Goal: Information Seeking & Learning: Learn about a topic

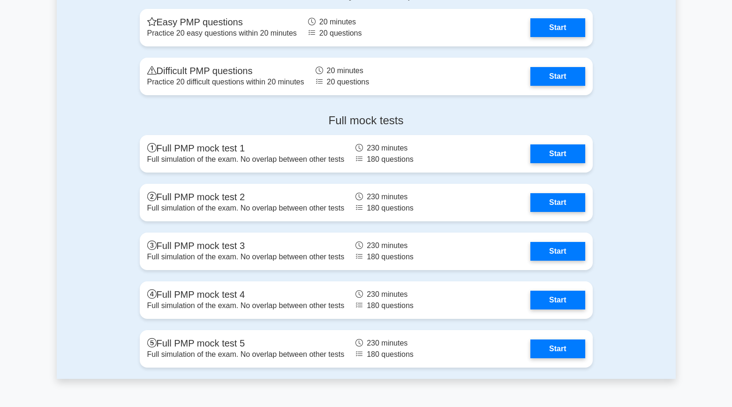
scroll to position [3089, 0]
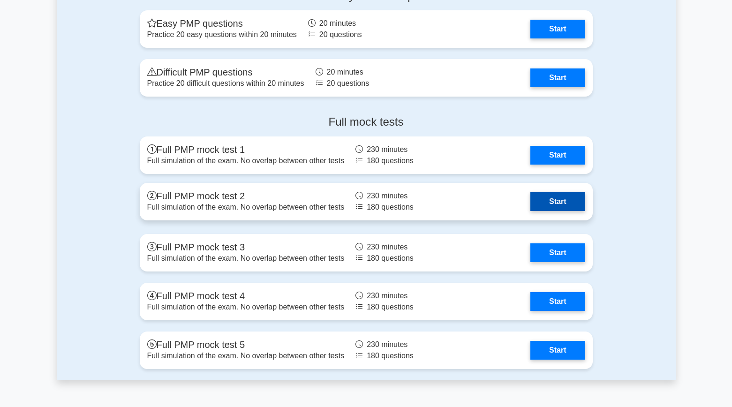
click at [551, 207] on link "Start" at bounding box center [558, 201] width 54 height 19
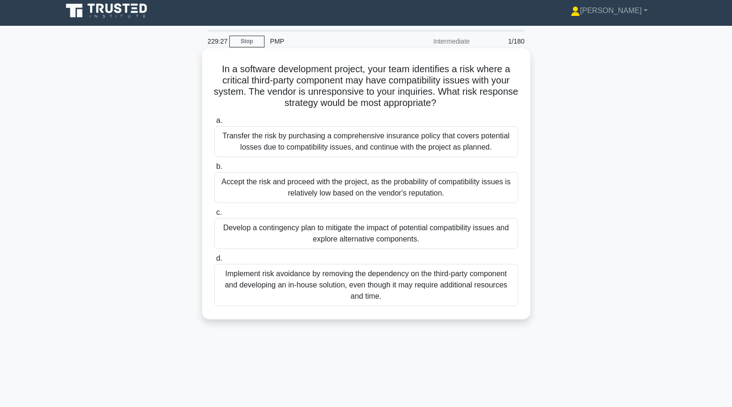
scroll to position [1, 0]
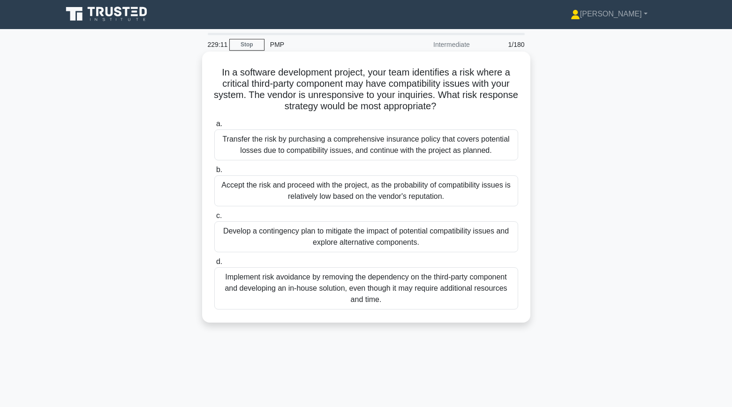
click at [298, 236] on div "Develop a contingency plan to mitigate the impact of potential compatibility is…" at bounding box center [366, 236] width 304 height 31
click at [214, 219] on input "c. Develop a contingency plan to mitigate the impact of potential compatibility…" at bounding box center [214, 216] width 0 height 6
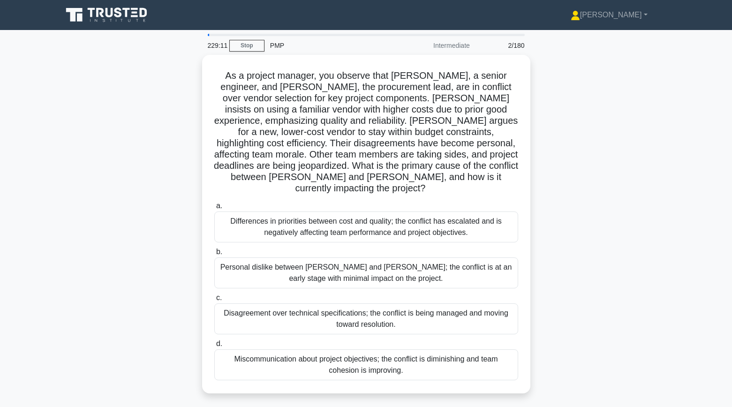
scroll to position [0, 0]
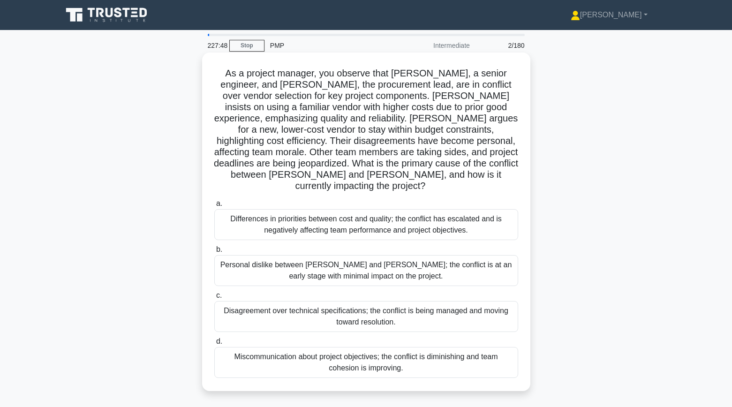
click at [239, 218] on div "Differences in priorities between cost and quality; the conflict has escalated …" at bounding box center [366, 224] width 304 height 31
click at [214, 207] on input "a. Differences in priorities between cost and quality; the conflict has escalat…" at bounding box center [214, 204] width 0 height 6
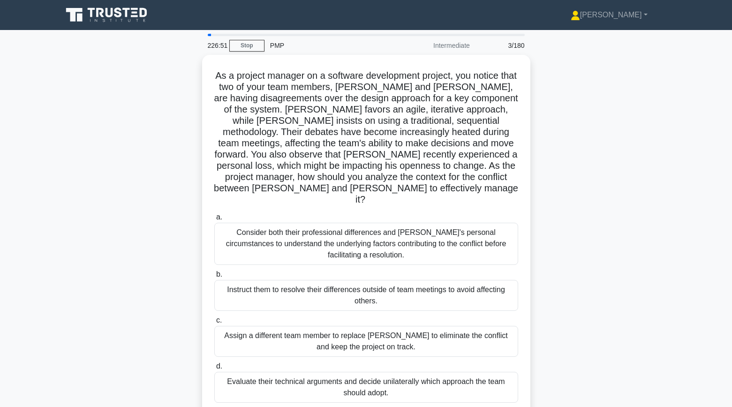
scroll to position [9, 0]
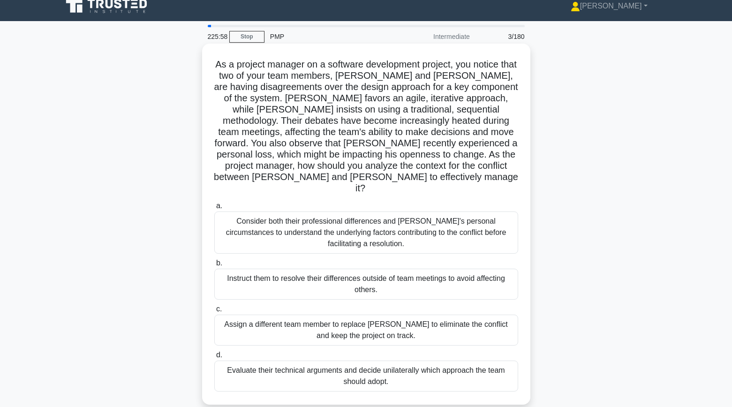
click at [270, 212] on div "Consider both their professional differences and Tom's personal circumstances t…" at bounding box center [366, 233] width 304 height 42
click at [214, 205] on input "a. Consider both their professional differences and Tom's personal circumstance…" at bounding box center [214, 206] width 0 height 6
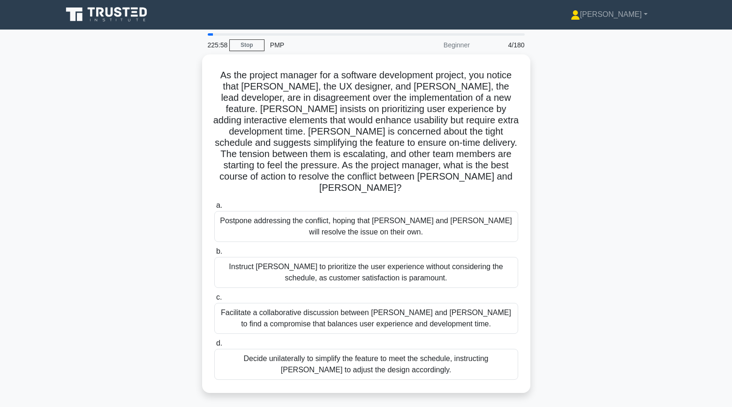
scroll to position [0, 0]
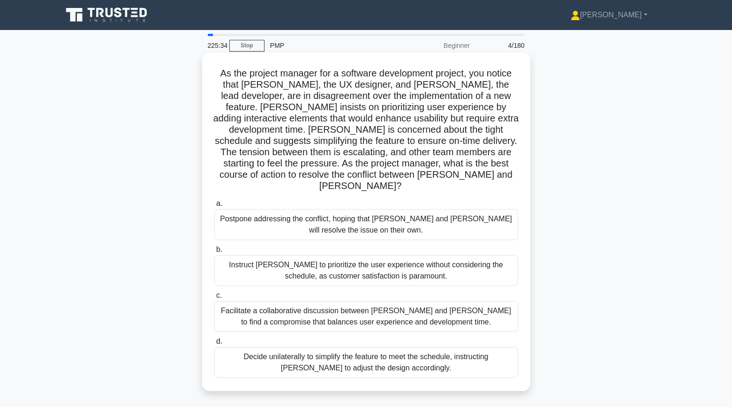
click at [318, 311] on div "Facilitate a collaborative discussion between Alex and Jamie to find a compromi…" at bounding box center [366, 316] width 304 height 31
click at [214, 299] on input "c. Facilitate a collaborative discussion between Alex and Jamie to find a compr…" at bounding box center [214, 296] width 0 height 6
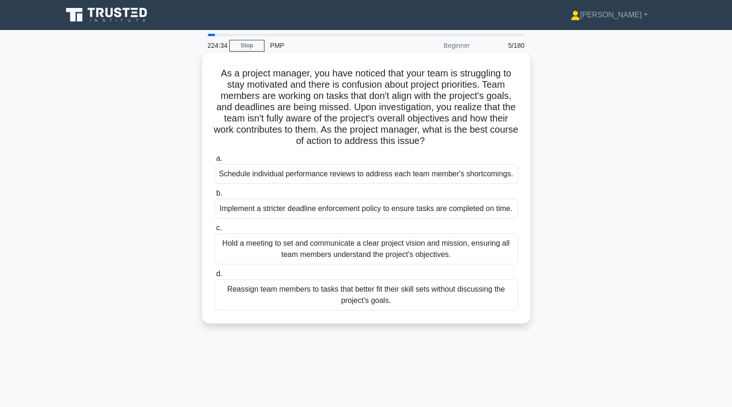
click at [268, 257] on div "Hold a meeting to set and communicate a clear project vision and mission, ensur…" at bounding box center [366, 249] width 304 height 31
click at [214, 231] on input "c. Hold a meeting to set and communicate a clear project vision and mission, en…" at bounding box center [214, 228] width 0 height 6
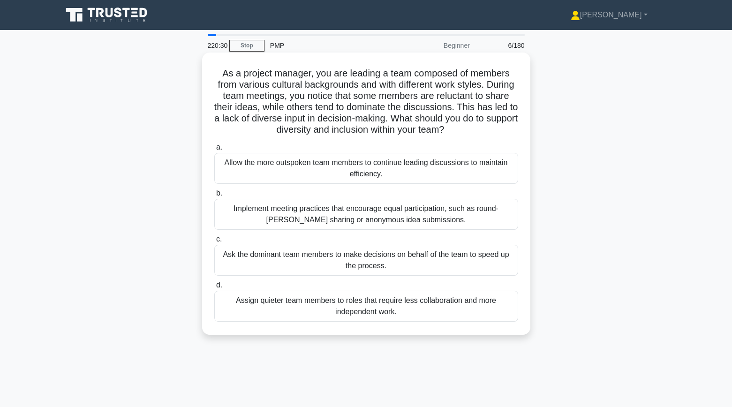
click at [259, 219] on div "Implement meeting practices that encourage equal participation, such as round-r…" at bounding box center [366, 214] width 304 height 31
click at [214, 197] on input "b. Implement meeting practices that encourage equal participation, such as roun…" at bounding box center [214, 193] width 0 height 6
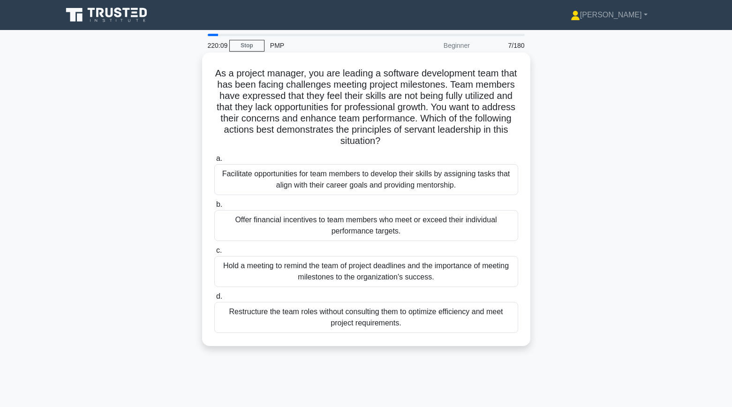
click at [282, 180] on div "Facilitate opportunities for team members to develop their skills by assigning …" at bounding box center [366, 179] width 304 height 31
click at [214, 162] on input "a. Facilitate opportunities for team members to develop their skills by assigni…" at bounding box center [214, 159] width 0 height 6
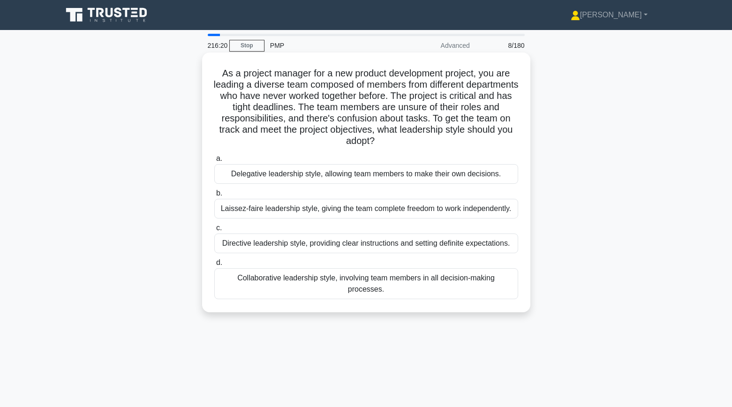
click at [293, 244] on div "Directive leadership style, providing clear instructions and setting definite e…" at bounding box center [366, 244] width 304 height 20
click at [214, 231] on input "c. Directive leadership style, providing clear instructions and setting definit…" at bounding box center [214, 228] width 0 height 6
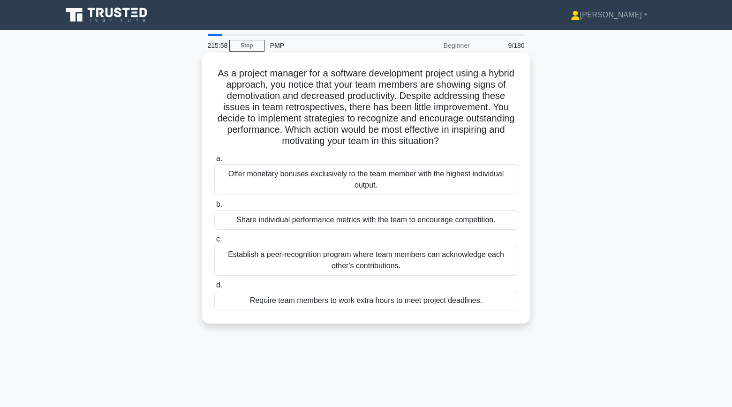
click at [245, 254] on div "Establish a peer-recognition program where team members can acknowledge each ot…" at bounding box center [366, 260] width 304 height 31
click at [214, 243] on input "c. Establish a peer-recognition program where team members can acknowledge each…" at bounding box center [214, 239] width 0 height 6
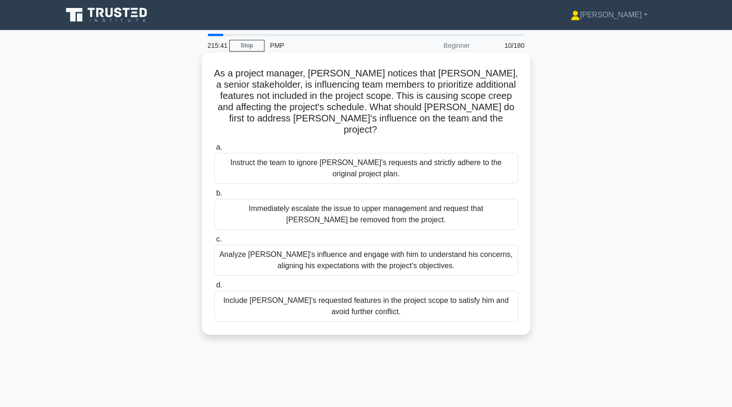
click at [247, 249] on div "Analyze John's influence and engage with him to understand his concerns, aligni…" at bounding box center [366, 260] width 304 height 31
click at [214, 243] on input "c. Analyze John's influence and engage with him to understand his concerns, ali…" at bounding box center [214, 239] width 0 height 6
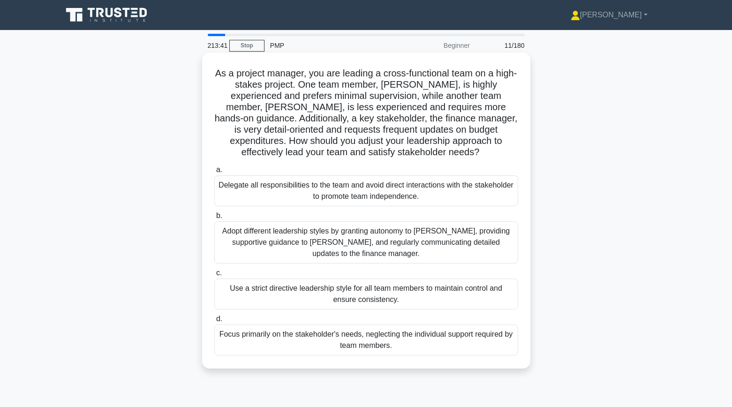
click at [263, 247] on div "Adopt different leadership styles by granting autonomy to Alex, providing suppo…" at bounding box center [366, 242] width 304 height 42
click at [214, 219] on input "b. Adopt different leadership styles by granting autonomy to Alex, providing su…" at bounding box center [214, 216] width 0 height 6
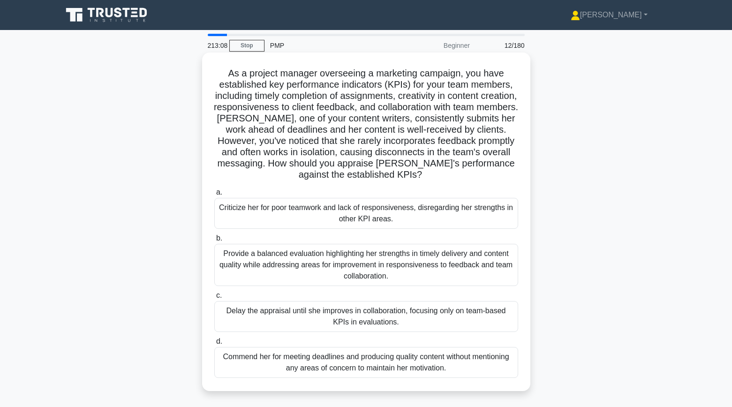
click at [285, 262] on div "Provide a balanced evaluation highlighting her strengths in timely delivery and…" at bounding box center [366, 265] width 304 height 42
click at [214, 242] on input "b. Provide a balanced evaluation highlighting her strengths in timely delivery …" at bounding box center [214, 238] width 0 height 6
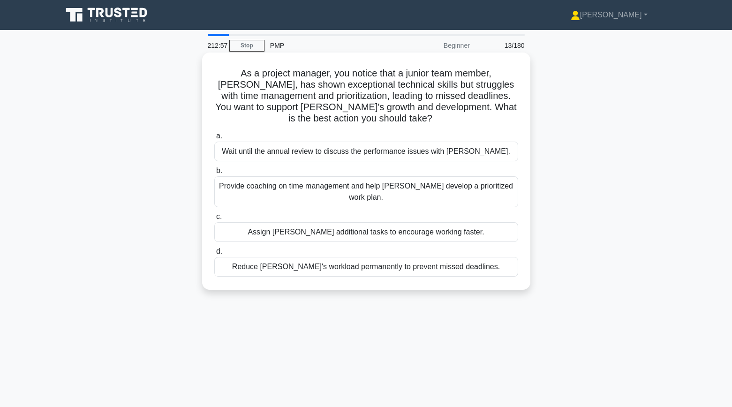
click at [258, 182] on div "Provide coaching on time management and help Alex develop a prioritized work pl…" at bounding box center [366, 191] width 304 height 31
click at [214, 174] on input "b. Provide coaching on time management and help Alex develop a prioritized work…" at bounding box center [214, 171] width 0 height 6
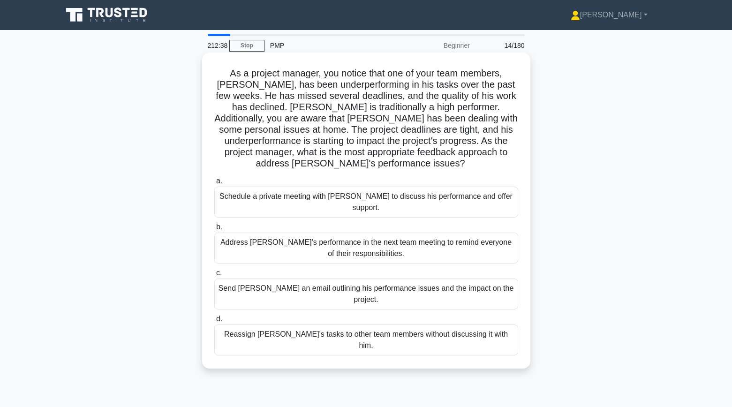
click at [256, 194] on div "Schedule a private meeting with Carlos to discuss his performance and offer sup…" at bounding box center [366, 202] width 304 height 31
click at [214, 184] on input "a. Schedule a private meeting with Carlos to discuss his performance and offer …" at bounding box center [214, 181] width 0 height 6
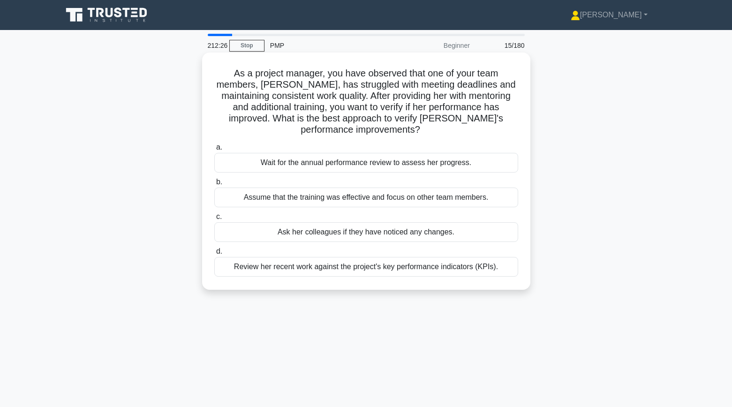
click at [352, 257] on div "Review her recent work against the project's key performance indicators (KPIs)." at bounding box center [366, 267] width 304 height 20
click at [214, 255] on input "d. Review her recent work against the project's key performance indicators (KPI…" at bounding box center [214, 252] width 0 height 6
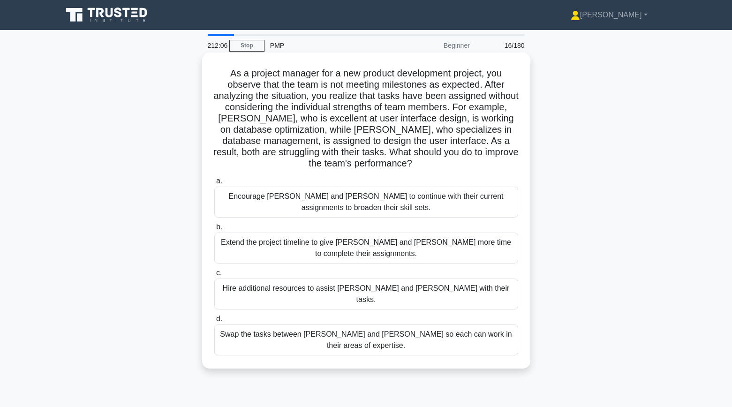
click at [304, 325] on div "Swap the tasks between Alex and Sam so each can work in their areas of expertis…" at bounding box center [366, 340] width 304 height 31
click at [214, 322] on input "d. Swap the tasks between Alex and Sam so each can work in their areas of exper…" at bounding box center [214, 319] width 0 height 6
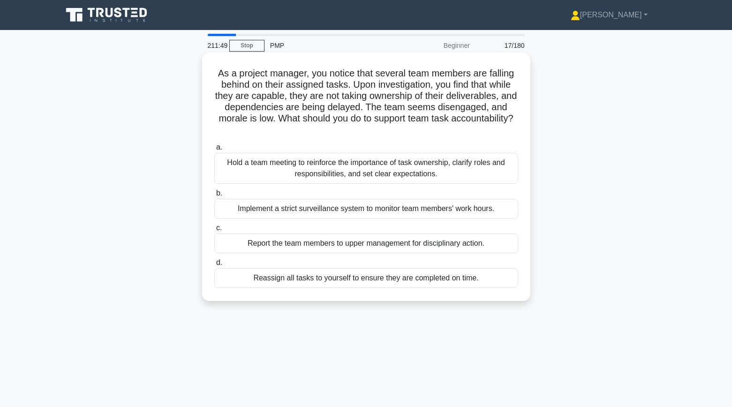
click at [240, 171] on div "Hold a team meeting to reinforce the importance of task ownership, clarify role…" at bounding box center [366, 168] width 304 height 31
click at [214, 151] on input "a. Hold a team meeting to reinforce the importance of task ownership, clarify r…" at bounding box center [214, 147] width 0 height 6
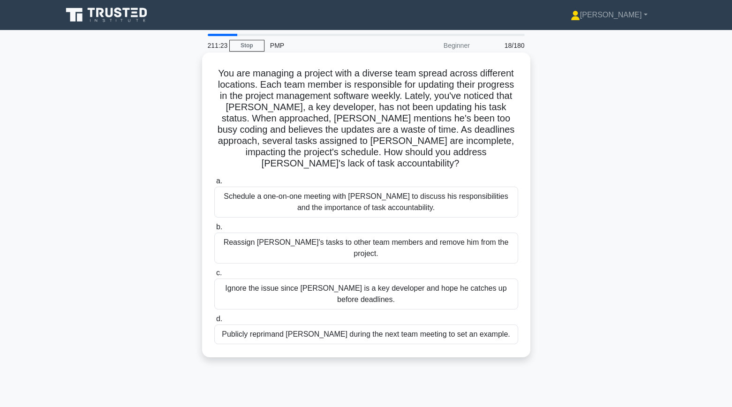
click at [241, 187] on div "Schedule a one-on-one meeting with Alex to discuss his responsibilities and the…" at bounding box center [366, 202] width 304 height 31
click at [214, 184] on input "a. Schedule a one-on-one meeting with Alex to discuss his responsibilities and …" at bounding box center [214, 181] width 0 height 6
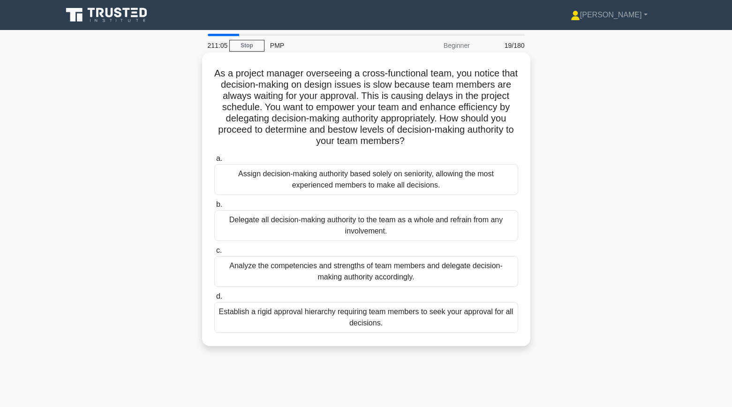
click at [234, 272] on div "Analyze the competencies and strengths of team members and delegate decision-ma…" at bounding box center [366, 271] width 304 height 31
click at [214, 254] on input "c. Analyze the competencies and strengths of team members and delegate decision…" at bounding box center [214, 251] width 0 height 6
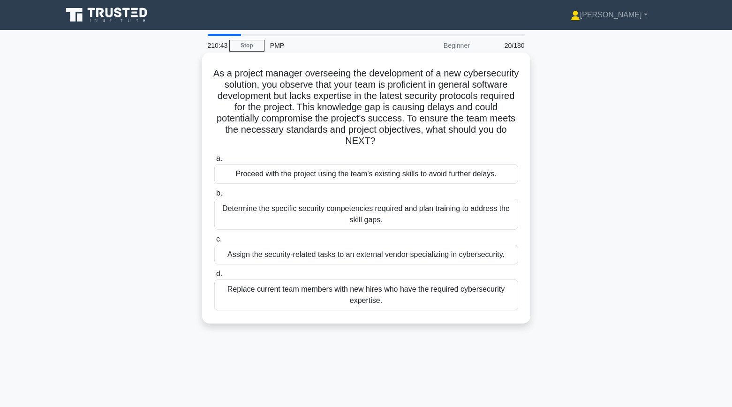
click at [233, 225] on div "Determine the specific security competencies required and plan training to addr…" at bounding box center [366, 214] width 304 height 31
click at [214, 197] on input "b. Determine the specific security competencies required and plan training to a…" at bounding box center [214, 193] width 0 height 6
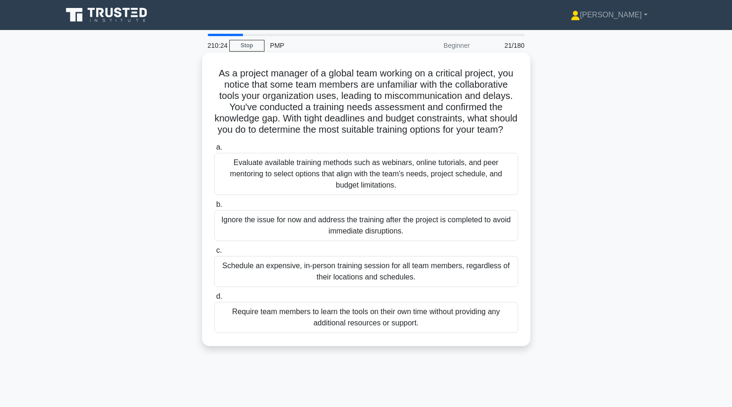
click at [235, 169] on div "Evaluate available training methods such as webinars, online tutorials, and pee…" at bounding box center [366, 174] width 304 height 42
click at [214, 151] on input "a. Evaluate available training methods such as webinars, online tutorials, and …" at bounding box center [214, 147] width 0 height 6
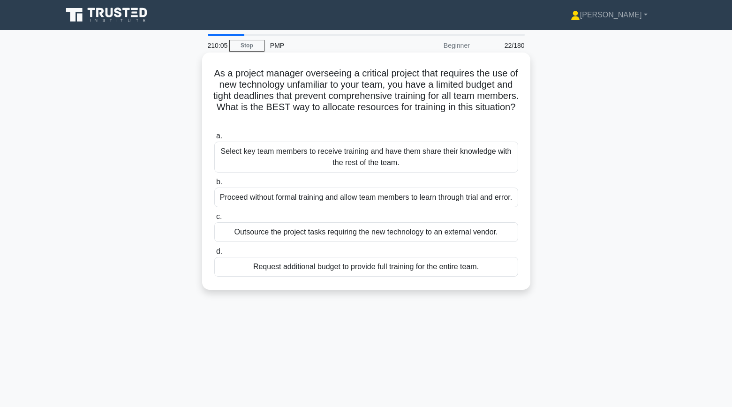
click at [248, 164] on div "Select key team members to receive training and have them share their knowledge…" at bounding box center [366, 157] width 304 height 31
click at [214, 139] on input "a. Select key team members to receive training and have them share their knowle…" at bounding box center [214, 136] width 0 height 6
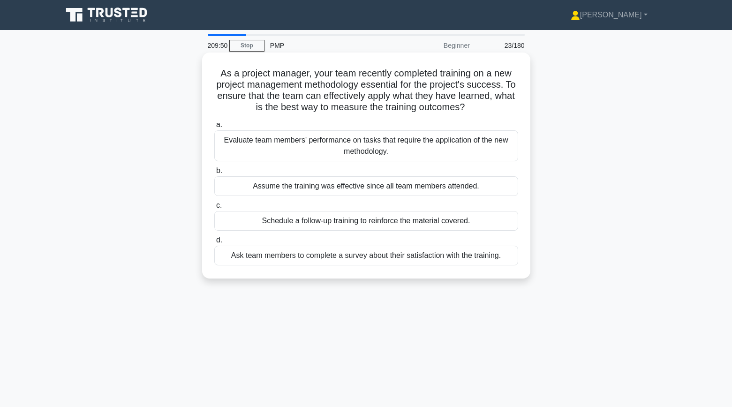
click at [224, 149] on div "Evaluate team members' performance on tasks that require the application of the…" at bounding box center [366, 145] width 304 height 31
click at [214, 128] on input "a. Evaluate team members' performance on tasks that require the application of …" at bounding box center [214, 125] width 0 height 6
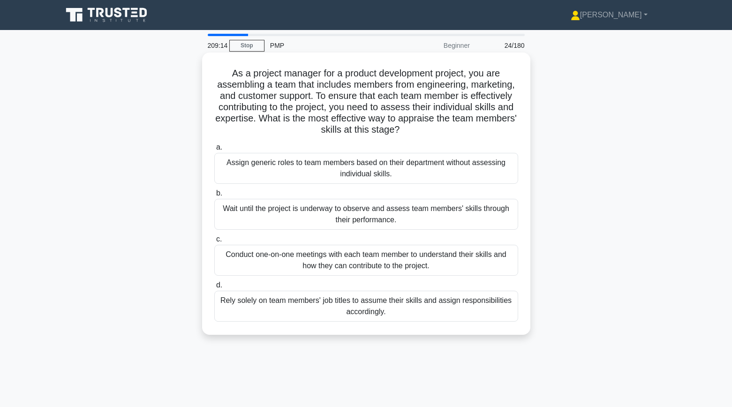
click at [252, 256] on div "Conduct one-on-one meetings with each team member to understand their skills an…" at bounding box center [366, 260] width 304 height 31
click at [214, 243] on input "c. Conduct one-on-one meetings with each team member to understand their skills…" at bounding box center [214, 239] width 0 height 6
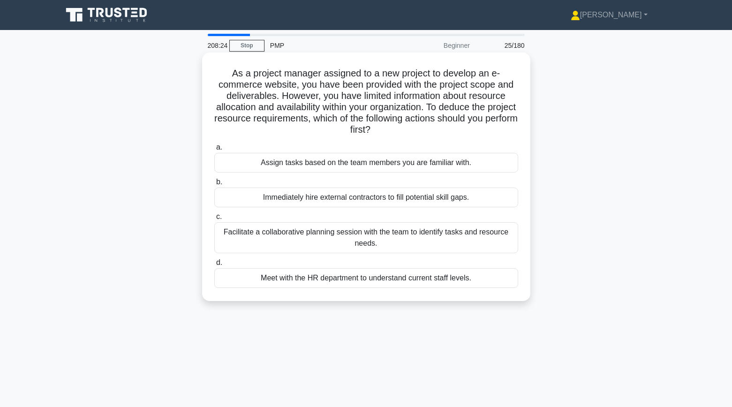
click at [290, 242] on div "Facilitate a collaborative planning session with the team to identify tasks and…" at bounding box center [366, 237] width 304 height 31
click at [214, 220] on input "c. Facilitate a collaborative planning session with the team to identify tasks …" at bounding box center [214, 217] width 0 height 6
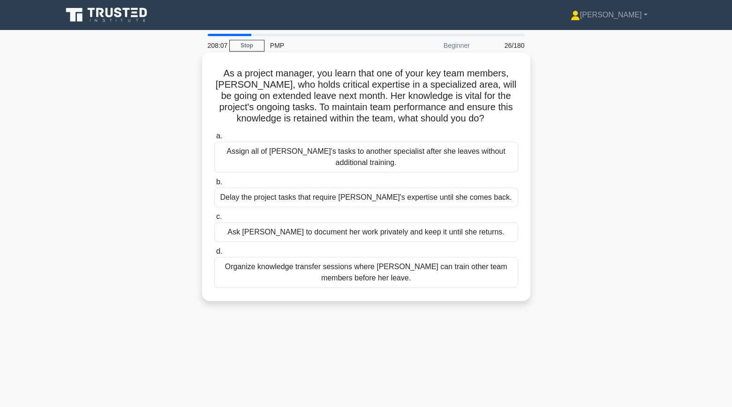
click at [245, 268] on div "Organize knowledge transfer sessions where Emma can train other team members be…" at bounding box center [366, 272] width 304 height 31
click at [214, 255] on input "d. Organize knowledge transfer sessions where Emma can train other team members…" at bounding box center [214, 252] width 0 height 6
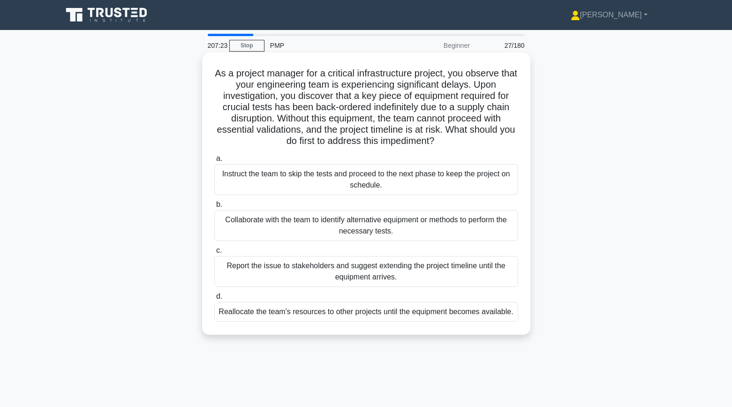
click at [251, 229] on div "Collaborate with the team to identify alternative equipment or methods to perfo…" at bounding box center [366, 225] width 304 height 31
click at [214, 208] on input "b. Collaborate with the team to identify alternative equipment or methods to pe…" at bounding box center [214, 205] width 0 height 6
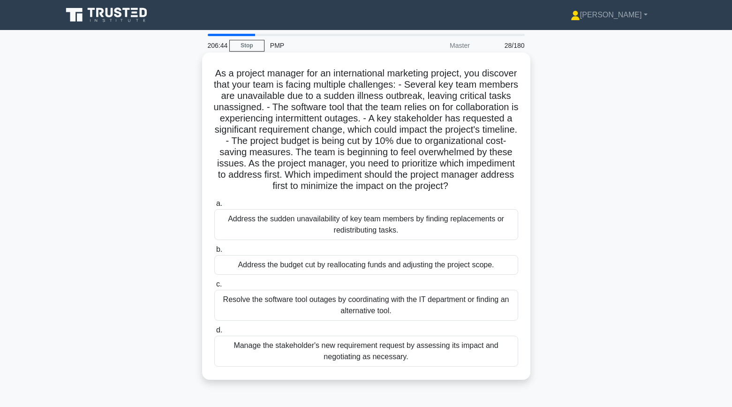
click at [264, 352] on div "Manage the stakeholder's new requirement request by assessing its impact and ne…" at bounding box center [366, 351] width 304 height 31
click at [214, 334] on input "d. Manage the stakeholder's new requirement request by assessing its impact and…" at bounding box center [214, 330] width 0 height 6
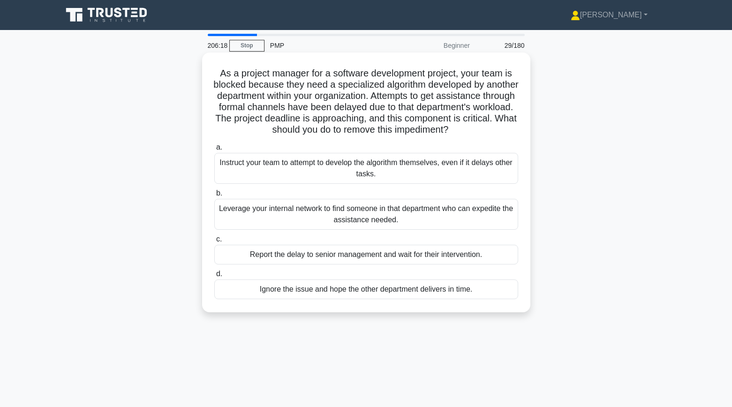
click at [249, 220] on div "Leverage your internal network to find someone in that department who can exped…" at bounding box center [366, 214] width 304 height 31
click at [214, 197] on input "b. Leverage your internal network to find someone in that department who can ex…" at bounding box center [214, 193] width 0 height 6
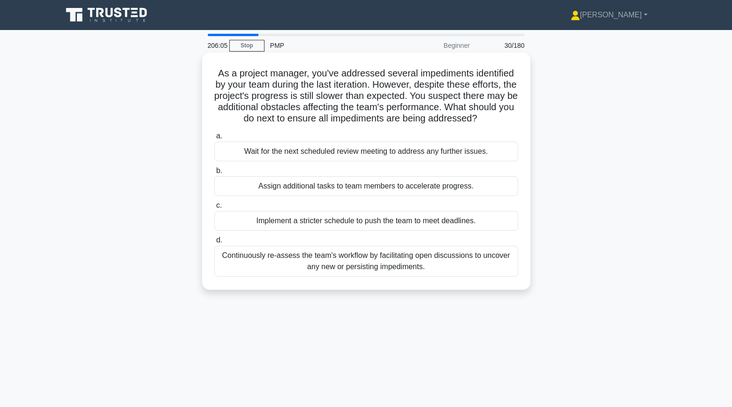
click at [269, 260] on div "Continuously re-assess the team's workflow by facilitating open discussions to …" at bounding box center [366, 261] width 304 height 31
click at [214, 243] on input "d. Continuously re-assess the team's workflow by facilitating open discussions …" at bounding box center [214, 240] width 0 height 6
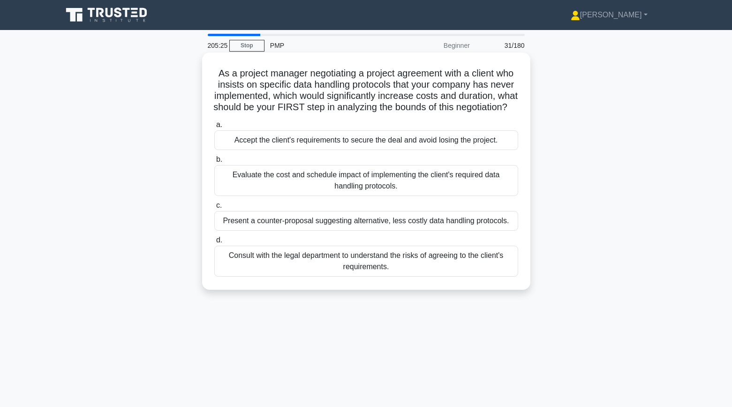
click at [237, 196] on div "Evaluate the cost and schedule impact of implementing the client's required dat…" at bounding box center [366, 180] width 304 height 31
click at [214, 163] on input "b. Evaluate the cost and schedule impact of implementing the client's required …" at bounding box center [214, 160] width 0 height 6
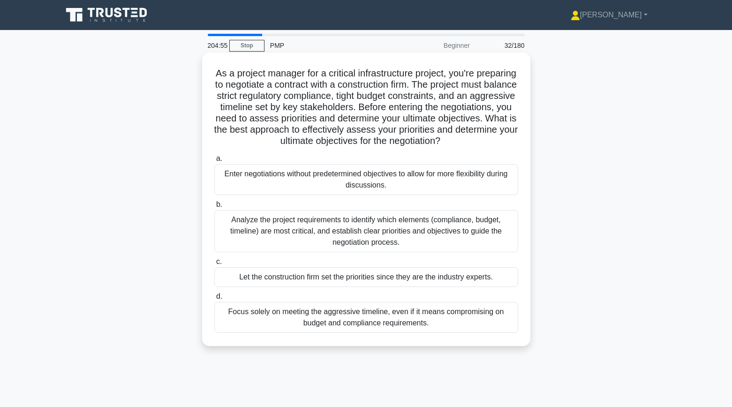
click at [243, 218] on div "Analyze the project requirements to identify which elements (compliance, budget…" at bounding box center [366, 231] width 304 height 42
click at [214, 208] on input "b. Analyze the project requirements to identify which elements (compliance, bud…" at bounding box center [214, 205] width 0 height 6
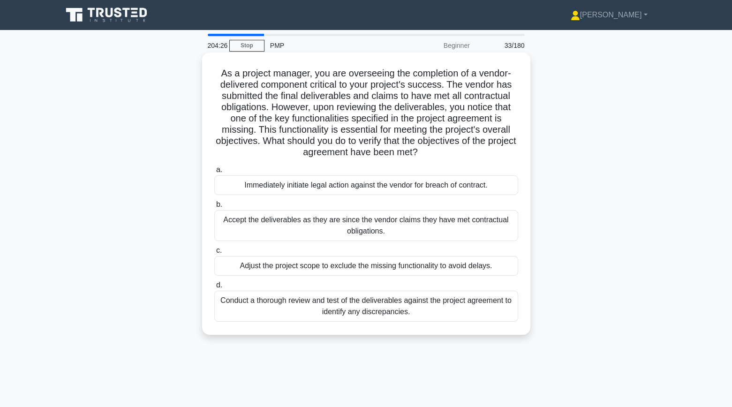
click at [267, 310] on div "Conduct a thorough review and test of the deliverables against the project agre…" at bounding box center [366, 306] width 304 height 31
click at [214, 288] on input "d. Conduct a thorough review and test of the deliverables against the project a…" at bounding box center [214, 285] width 0 height 6
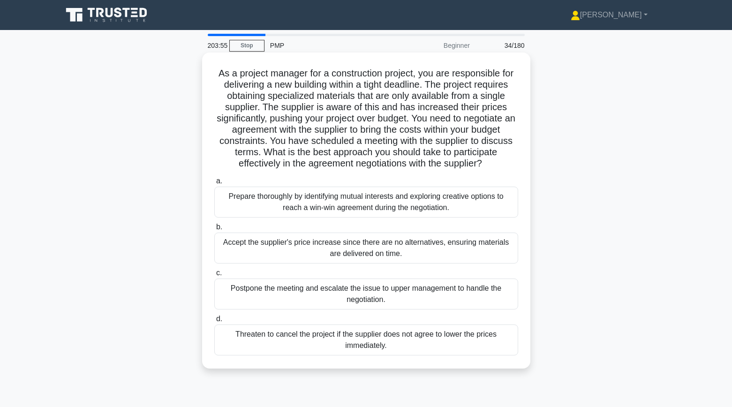
click at [241, 200] on div "Prepare thoroughly by identifying mutual interests and exploring creative optio…" at bounding box center [366, 202] width 304 height 31
click at [214, 184] on input "a. Prepare thoroughly by identifying mutual interests and exploring creative op…" at bounding box center [214, 181] width 0 height 6
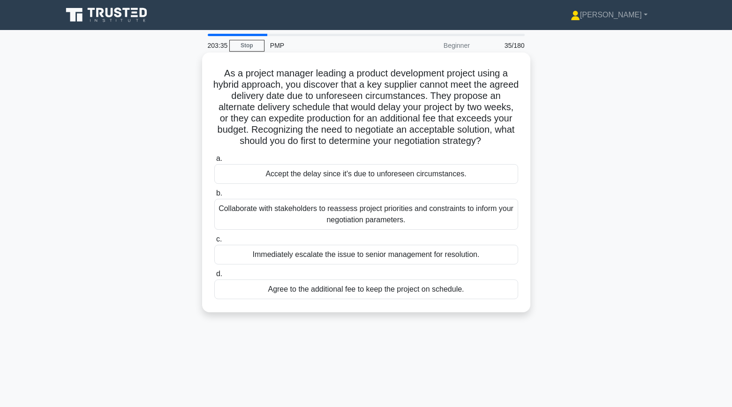
click at [240, 214] on div "Collaborate with stakeholders to reassess project priorities and constraints to…" at bounding box center [366, 214] width 304 height 31
click at [214, 197] on input "b. Collaborate with stakeholders to reassess project priorities and constraints…" at bounding box center [214, 193] width 0 height 6
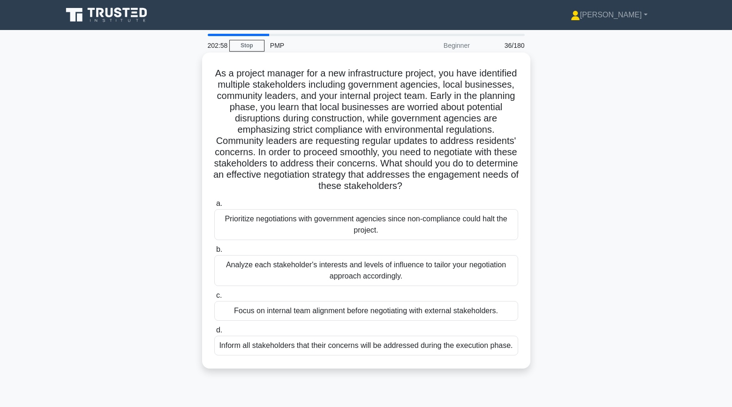
click at [240, 264] on div "Analyze each stakeholder's interests and levels of influence to tailor your neg…" at bounding box center [366, 270] width 304 height 31
click at [214, 253] on input "b. Analyze each stakeholder's interests and levels of influence to tailor your …" at bounding box center [214, 250] width 0 height 6
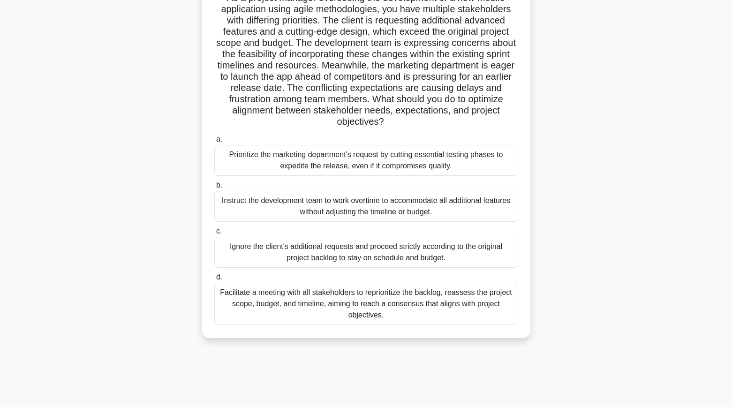
scroll to position [83, 0]
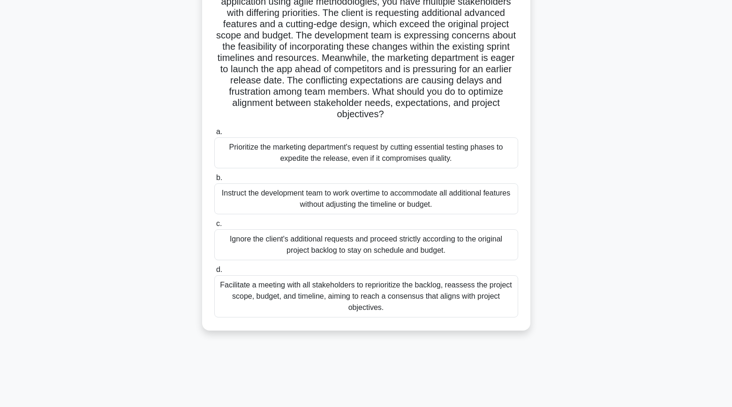
click at [265, 302] on div "Facilitate a meeting with all stakeholders to reprioritize the backlog, reasses…" at bounding box center [366, 296] width 304 height 42
click at [214, 273] on input "d. Facilitate a meeting with all stakeholders to reprioritize the backlog, reas…" at bounding box center [214, 270] width 0 height 6
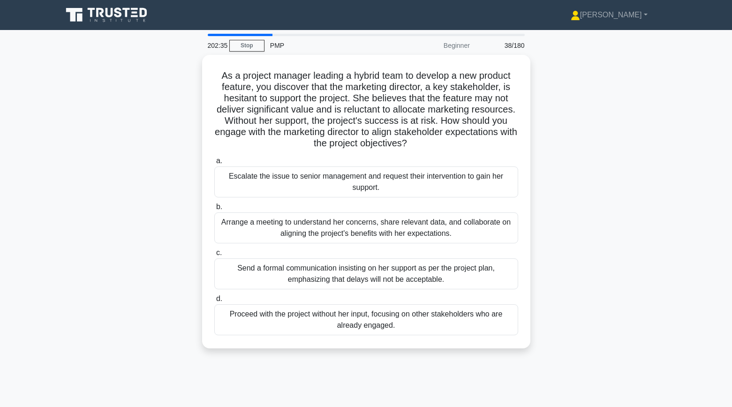
scroll to position [0, 0]
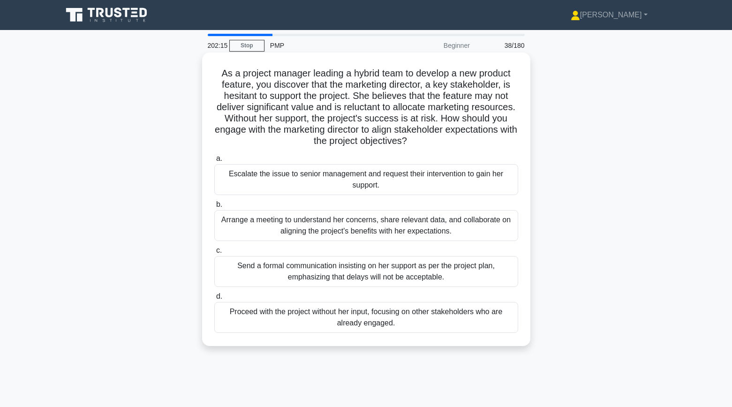
click at [241, 229] on div "Arrange a meeting to understand her concerns, share relevant data, and collabor…" at bounding box center [366, 225] width 304 height 31
click at [214, 208] on input "b. Arrange a meeting to understand her concerns, share relevant data, and colla…" at bounding box center [214, 205] width 0 height 6
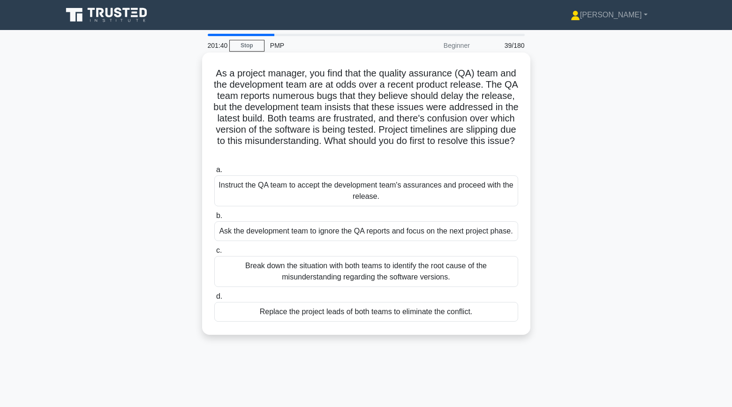
click at [296, 279] on div "Break down the situation with both teams to identify the root cause of the misu…" at bounding box center [366, 271] width 304 height 31
click at [214, 254] on input "c. Break down the situation with both teams to identify the root cause of the m…" at bounding box center [214, 251] width 0 height 6
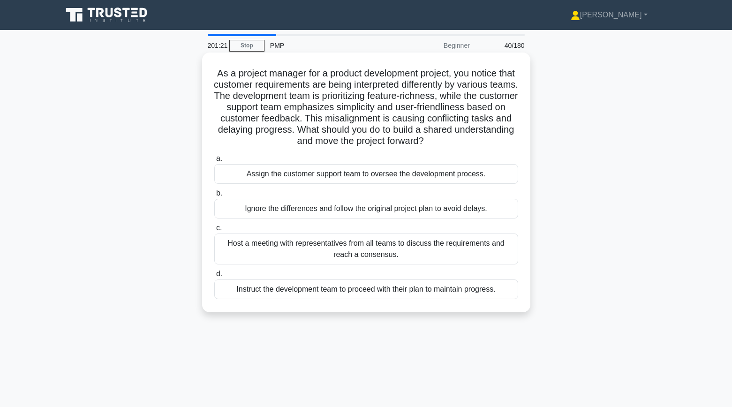
click at [227, 251] on div "Host a meeting with representatives from all teams to discuss the requirements …" at bounding box center [366, 249] width 304 height 31
click at [214, 231] on input "c. Host a meeting with representatives from all teams to discuss the requiremen…" at bounding box center [214, 228] width 0 height 6
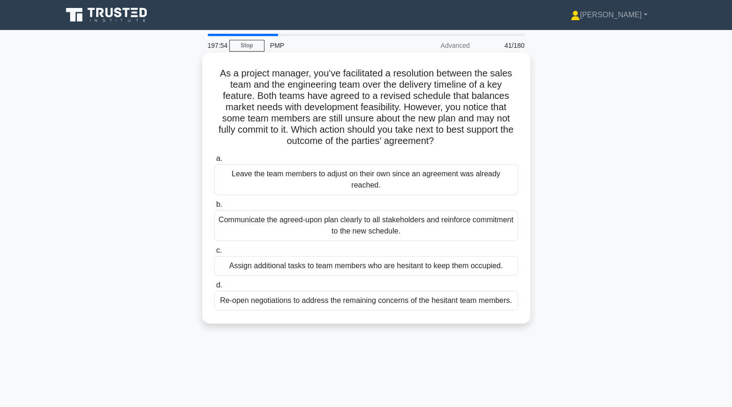
click at [469, 217] on div "Communicate the agreed-upon plan clearly to all stakeholders and reinforce comm…" at bounding box center [366, 225] width 304 height 31
click at [214, 208] on input "b. Communicate the agreed-upon plan clearly to all stakeholders and reinforce c…" at bounding box center [214, 205] width 0 height 6
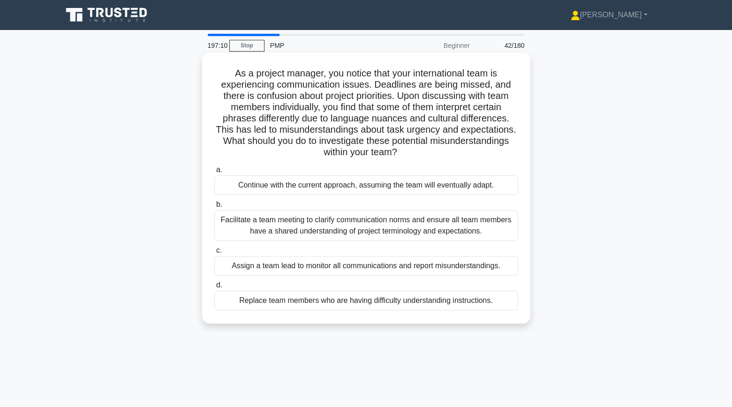
click at [468, 231] on div "Facilitate a team meeting to clarify communication norms and ensure all team me…" at bounding box center [366, 225] width 304 height 31
click at [214, 208] on input "b. Facilitate a team meeting to clarify communication norms and ensure all team…" at bounding box center [214, 205] width 0 height 6
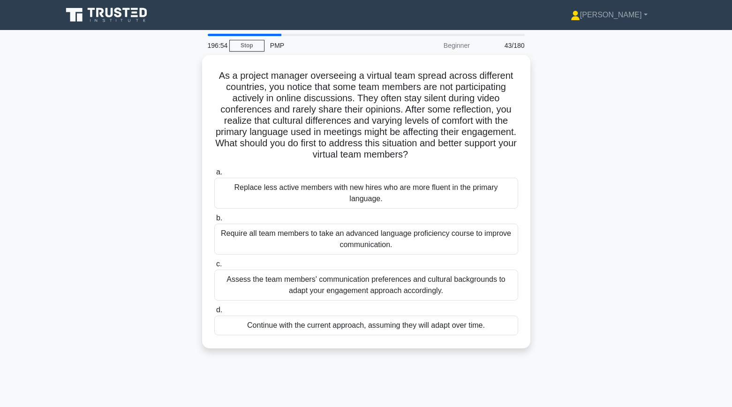
click at [657, 251] on div "As a project manager overseeing a virtual team spread across different countrie…" at bounding box center [366, 207] width 619 height 305
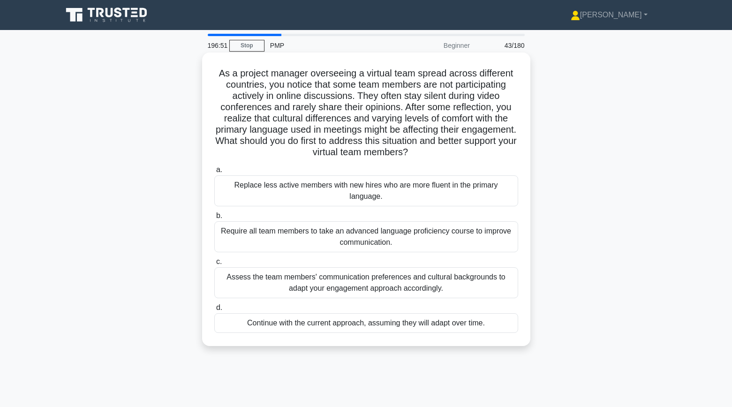
click at [506, 282] on div "Assess the team members' communication preferences and cultural backgrounds to …" at bounding box center [366, 282] width 304 height 31
click at [214, 265] on input "c. Assess the team members' communication preferences and cultural backgrounds …" at bounding box center [214, 262] width 0 height 6
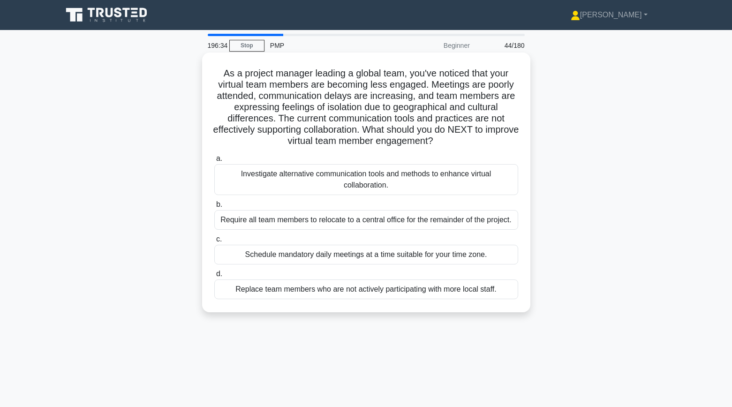
click at [481, 183] on div "Investigate alternative communication tools and methods to enhance virtual coll…" at bounding box center [366, 179] width 304 height 31
click at [214, 162] on input "a. Investigate alternative communication tools and methods to enhance virtual c…" at bounding box center [214, 159] width 0 height 6
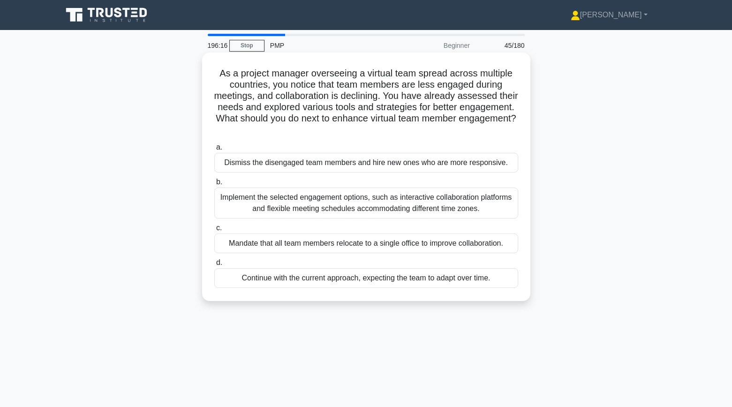
click at [487, 209] on div "Implement the selected engagement options, such as interactive collaboration pl…" at bounding box center [366, 203] width 304 height 31
click at [214, 185] on input "b. Implement the selected engagement options, such as interactive collaboration…" at bounding box center [214, 182] width 0 height 6
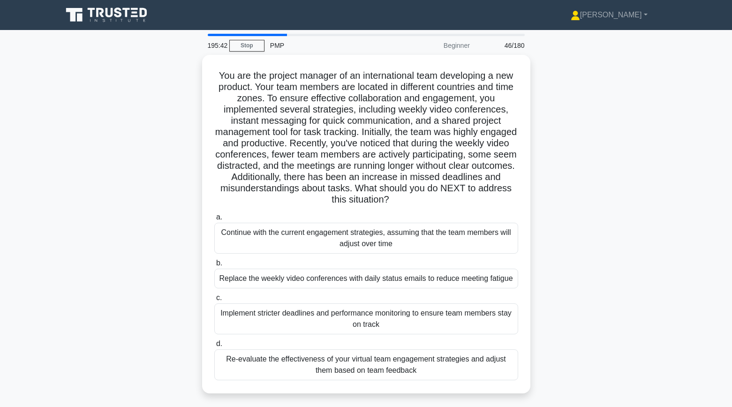
click at [584, 208] on div "You are the project manager of an international team developing a new product. …" at bounding box center [366, 230] width 619 height 350
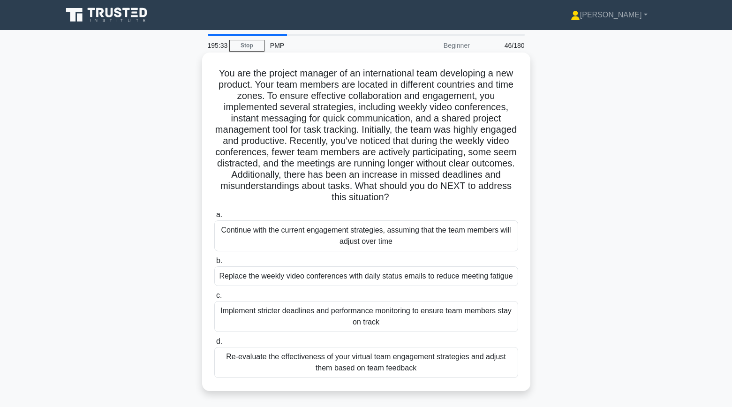
click at [448, 361] on div "Re-evaluate the effectiveness of your virtual team engagement strategies and ad…" at bounding box center [366, 362] width 304 height 31
click at [214, 345] on input "d. Re-evaluate the effectiveness of your virtual team engagement strategies and…" at bounding box center [214, 342] width 0 height 6
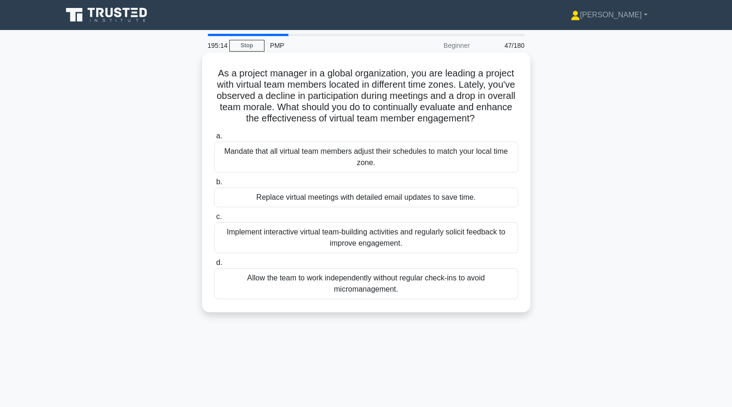
click at [509, 250] on div "Implement interactive virtual team-building activities and regularly solicit fe…" at bounding box center [366, 237] width 304 height 31
click at [214, 220] on input "c. Implement interactive virtual team-building activities and regularly solicit…" at bounding box center [214, 217] width 0 height 6
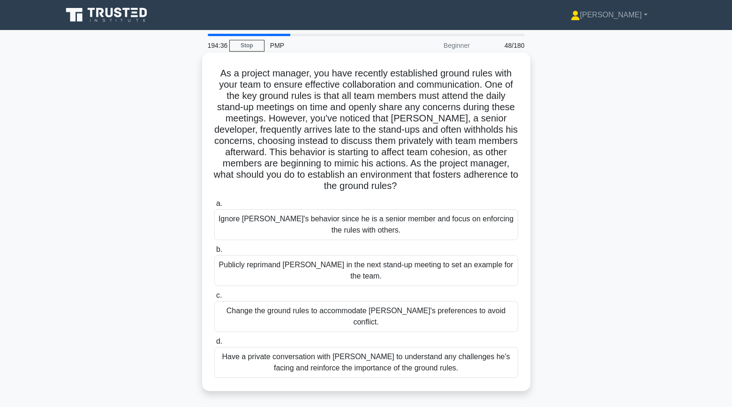
click at [425, 347] on div "Have a private conversation with Jack to understand any challenges he's facing …" at bounding box center [366, 362] width 304 height 31
click at [214, 339] on input "d. Have a private conversation with Jack to understand any challenges he's faci…" at bounding box center [214, 342] width 0 height 6
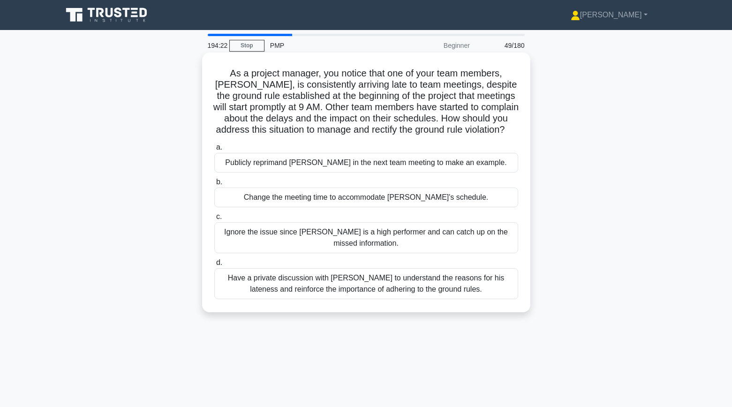
click at [481, 280] on div "Have a private discussion with Tom to understand the reasons for his lateness a…" at bounding box center [366, 283] width 304 height 31
click at [214, 266] on input "d. Have a private discussion with Tom to understand the reasons for his latenes…" at bounding box center [214, 263] width 0 height 6
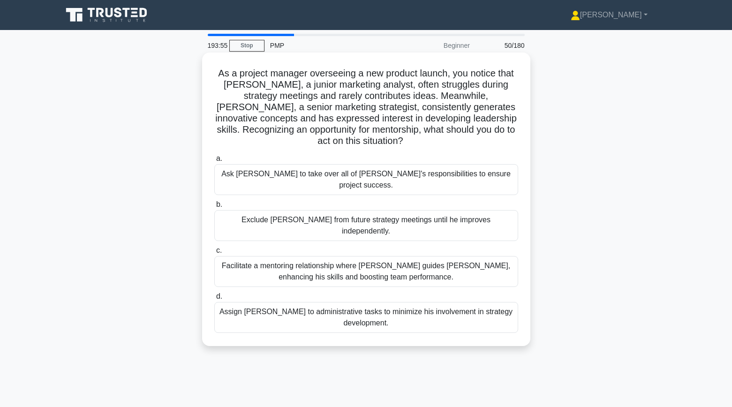
click at [478, 256] on div "Facilitate a mentoring relationship where Linda guides James, enhancing his ski…" at bounding box center [366, 271] width 304 height 31
click at [214, 248] on input "c. Facilitate a mentoring relationship where Linda guides James, enhancing his …" at bounding box center [214, 251] width 0 height 6
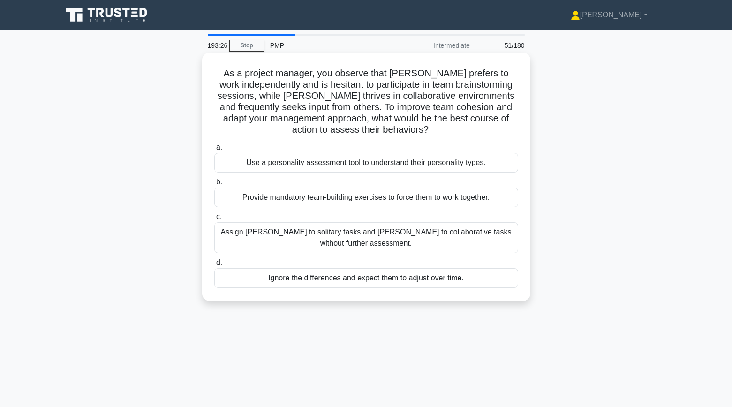
click at [488, 164] on div "Use a personality assessment tool to understand their personality types." at bounding box center [366, 163] width 304 height 20
click at [214, 151] on input "a. Use a personality assessment tool to understand their personality types." at bounding box center [214, 147] width 0 height 6
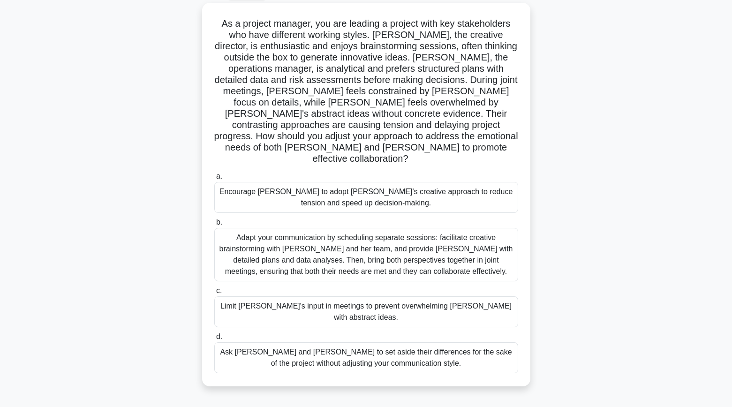
scroll to position [54, 0]
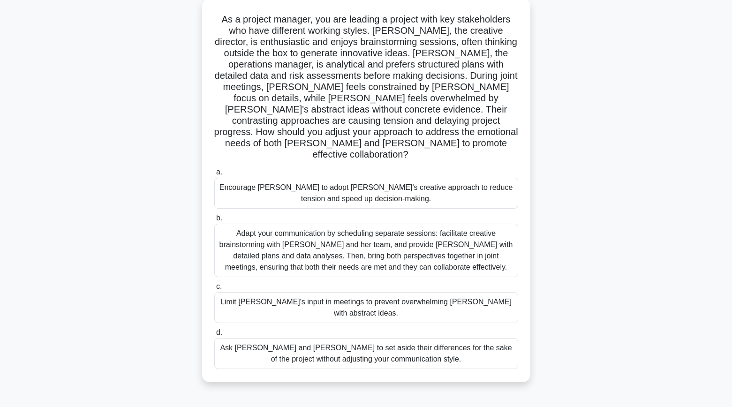
click at [385, 224] on div "Adapt your communication by scheduling separate sessions: facilitate creative b…" at bounding box center [366, 250] width 304 height 53
click at [214, 216] on input "b. Adapt your communication by scheduling separate sessions: facilitate creativ…" at bounding box center [214, 218] width 0 height 6
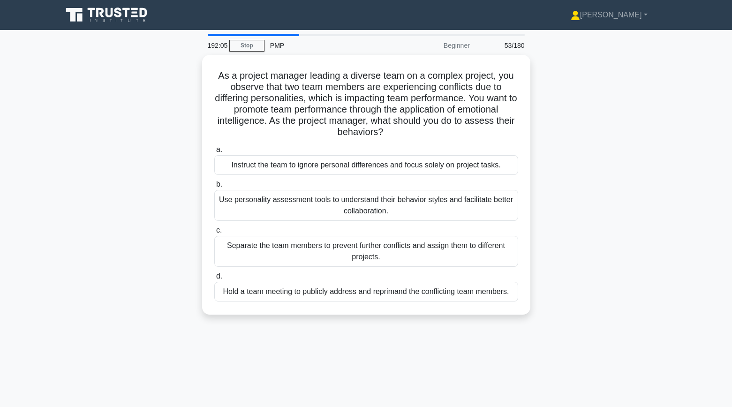
scroll to position [0, 0]
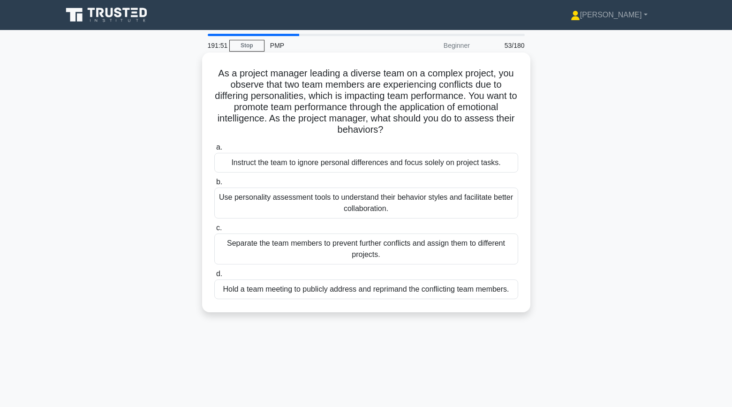
click at [471, 197] on div "Use personality assessment tools to understand their behavior styles and facili…" at bounding box center [366, 203] width 304 height 31
click at [214, 185] on input "b. Use personality assessment tools to understand their behavior styles and fac…" at bounding box center [214, 182] width 0 height 6
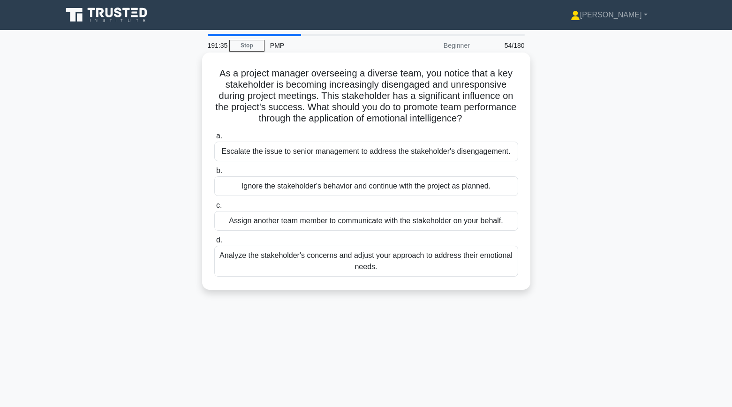
click at [491, 266] on div "Analyze the stakeholder's concerns and adjust your approach to address their em…" at bounding box center [366, 261] width 304 height 31
click at [214, 243] on input "d. Analyze the stakeholder's concerns and adjust your approach to address their…" at bounding box center [214, 240] width 0 height 6
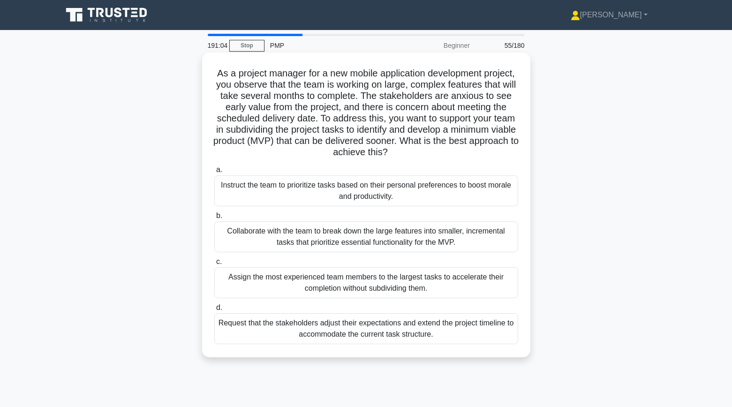
click at [444, 235] on div "Collaborate with the team to break down the large features into smaller, increm…" at bounding box center [366, 236] width 304 height 31
click at [214, 219] on input "b. Collaborate with the team to break down the large features into smaller, inc…" at bounding box center [214, 216] width 0 height 6
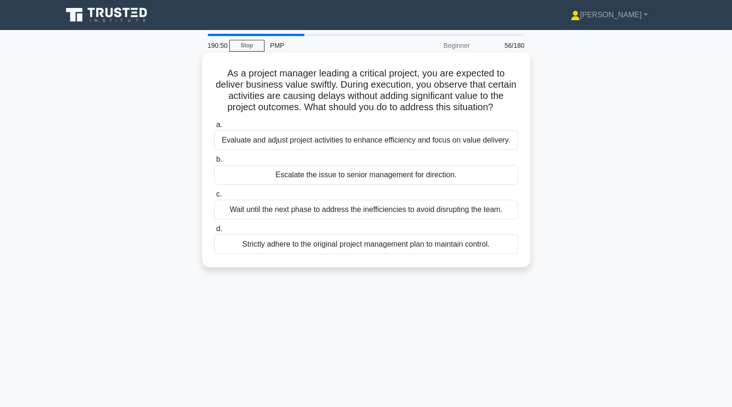
click at [501, 146] on div "Evaluate and adjust project activities to enhance efficiency and focus on value…" at bounding box center [366, 140] width 304 height 20
click at [214, 128] on input "a. Evaluate and adjust project activities to enhance efficiency and focus on va…" at bounding box center [214, 125] width 0 height 6
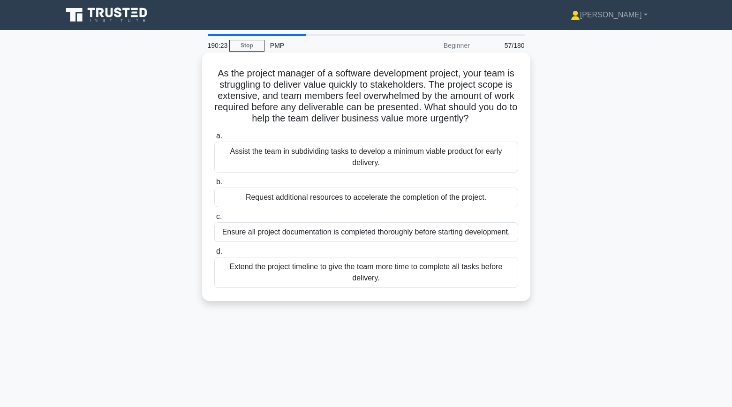
click at [496, 146] on div "Assist the team in subdividing tasks to develop a minimum viable product for ea…" at bounding box center [366, 157] width 304 height 31
click at [214, 139] on input "a. Assist the team in subdividing tasks to develop a minimum viable product for…" at bounding box center [214, 136] width 0 height 6
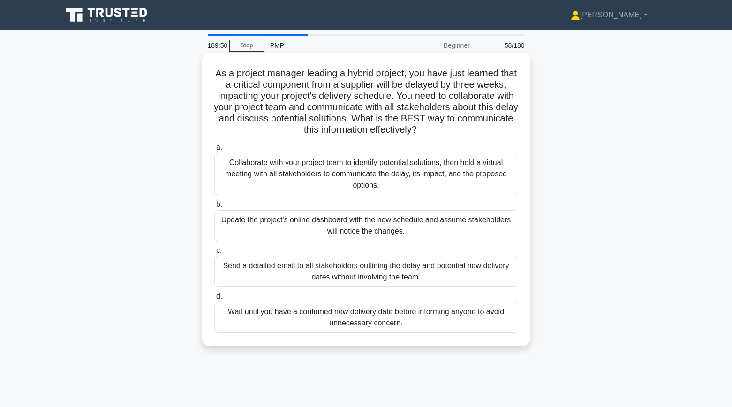
click at [460, 166] on div "Collaborate with your project team to identify potential solutions, then hold a…" at bounding box center [366, 174] width 304 height 42
click at [214, 151] on input "a. Collaborate with your project team to identify potential solutions, then hol…" at bounding box center [214, 147] width 0 height 6
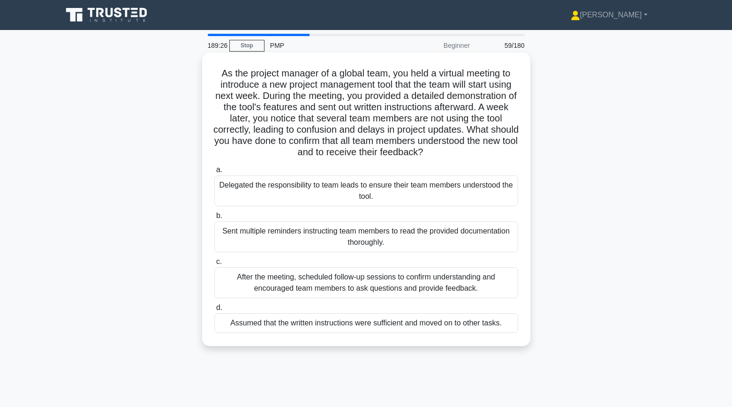
click at [493, 280] on div "After the meeting, scheduled follow-up sessions to confirm understanding and en…" at bounding box center [366, 282] width 304 height 31
click at [214, 265] on input "c. After the meeting, scheduled follow-up sessions to confirm understanding and…" at bounding box center [214, 262] width 0 height 6
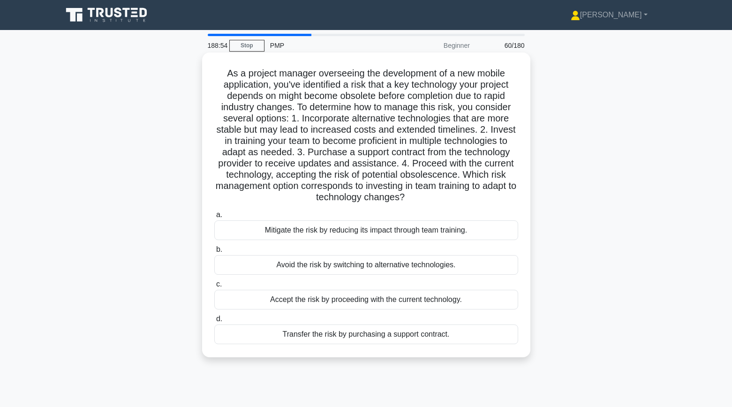
click at [463, 230] on div "Mitigate the risk by reducing its impact through team training." at bounding box center [366, 230] width 304 height 20
click at [214, 218] on input "a. Mitigate the risk by reducing its impact through team training." at bounding box center [214, 215] width 0 height 6
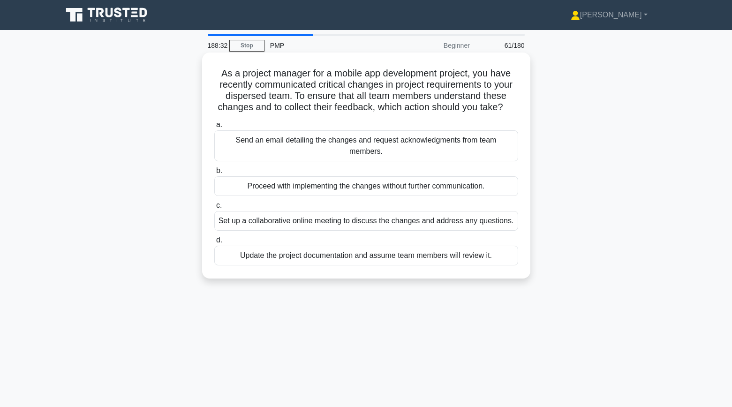
click at [461, 211] on div "Set up a collaborative online meeting to discuss the changes and address any qu…" at bounding box center [366, 221] width 304 height 20
click at [214, 209] on input "c. Set up a collaborative online meeting to discuss the changes and address any…" at bounding box center [214, 206] width 0 height 6
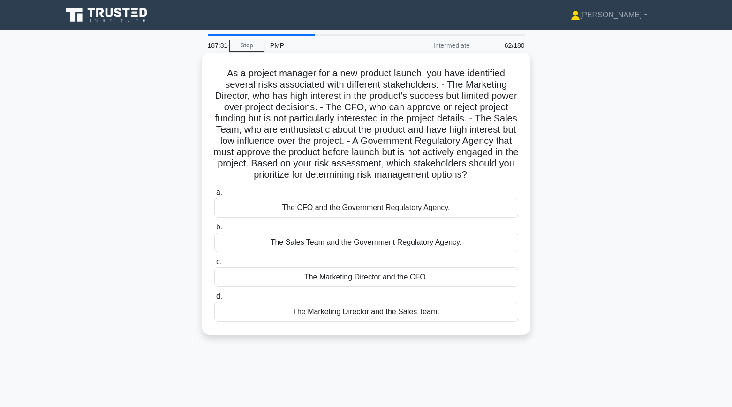
click at [417, 208] on div "The CFO and the Government Regulatory Agency." at bounding box center [366, 208] width 304 height 20
click at [214, 196] on input "a. The CFO and the Government Regulatory Agency." at bounding box center [214, 193] width 0 height 6
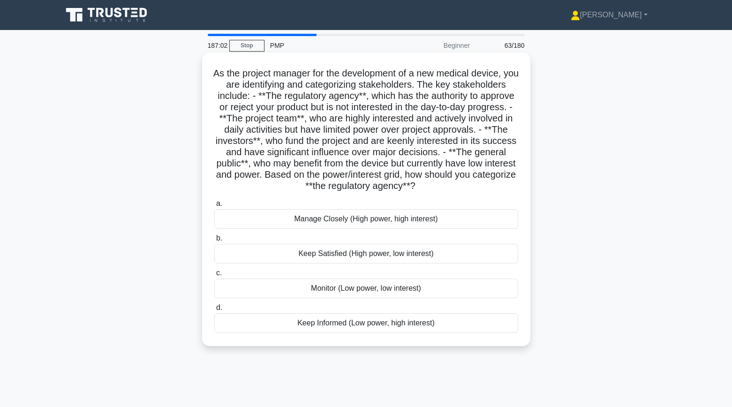
click at [311, 255] on div "Keep Satisfied (High power, low interest)" at bounding box center [366, 254] width 304 height 20
click at [214, 242] on input "b. Keep Satisfied (High power, low interest)" at bounding box center [214, 238] width 0 height 6
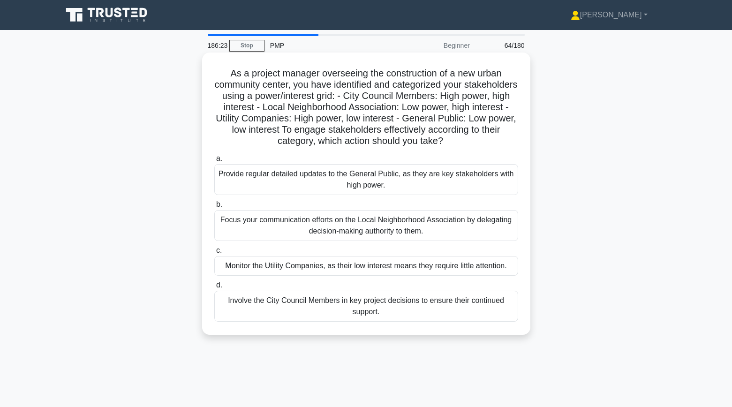
click at [279, 308] on div "Involve the City Council Members in key project decisions to ensure their conti…" at bounding box center [366, 306] width 304 height 31
click at [214, 288] on input "d. Involve the City Council Members in key project decisions to ensure their co…" at bounding box center [214, 285] width 0 height 6
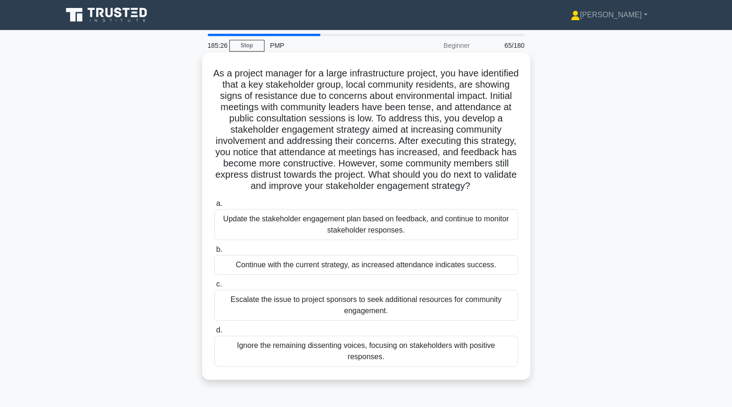
click at [328, 228] on div "Update the stakeholder engagement plan based on feedback, and continue to monit…" at bounding box center [366, 224] width 304 height 31
click at [214, 207] on input "a. Update the stakeholder engagement plan based on feedback, and continue to mo…" at bounding box center [214, 204] width 0 height 6
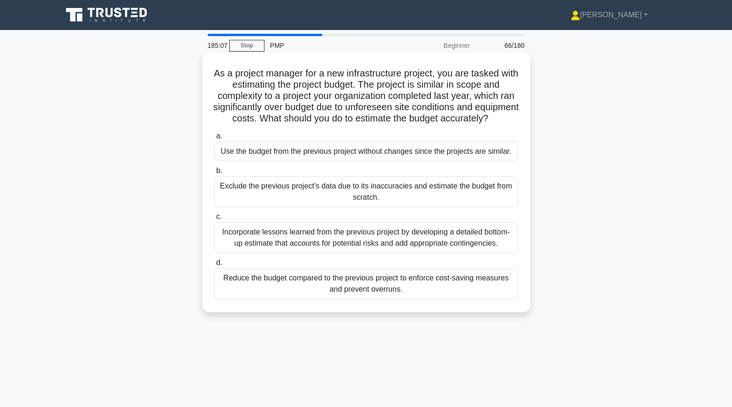
click at [269, 245] on div "Incorporate lessons learned from the previous project by developing a detailed …" at bounding box center [366, 237] width 304 height 31
click at [214, 220] on input "c. Incorporate lessons learned from the previous project by developing a detail…" at bounding box center [214, 217] width 0 height 6
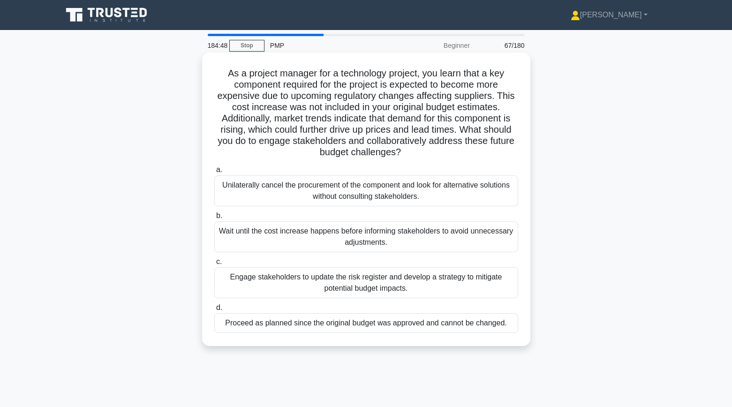
click at [246, 276] on div "Engage stakeholders to update the risk register and develop a strategy to mitig…" at bounding box center [366, 282] width 304 height 31
click at [214, 265] on input "c. Engage stakeholders to update the risk register and develop a strategy to mi…" at bounding box center [214, 262] width 0 height 6
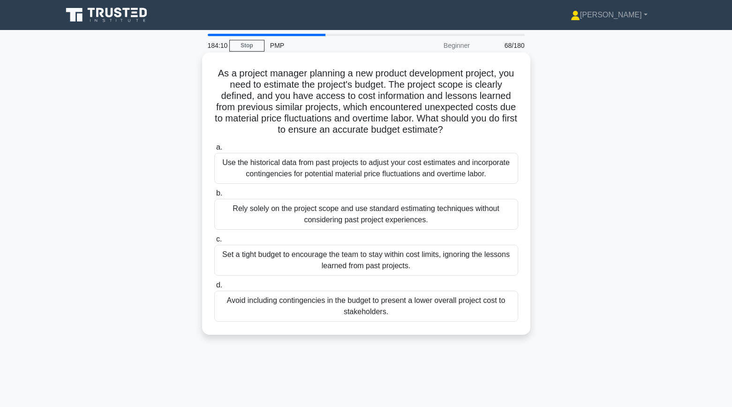
click at [230, 172] on div "Use the historical data from past projects to adjust your cost estimates and in…" at bounding box center [366, 168] width 304 height 31
click at [214, 151] on input "a. Use the historical data from past projects to adjust your cost estimates and…" at bounding box center [214, 147] width 0 height 6
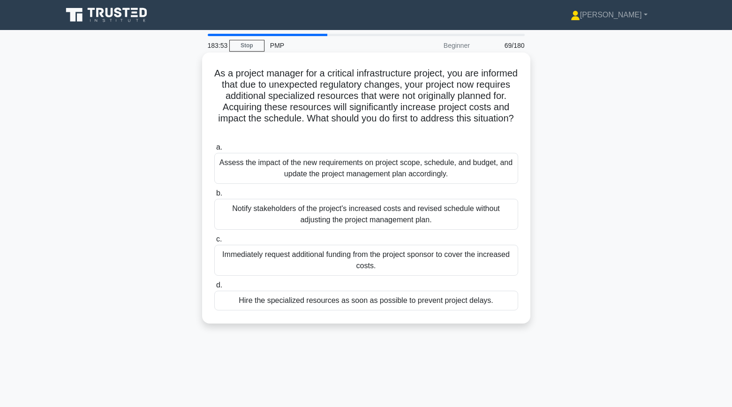
click at [235, 176] on div "Assess the impact of the new requirements on project scope, schedule, and budge…" at bounding box center [366, 168] width 304 height 31
click at [214, 151] on input "a. Assess the impact of the new requirements on project scope, schedule, and bu…" at bounding box center [214, 147] width 0 height 6
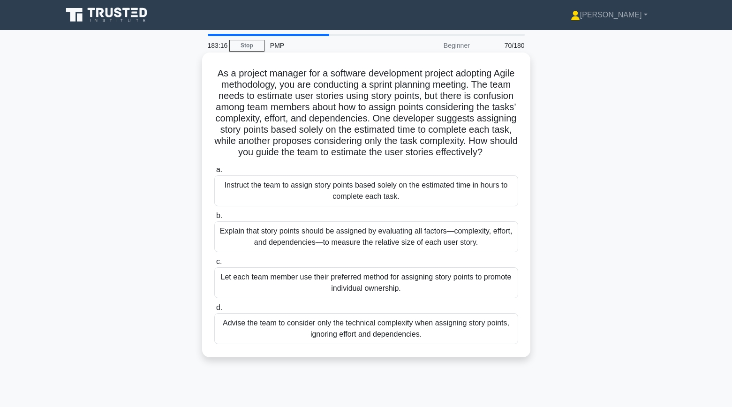
click at [248, 248] on div "Explain that story points should be assigned by evaluating all factors—complexi…" at bounding box center [366, 236] width 304 height 31
click at [214, 219] on input "b. Explain that story points should be assigned by evaluating all factors—compl…" at bounding box center [214, 216] width 0 height 6
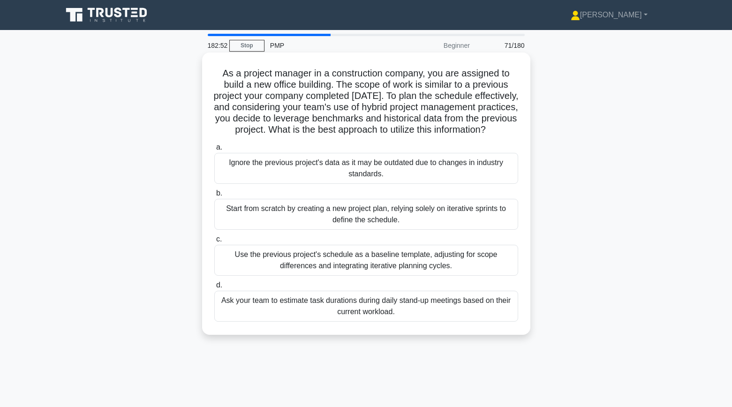
click at [240, 273] on div "Use the previous project's schedule as a baseline template, adjusting for scope…" at bounding box center [366, 260] width 304 height 31
click at [214, 243] on input "c. Use the previous project's schedule as a baseline template, adjusting for sc…" at bounding box center [214, 239] width 0 height 6
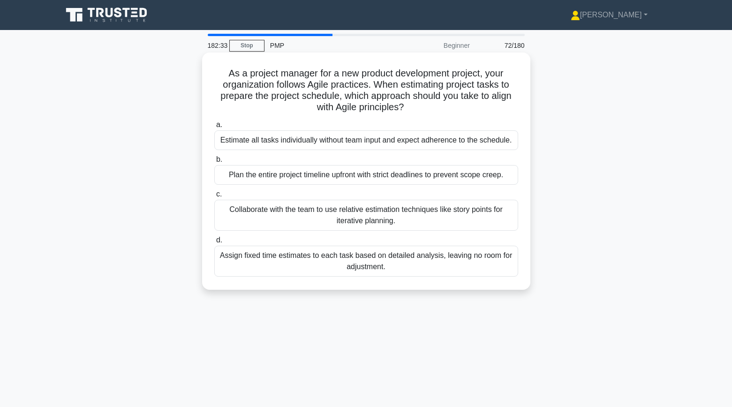
click at [245, 217] on div "Collaborate with the team to use relative estimation techniques like story poin…" at bounding box center [366, 215] width 304 height 31
click at [214, 197] on input "c. Collaborate with the team to use relative estimation techniques like story p…" at bounding box center [214, 194] width 0 height 6
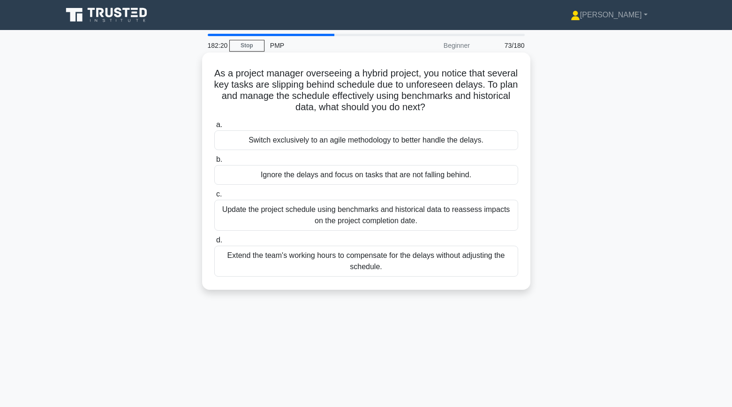
click at [246, 219] on div "Update the project schedule using benchmarks and historical data to reassess im…" at bounding box center [366, 215] width 304 height 31
click at [214, 197] on input "c. Update the project schedule using benchmarks and historical data to reassess…" at bounding box center [214, 194] width 0 height 6
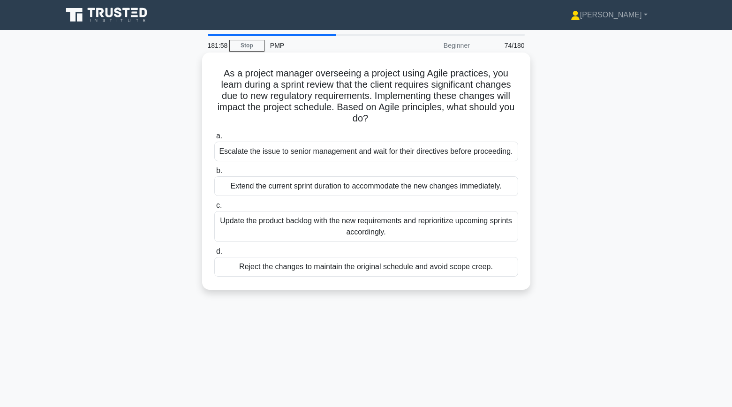
click at [247, 239] on div "Update the product backlog with the new requirements and reprioritize upcoming …" at bounding box center [366, 226] width 304 height 31
click at [214, 209] on input "c. Update the product backlog with the new requirements and reprioritize upcomi…" at bounding box center [214, 206] width 0 height 6
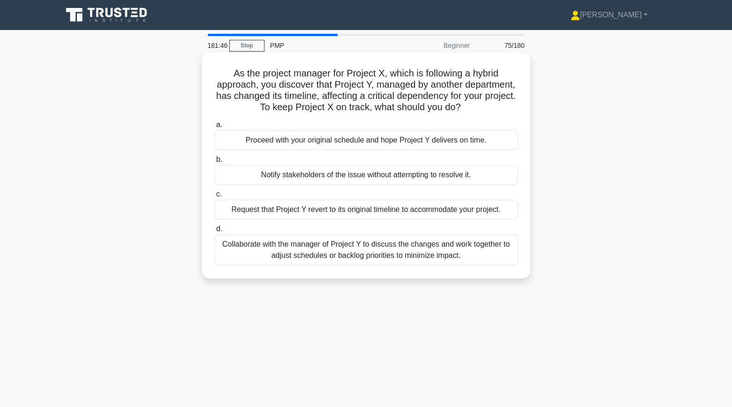
click at [265, 248] on div "Collaborate with the manager of Project Y to discuss the changes and work toget…" at bounding box center [366, 250] width 304 height 31
click at [214, 232] on input "d. Collaborate with the manager of Project Y to discuss the changes and work to…" at bounding box center [214, 229] width 0 height 6
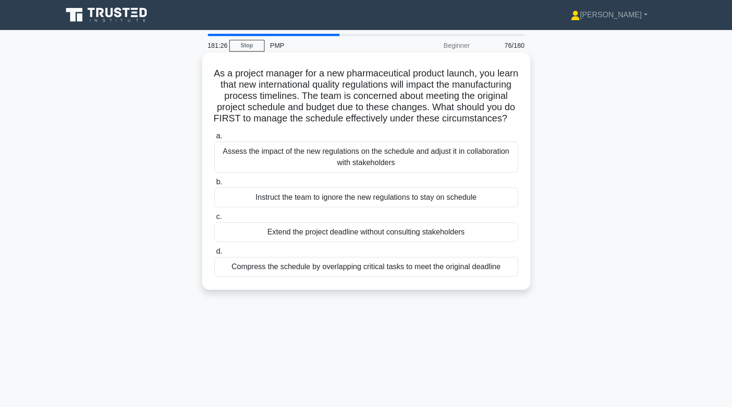
click at [225, 164] on div "Assess the impact of the new regulations on the schedule and adjust it in colla…" at bounding box center [366, 157] width 304 height 31
click at [214, 139] on input "a. Assess the impact of the new regulations on the schedule and adjust it in co…" at bounding box center [214, 136] width 0 height 6
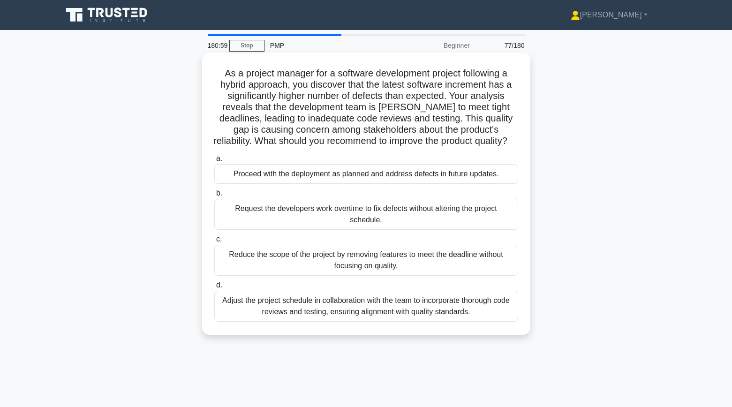
click at [297, 315] on div "Adjust the project schedule in collaboration with the team to incorporate thoro…" at bounding box center [366, 306] width 304 height 31
click at [214, 288] on input "d. Adjust the project schedule in collaboration with the team to incorporate th…" at bounding box center [214, 285] width 0 height 6
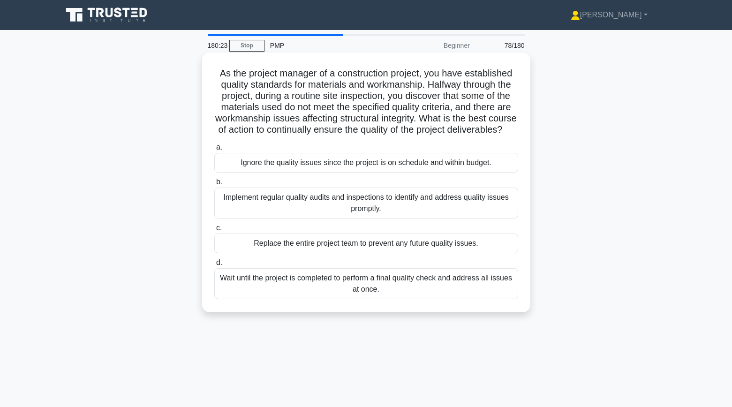
click at [260, 208] on div "Implement regular quality audits and inspections to identify and address qualit…" at bounding box center [366, 203] width 304 height 31
click at [214, 185] on input "b. Implement regular quality audits and inspections to identify and address qua…" at bounding box center [214, 182] width 0 height 6
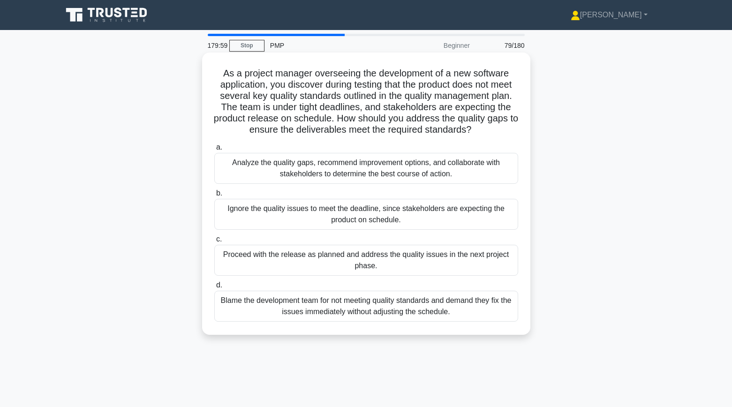
click at [230, 167] on div "Analyze the quality gaps, recommend improvement options, and collaborate with s…" at bounding box center [366, 168] width 304 height 31
click at [214, 151] on input "a. Analyze the quality gaps, recommend improvement options, and collaborate wit…" at bounding box center [214, 147] width 0 height 6
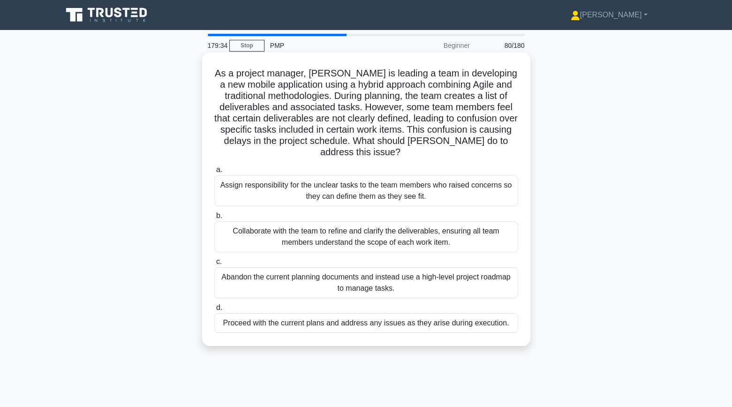
click at [251, 221] on div "Collaborate with the team to refine and clarify the deliverables, ensuring all …" at bounding box center [366, 236] width 304 height 31
click at [214, 219] on input "b. Collaborate with the team to refine and clarify the deliverables, ensuring a…" at bounding box center [214, 216] width 0 height 6
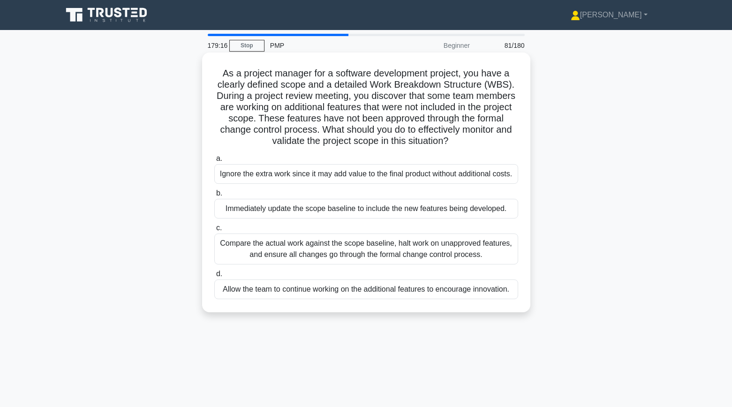
click at [228, 261] on div "Compare the actual work against the scope baseline, halt work on unapproved fea…" at bounding box center [366, 249] width 304 height 31
click at [214, 231] on input "c. Compare the actual work against the scope baseline, halt work on unapproved …" at bounding box center [214, 228] width 0 height 6
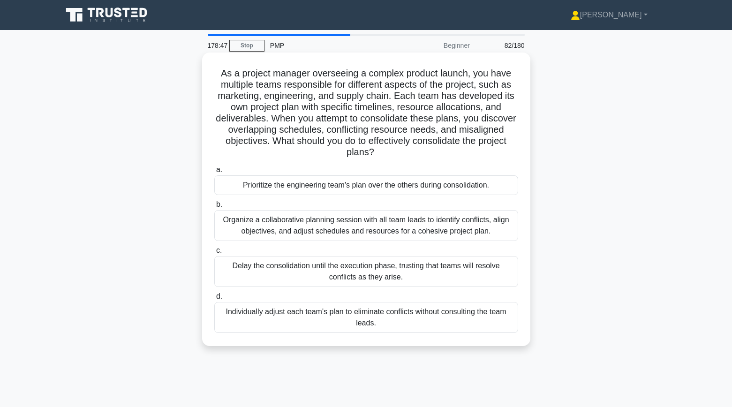
click at [258, 223] on div "Organize a collaborative planning session with all team leads to identify confl…" at bounding box center [366, 225] width 304 height 31
click at [214, 208] on input "b. Organize a collaborative planning session with all team leads to identify co…" at bounding box center [214, 205] width 0 height 6
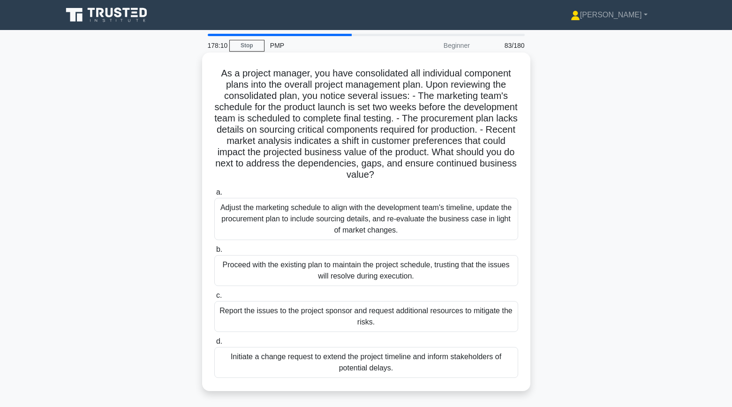
click at [246, 212] on div "Adjust the marketing schedule to align with the development team's timeline, up…" at bounding box center [366, 219] width 304 height 42
click at [214, 196] on input "a. Adjust the marketing schedule to align with the development team's timeline,…" at bounding box center [214, 193] width 0 height 6
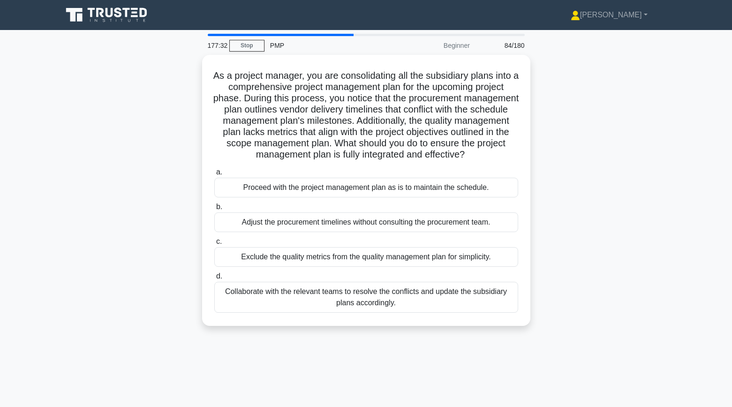
click at [174, 207] on div "As a project manager, you are consolidating all the subsidiary plans into a com…" at bounding box center [366, 196] width 619 height 282
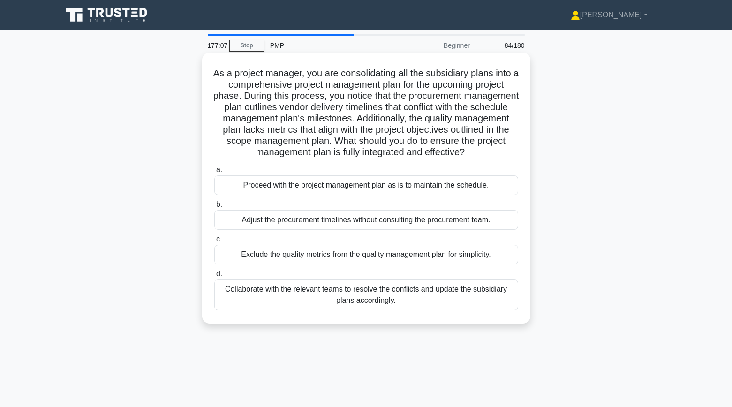
click at [261, 295] on div "Collaborate with the relevant teams to resolve the conflicts and update the sub…" at bounding box center [366, 295] width 304 height 31
click at [214, 277] on input "d. Collaborate with the relevant teams to resolve the conflicts and update the …" at bounding box center [214, 274] width 0 height 6
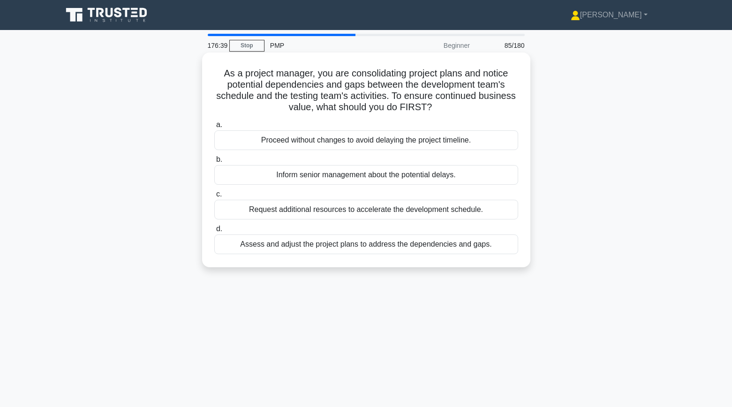
click at [283, 243] on div "Assess and adjust the project plans to address the dependencies and gaps." at bounding box center [366, 245] width 304 height 20
click at [214, 232] on input "d. Assess and adjust the project plans to address the dependencies and gaps." at bounding box center [214, 229] width 0 height 6
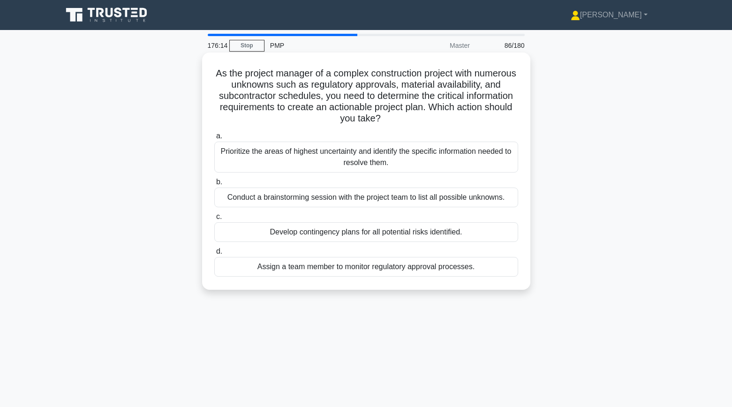
click at [242, 162] on div "Prioritize the areas of highest uncertainty and identify the specific informati…" at bounding box center [366, 157] width 304 height 31
click at [214, 139] on input "a. Prioritize the areas of highest uncertainty and identify the specific inform…" at bounding box center [214, 136] width 0 height 6
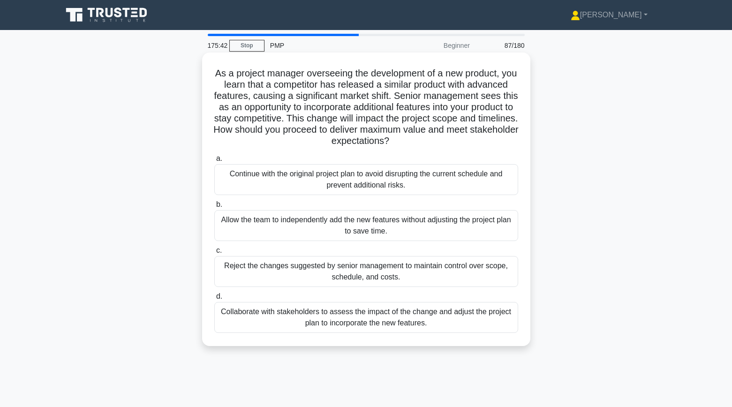
click at [310, 321] on div "Collaborate with stakeholders to assess the impact of the change and adjust the…" at bounding box center [366, 317] width 304 height 31
click at [214, 300] on input "d. Collaborate with stakeholders to assess the impact of the change and adjust …" at bounding box center [214, 297] width 0 height 6
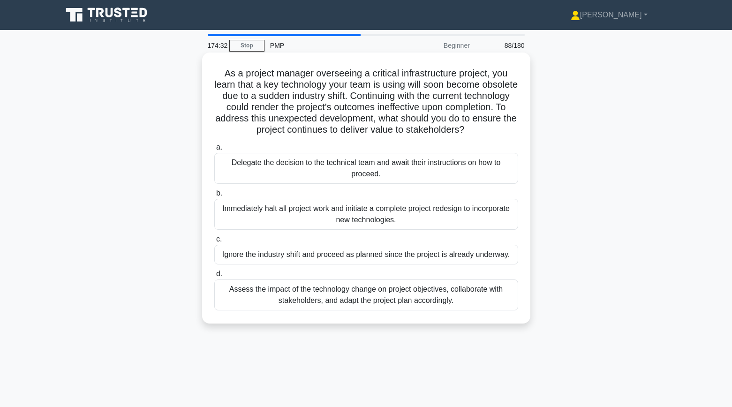
click at [279, 300] on div "Assess the impact of the technology change on project objectives, collaborate w…" at bounding box center [366, 295] width 304 height 31
click at [214, 277] on input "d. Assess the impact of the technology change on project objectives, collaborat…" at bounding box center [214, 274] width 0 height 6
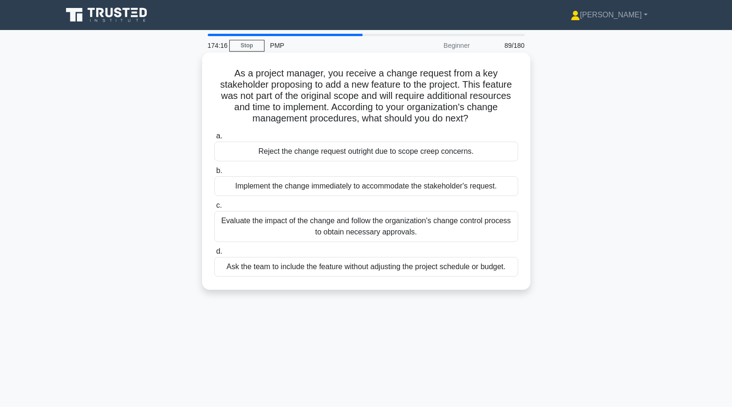
click at [237, 233] on div "Evaluate the impact of the change and follow the organization's change control …" at bounding box center [366, 226] width 304 height 31
click at [214, 209] on input "c. Evaluate the impact of the change and follow the organization's change contr…" at bounding box center [214, 206] width 0 height 6
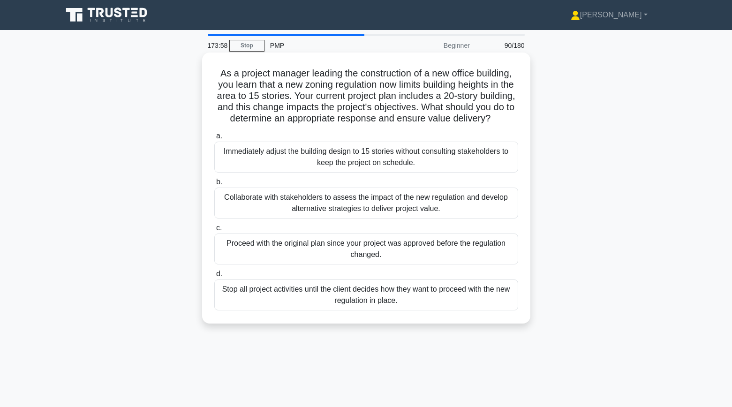
click at [225, 209] on div "Collaborate with stakeholders to assess the impact of the new regulation and de…" at bounding box center [366, 203] width 304 height 31
click at [214, 185] on input "b. Collaborate with stakeholders to assess the impact of the new regulation and…" at bounding box center [214, 182] width 0 height 6
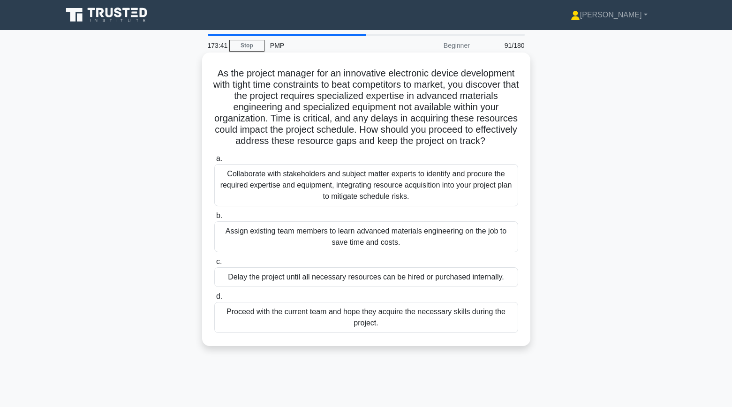
click at [262, 182] on div "Collaborate with stakeholders and subject matter experts to identify and procur…" at bounding box center [366, 185] width 304 height 42
click at [214, 162] on input "a. Collaborate with stakeholders and subject matter experts to identify and pro…" at bounding box center [214, 159] width 0 height 6
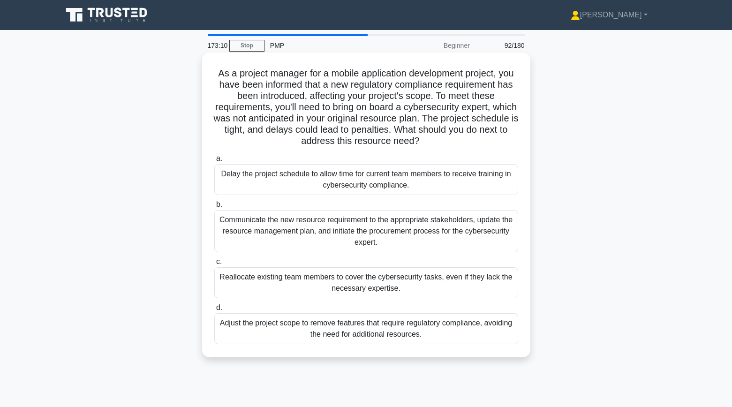
click at [229, 225] on div "Communicate the new resource requirement to the appropriate stakeholders, updat…" at bounding box center [366, 231] width 304 height 42
click at [214, 208] on input "b. Communicate the new resource requirement to the appropriate stakeholders, up…" at bounding box center [214, 205] width 0 height 6
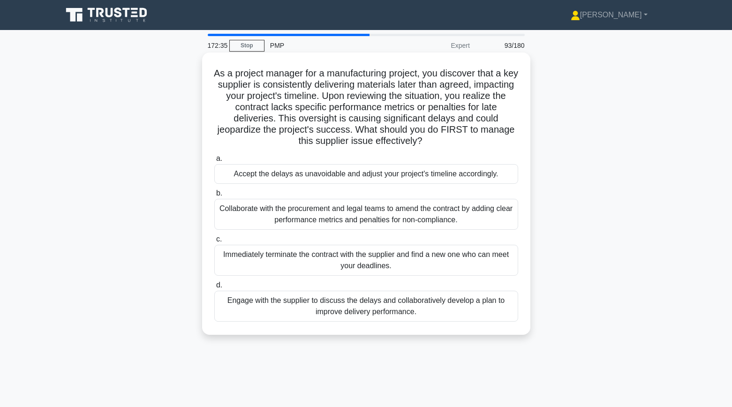
click at [251, 304] on div "Engage with the supplier to discuss the delays and collaboratively develop a pl…" at bounding box center [366, 306] width 304 height 31
click at [214, 288] on input "d. Engage with the supplier to discuss the delays and collaboratively develop a…" at bounding box center [214, 285] width 0 height 6
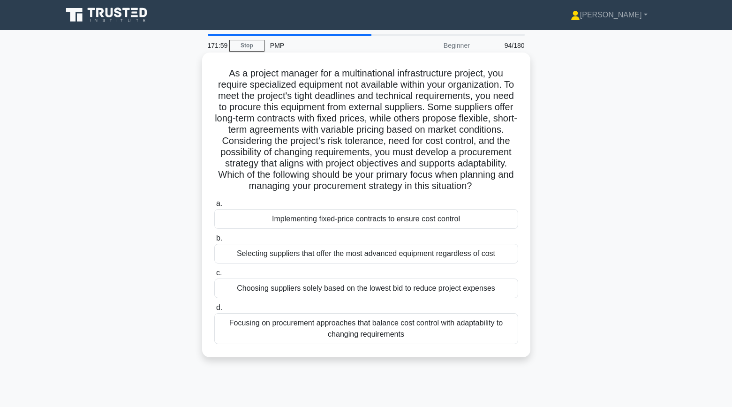
click at [246, 320] on div "Focusing on procurement approaches that balance cost control with adaptability …" at bounding box center [366, 328] width 304 height 31
click at [214, 311] on input "d. Focusing on procurement approaches that balance cost control with adaptabili…" at bounding box center [214, 308] width 0 height 6
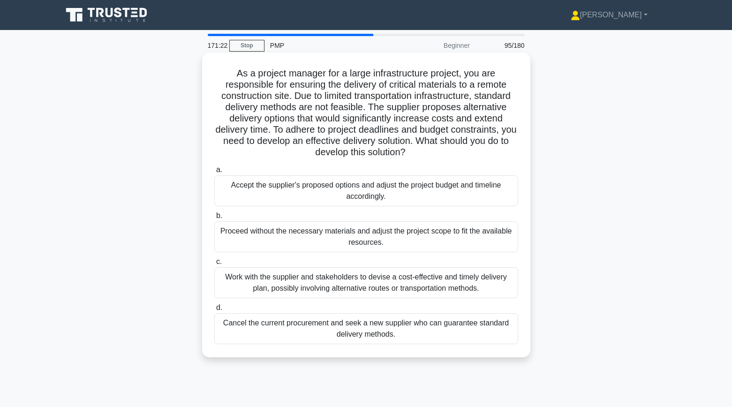
click at [253, 287] on div "Work with the supplier and stakeholders to devise a cost-effective and timely d…" at bounding box center [366, 282] width 304 height 31
click at [214, 265] on input "c. Work with the supplier and stakeholders to devise a cost-effective and timel…" at bounding box center [214, 262] width 0 height 6
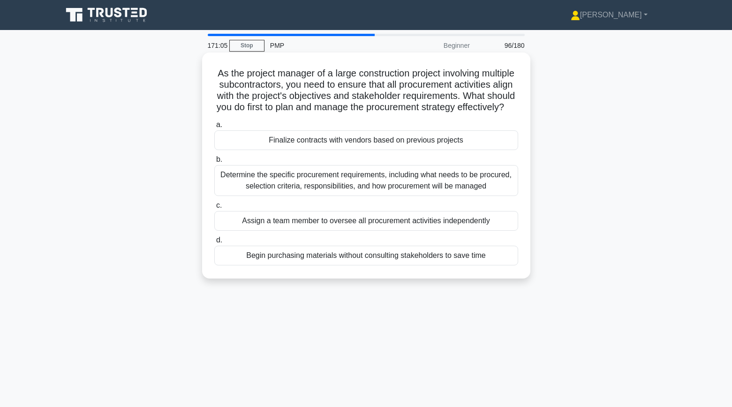
click at [254, 188] on div "Determine the specific procurement requirements, including what needs to be pro…" at bounding box center [366, 180] width 304 height 31
click at [214, 163] on input "b. Determine the specific procurement requirements, including what needs to be …" at bounding box center [214, 160] width 0 height 6
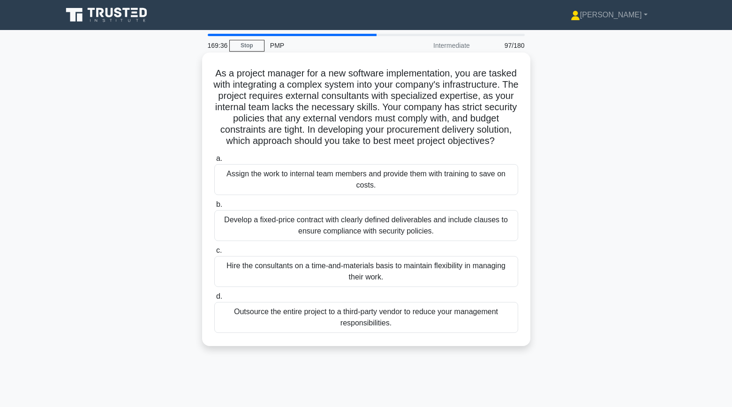
click at [241, 212] on div "Develop a fixed-price contract with clearly defined deliverables and include cl…" at bounding box center [366, 225] width 304 height 31
click at [214, 208] on input "b. Develop a fixed-price contract with clearly defined deliverables and include…" at bounding box center [214, 205] width 0 height 6
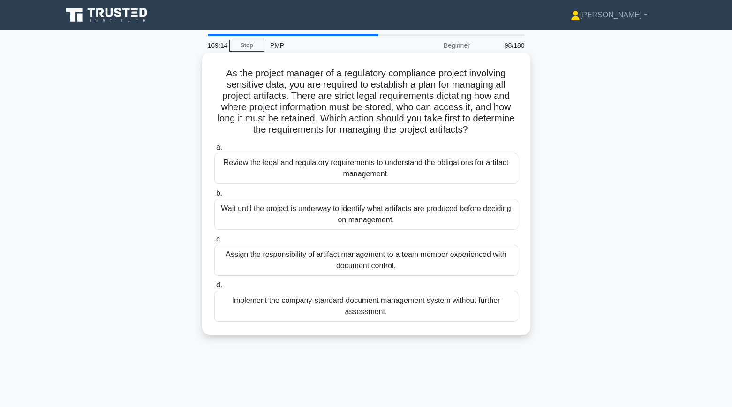
click at [230, 168] on div "Review the legal and regulatory requirements to understand the obligations for …" at bounding box center [366, 168] width 304 height 31
click at [214, 151] on input "a. Review the legal and regulatory requirements to understand the obligations f…" at bounding box center [214, 147] width 0 height 6
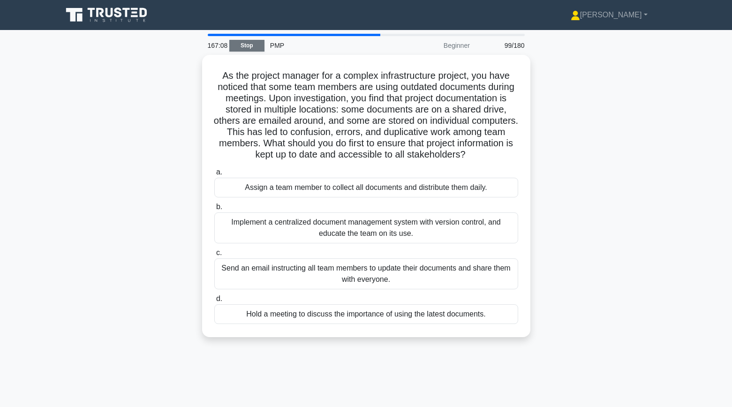
click at [248, 46] on link "Stop" at bounding box center [246, 46] width 35 height 12
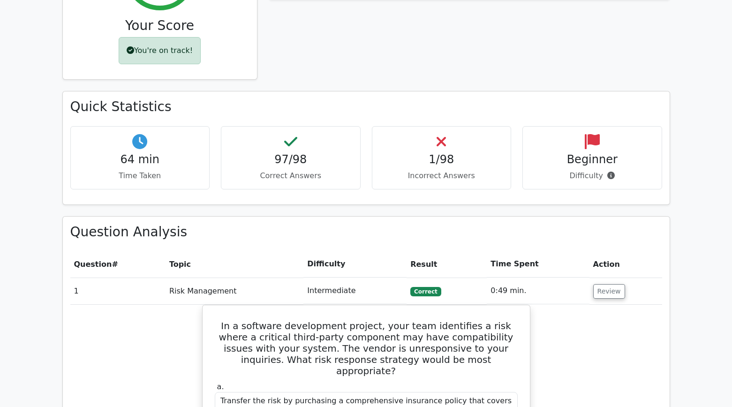
scroll to position [292, 0]
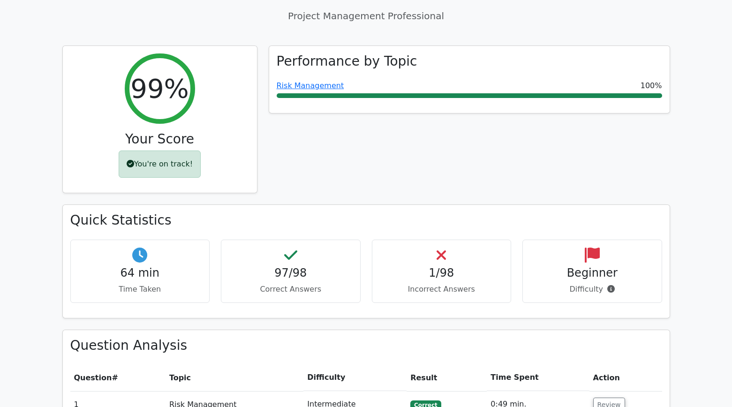
scroll to position [0, 0]
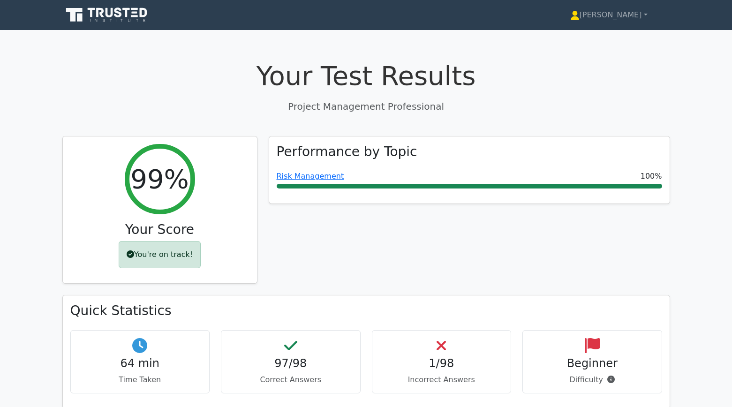
click at [114, 23] on icon at bounding box center [107, 15] width 90 height 18
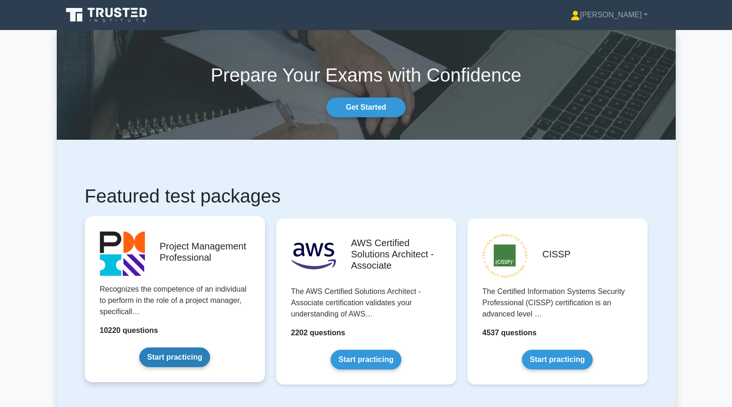
click at [159, 355] on link "Start practicing" at bounding box center [174, 358] width 71 height 20
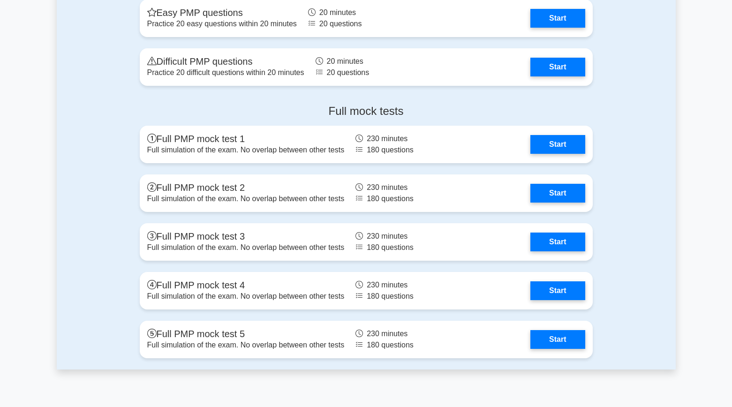
scroll to position [3098, 0]
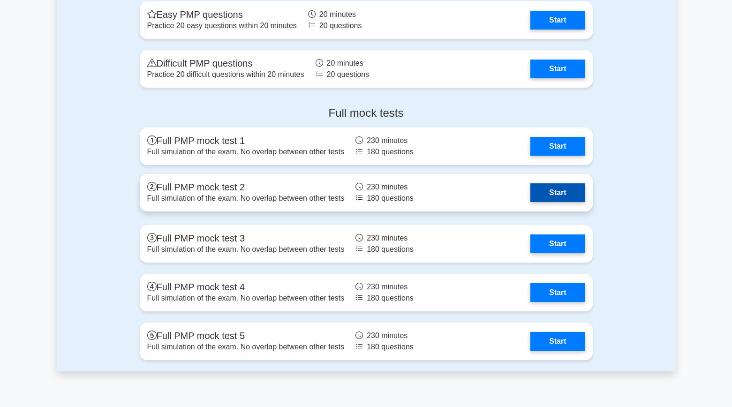
click at [550, 193] on link "Start" at bounding box center [558, 192] width 54 height 19
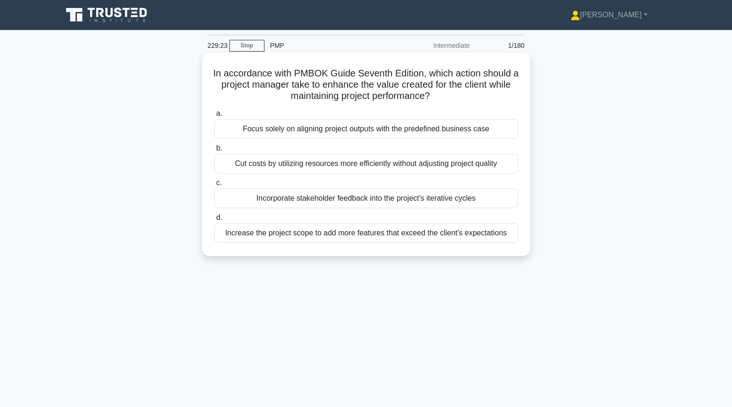
click at [272, 202] on div "Incorporate stakeholder feedback into the project's iterative cycles" at bounding box center [366, 199] width 304 height 20
click at [214, 186] on input "c. Incorporate stakeholder feedback into the project's iterative cycles" at bounding box center [214, 183] width 0 height 6
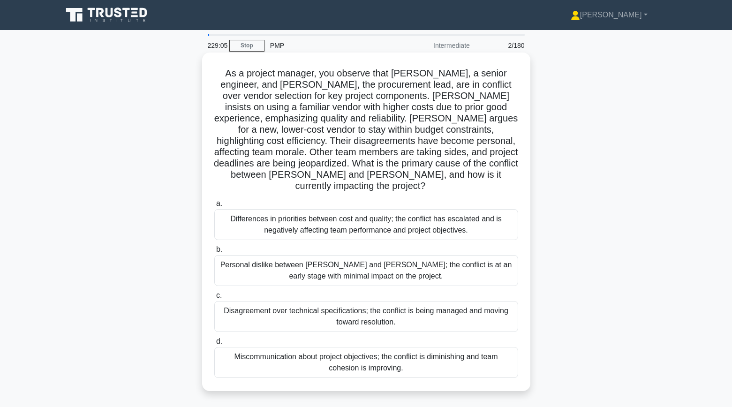
click at [272, 215] on div "Differences in priorities between cost and quality; the conflict has escalated …" at bounding box center [366, 224] width 304 height 31
click at [214, 207] on input "a. Differences in priorities between cost and quality; the conflict has escalat…" at bounding box center [214, 204] width 0 height 6
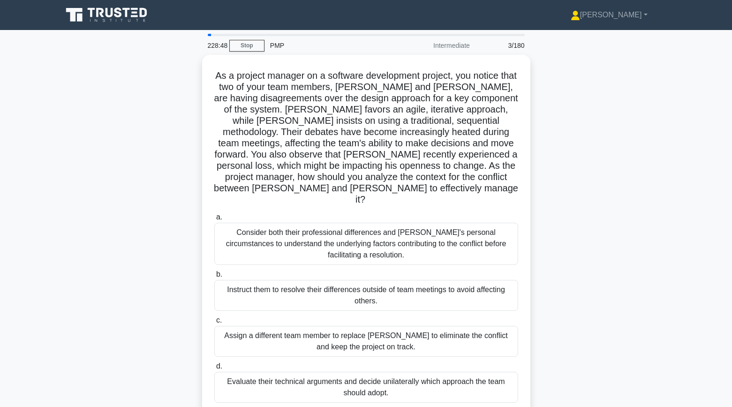
click at [163, 182] on div "As a project manager on a software development project, you notice that two of …" at bounding box center [366, 241] width 619 height 372
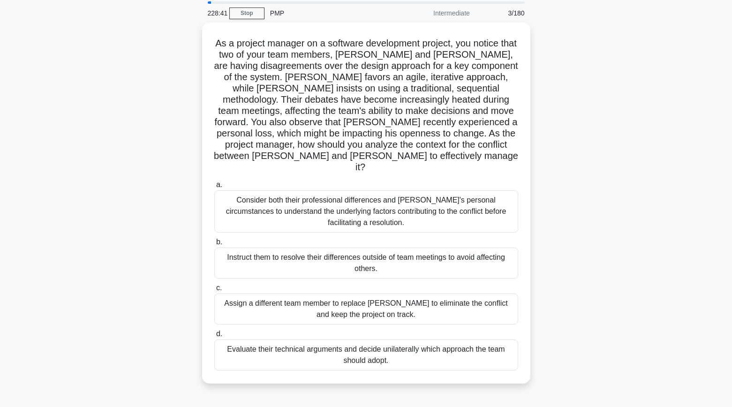
scroll to position [44, 0]
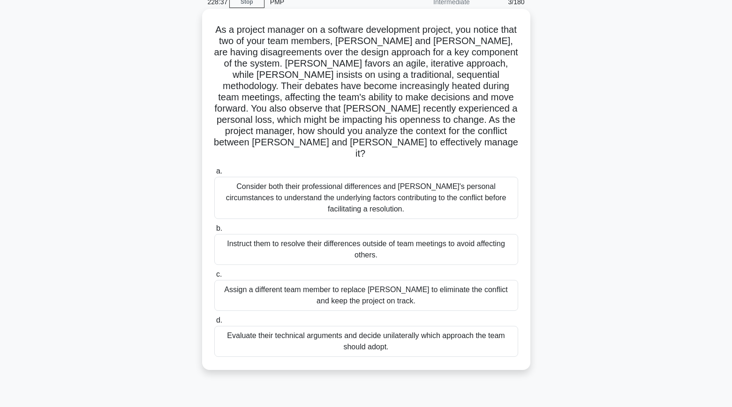
click at [236, 177] on div "Consider both their professional differences and Tom's personal circumstances t…" at bounding box center [366, 198] width 304 height 42
click at [214, 168] on input "a. Consider both their professional differences and Tom's personal circumstance…" at bounding box center [214, 171] width 0 height 6
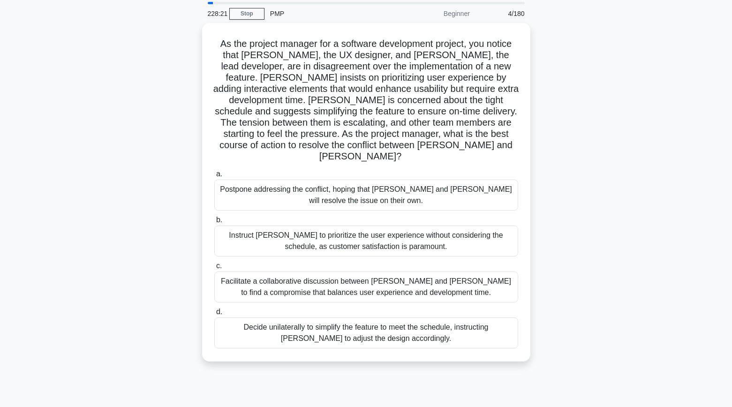
scroll to position [38, 0]
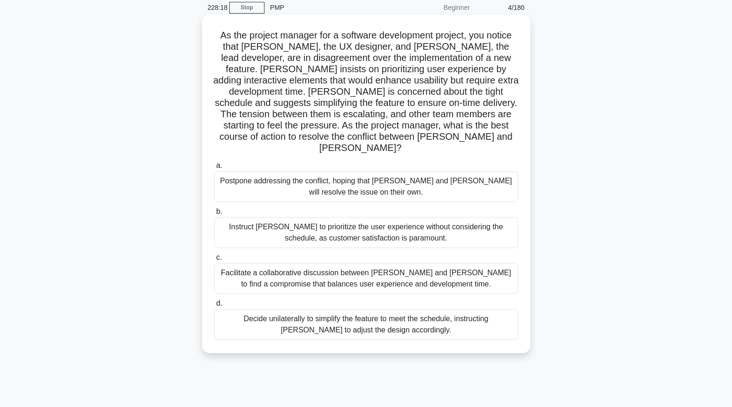
click at [243, 264] on div "Facilitate a collaborative discussion between Alex and Jamie to find a compromi…" at bounding box center [366, 278] width 304 height 31
click at [214, 261] on input "c. Facilitate a collaborative discussion between Alex and Jamie to find a compr…" at bounding box center [214, 258] width 0 height 6
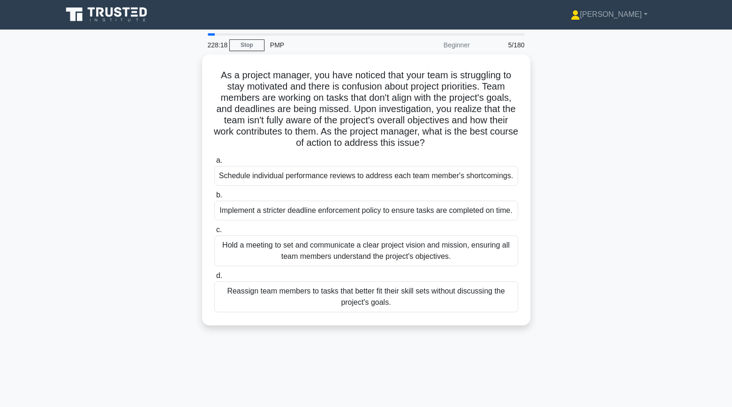
scroll to position [0, 0]
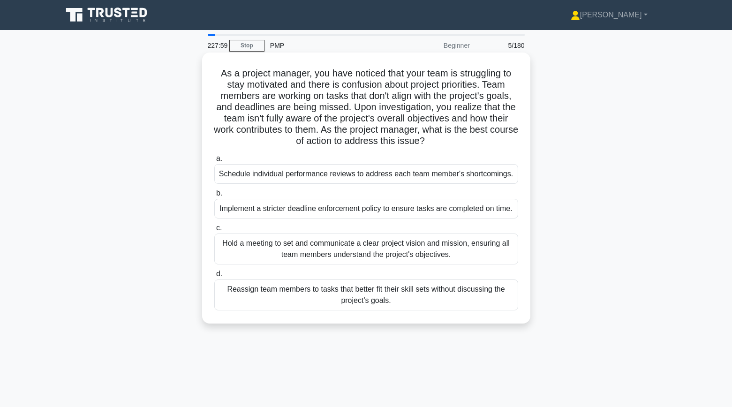
click at [243, 249] on div "Hold a meeting to set and communicate a clear project vision and mission, ensur…" at bounding box center [366, 249] width 304 height 31
click at [214, 231] on input "c. Hold a meeting to set and communicate a clear project vision and mission, en…" at bounding box center [214, 228] width 0 height 6
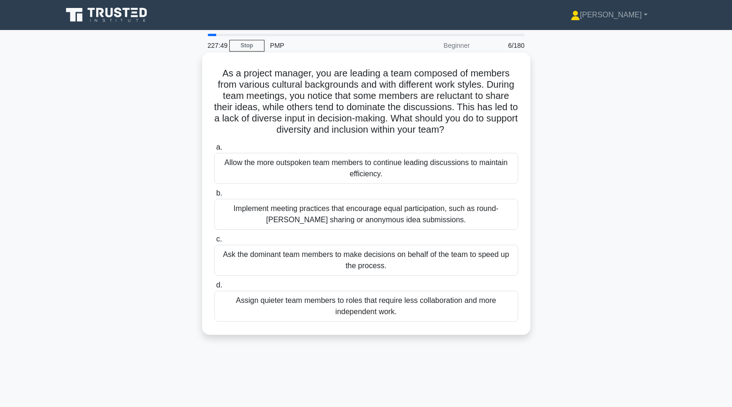
click at [238, 224] on div "Implement meeting practices that encourage equal participation, such as round-r…" at bounding box center [366, 214] width 304 height 31
click at [214, 197] on input "b. Implement meeting practices that encourage equal participation, such as roun…" at bounding box center [214, 193] width 0 height 6
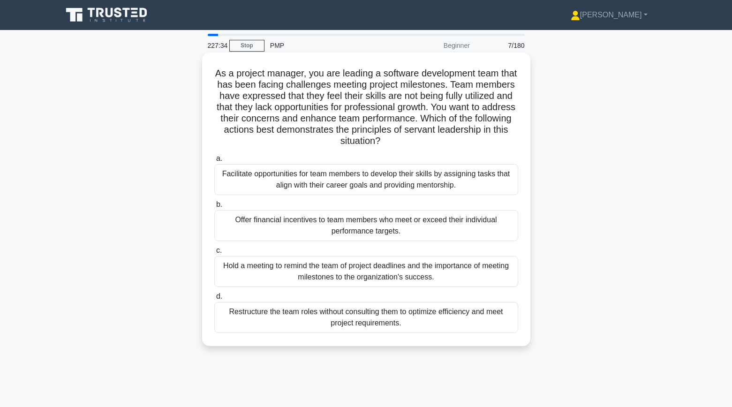
click at [236, 189] on div "Facilitate opportunities for team members to develop their skills by assigning …" at bounding box center [366, 179] width 304 height 31
click at [214, 162] on input "a. Facilitate opportunities for team members to develop their skills by assigni…" at bounding box center [214, 159] width 0 height 6
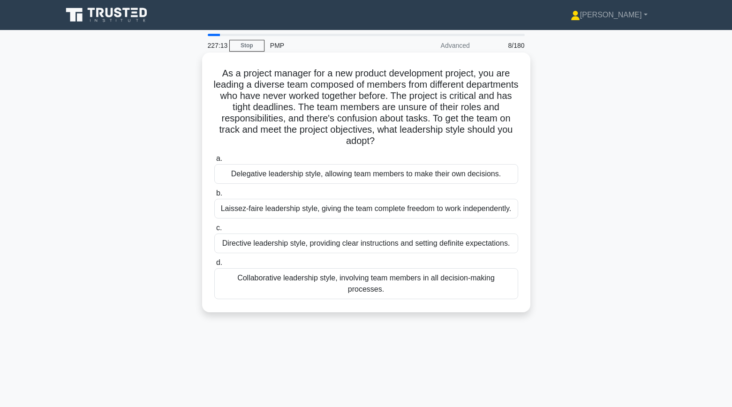
click at [253, 248] on div "Directive leadership style, providing clear instructions and setting definite e…" at bounding box center [366, 244] width 304 height 20
click at [214, 231] on input "c. Directive leadership style, providing clear instructions and setting definit…" at bounding box center [214, 228] width 0 height 6
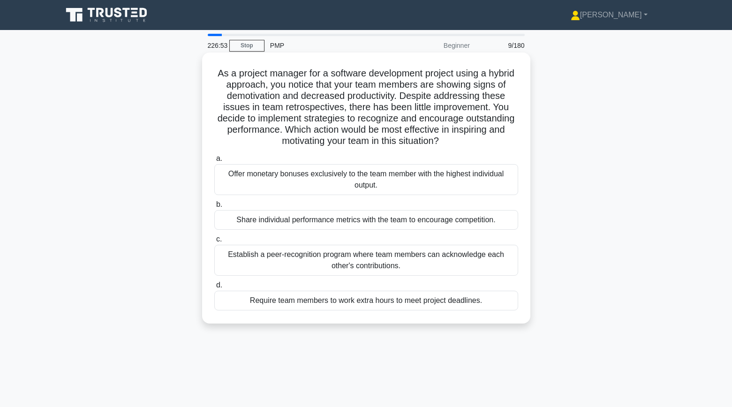
click at [242, 258] on div "Establish a peer-recognition program where team members can acknowledge each ot…" at bounding box center [366, 260] width 304 height 31
click at [214, 243] on input "c. Establish a peer-recognition program where team members can acknowledge each…" at bounding box center [214, 239] width 0 height 6
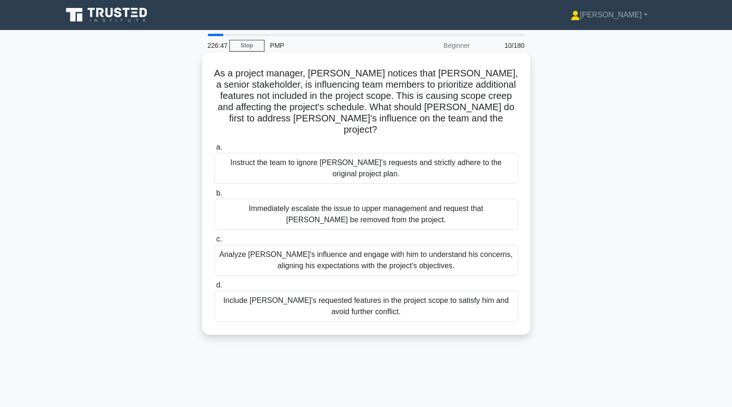
click at [249, 253] on div "Analyze John's influence and engage with him to understand his concerns, aligni…" at bounding box center [366, 260] width 304 height 31
click at [214, 243] on input "c. Analyze John's influence and engage with him to understand his concerns, ali…" at bounding box center [214, 239] width 0 height 6
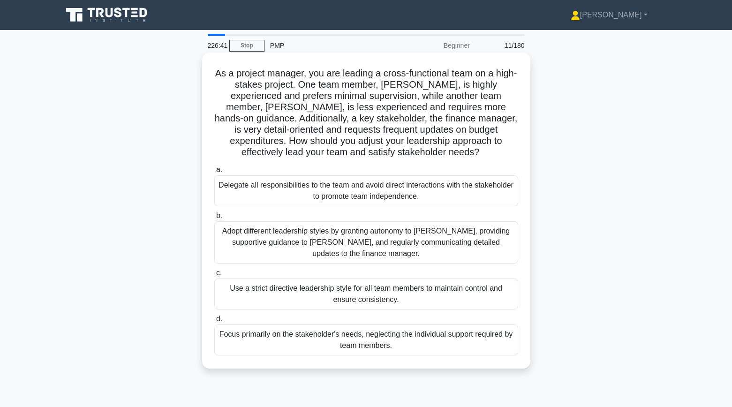
click at [250, 248] on div "Adopt different leadership styles by granting autonomy to Alex, providing suppo…" at bounding box center [366, 242] width 304 height 42
click at [214, 219] on input "b. Adopt different leadership styles by granting autonomy to Alex, providing su…" at bounding box center [214, 216] width 0 height 6
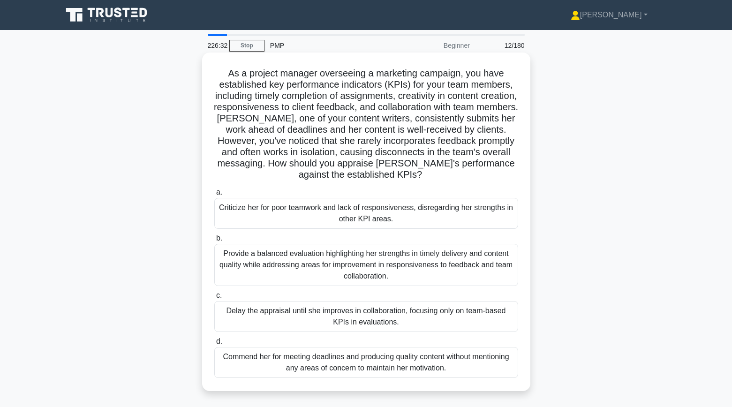
click at [230, 268] on div "Provide a balanced evaluation highlighting her strengths in timely delivery and…" at bounding box center [366, 265] width 304 height 42
click at [214, 242] on input "b. Provide a balanced evaluation highlighting her strengths in timely delivery …" at bounding box center [214, 238] width 0 height 6
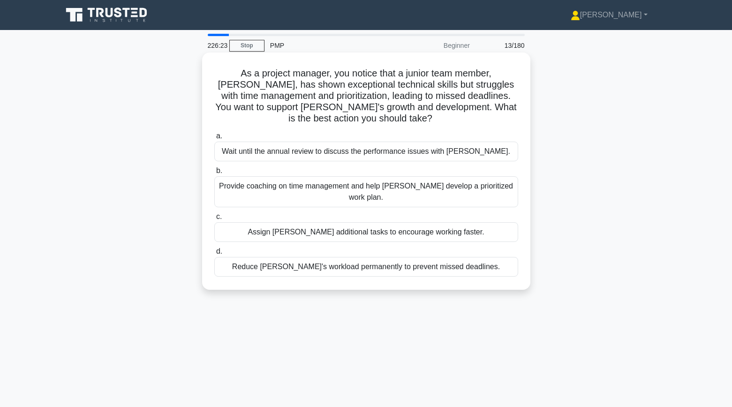
click at [262, 178] on div "Provide coaching on time management and help Alex develop a prioritized work pl…" at bounding box center [366, 191] width 304 height 31
click at [214, 174] on input "b. Provide coaching on time management and help Alex develop a prioritized work…" at bounding box center [214, 171] width 0 height 6
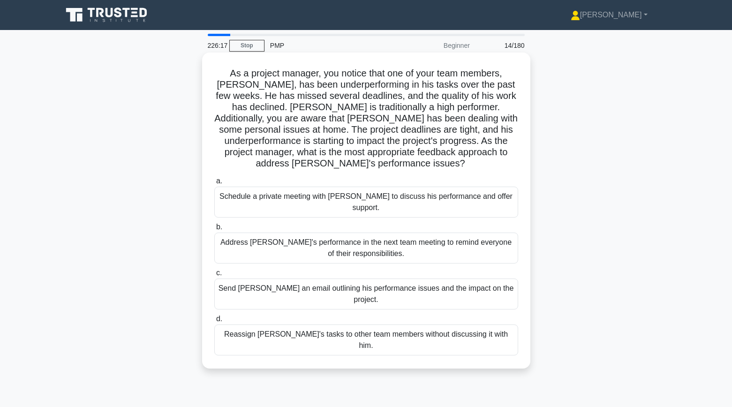
click at [260, 188] on div "Schedule a private meeting with Carlos to discuss his performance and offer sup…" at bounding box center [366, 202] width 304 height 31
click at [214, 184] on input "a. Schedule a private meeting with Carlos to discuss his performance and offer …" at bounding box center [214, 181] width 0 height 6
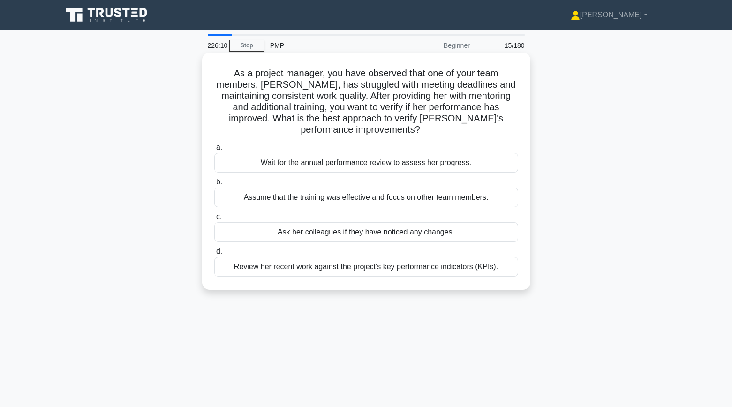
click at [257, 258] on div "Review her recent work against the project's key performance indicators (KPIs)." at bounding box center [366, 267] width 304 height 20
click at [214, 255] on input "d. Review her recent work against the project's key performance indicators (KPI…" at bounding box center [214, 252] width 0 height 6
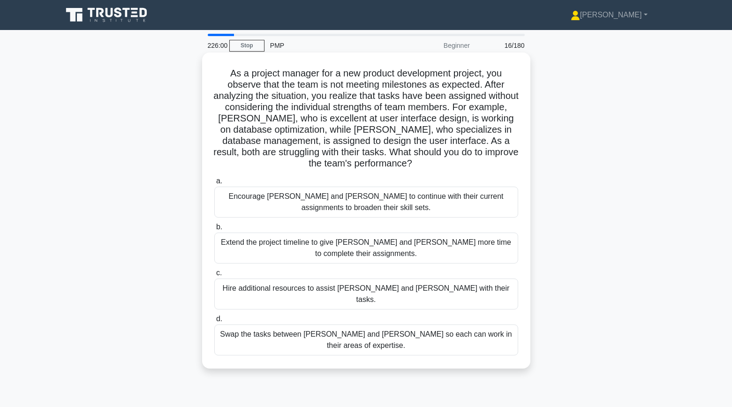
click at [249, 328] on div "Swap the tasks between Alex and Sam so each can work in their areas of expertis…" at bounding box center [366, 340] width 304 height 31
click at [214, 322] on input "d. Swap the tasks between Alex and Sam so each can work in their areas of exper…" at bounding box center [214, 319] width 0 height 6
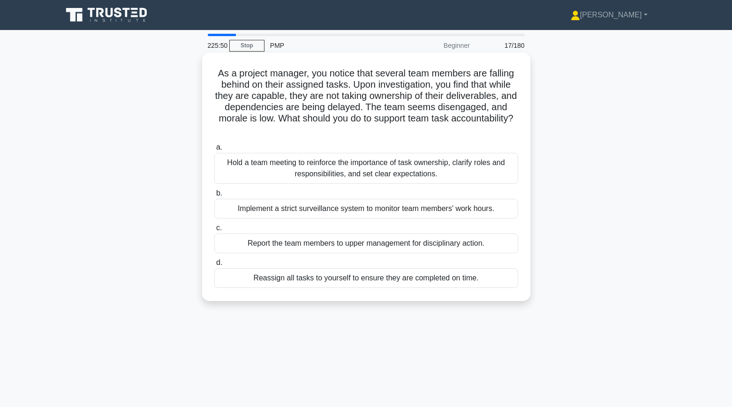
click at [247, 165] on div "Hold a team meeting to reinforce the importance of task ownership, clarify role…" at bounding box center [366, 168] width 304 height 31
click at [214, 151] on input "a. Hold a team meeting to reinforce the importance of task ownership, clarify r…" at bounding box center [214, 147] width 0 height 6
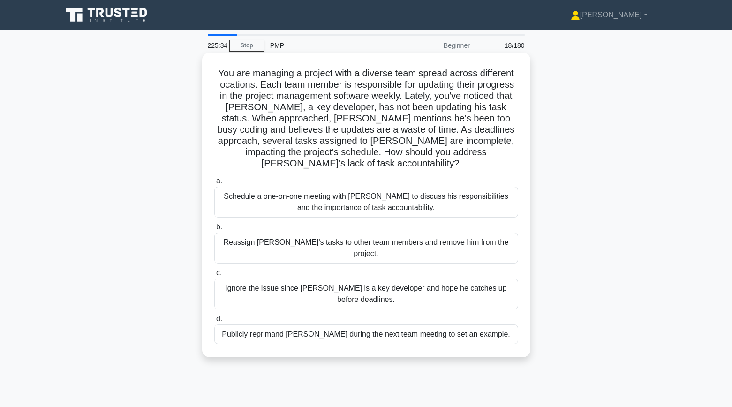
click at [234, 187] on div "Schedule a one-on-one meeting with Alex to discuss his responsibilities and the…" at bounding box center [366, 202] width 304 height 31
click at [214, 184] on input "a. Schedule a one-on-one meeting with Alex to discuss his responsibilities and …" at bounding box center [214, 181] width 0 height 6
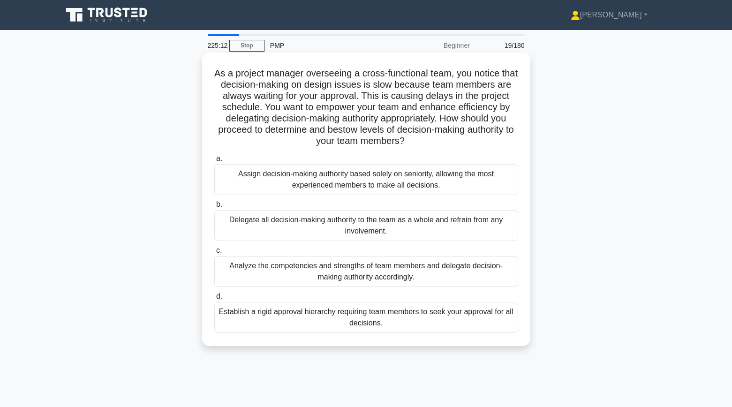
click at [258, 269] on div "Analyze the competencies and strengths of team members and delegate decision-ma…" at bounding box center [366, 271] width 304 height 31
click at [214, 254] on input "c. Analyze the competencies and strengths of team members and delegate decision…" at bounding box center [214, 251] width 0 height 6
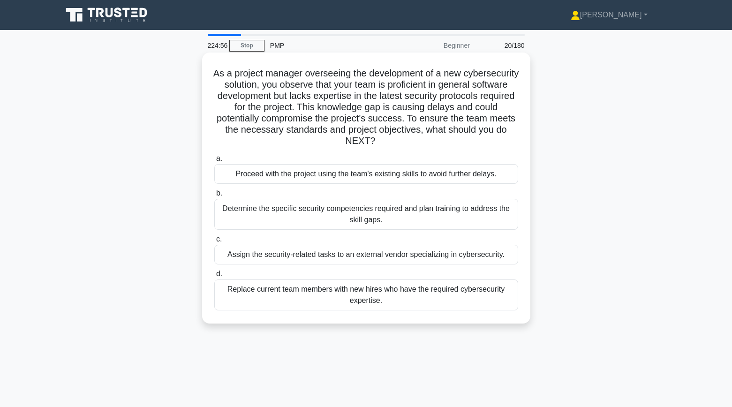
click at [234, 214] on div "Determine the specific security competencies required and plan training to addr…" at bounding box center [366, 214] width 304 height 31
click at [214, 197] on input "b. Determine the specific security competencies required and plan training to a…" at bounding box center [214, 193] width 0 height 6
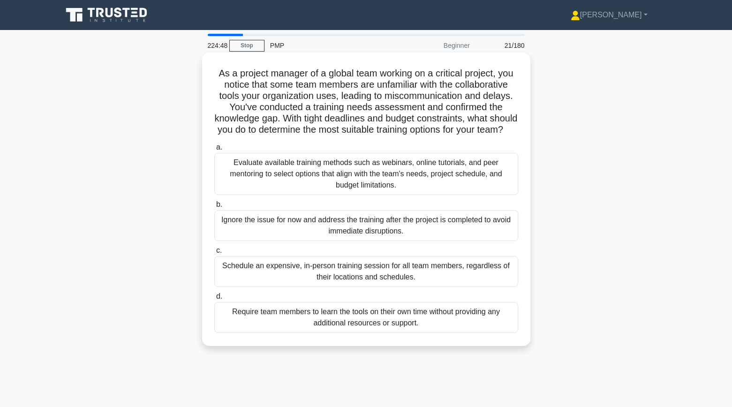
click at [236, 180] on div "Evaluate available training methods such as webinars, online tutorials, and pee…" at bounding box center [366, 174] width 304 height 42
click at [214, 151] on input "a. Evaluate available training methods such as webinars, online tutorials, and …" at bounding box center [214, 147] width 0 height 6
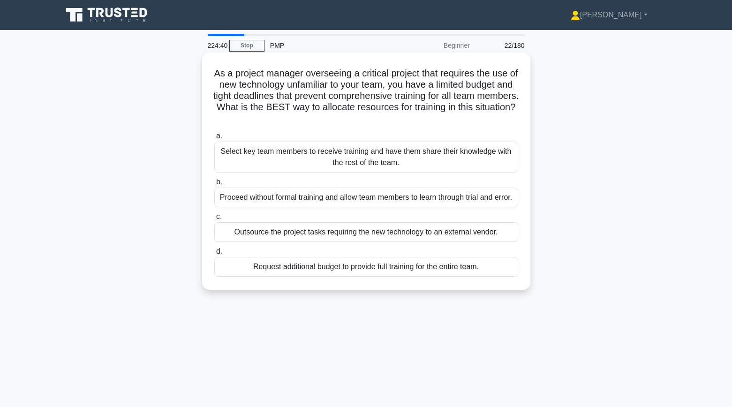
click at [264, 155] on div "Select key team members to receive training and have them share their knowledge…" at bounding box center [366, 157] width 304 height 31
click at [214, 139] on input "a. Select key team members to receive training and have them share their knowle…" at bounding box center [214, 136] width 0 height 6
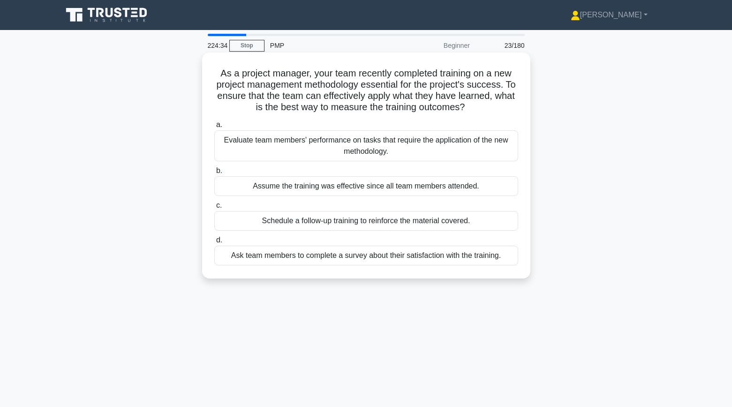
click at [247, 152] on div "Evaluate team members' performance on tasks that require the application of the…" at bounding box center [366, 145] width 304 height 31
click at [214, 128] on input "a. Evaluate team members' performance on tasks that require the application of …" at bounding box center [214, 125] width 0 height 6
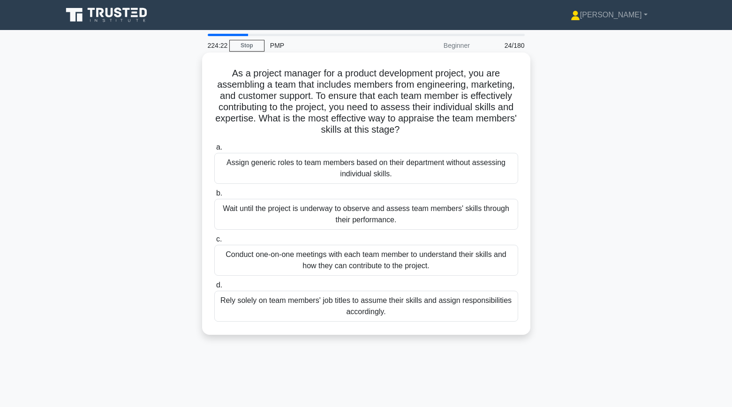
click at [263, 262] on div "Conduct one-on-one meetings with each team member to understand their skills an…" at bounding box center [366, 260] width 304 height 31
click at [214, 243] on input "c. Conduct one-on-one meetings with each team member to understand their skills…" at bounding box center [214, 239] width 0 height 6
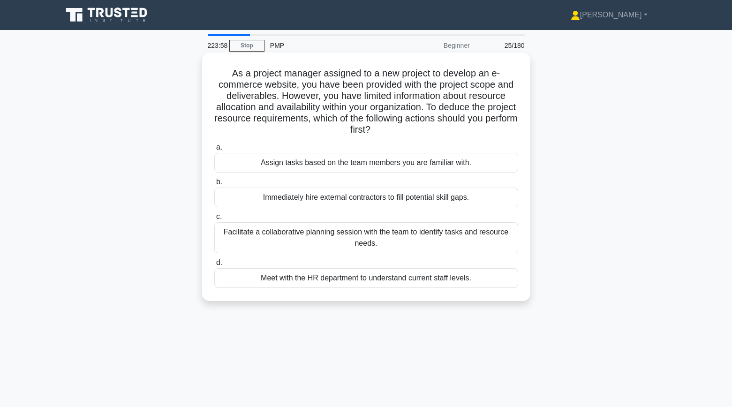
click at [273, 280] on div "Meet with the HR department to understand current staff levels." at bounding box center [366, 278] width 304 height 20
click at [214, 266] on input "d. Meet with the HR department to understand current staff levels." at bounding box center [214, 263] width 0 height 6
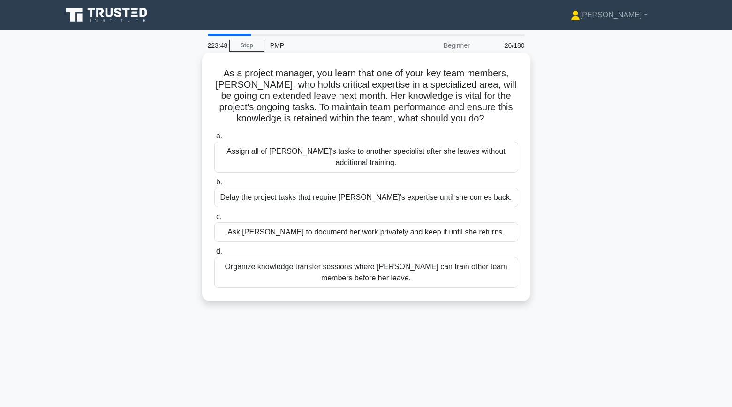
click at [249, 277] on div "Organize knowledge transfer sessions where Emma can train other team members be…" at bounding box center [366, 272] width 304 height 31
click at [214, 255] on input "d. Organize knowledge transfer sessions where Emma can train other team members…" at bounding box center [214, 252] width 0 height 6
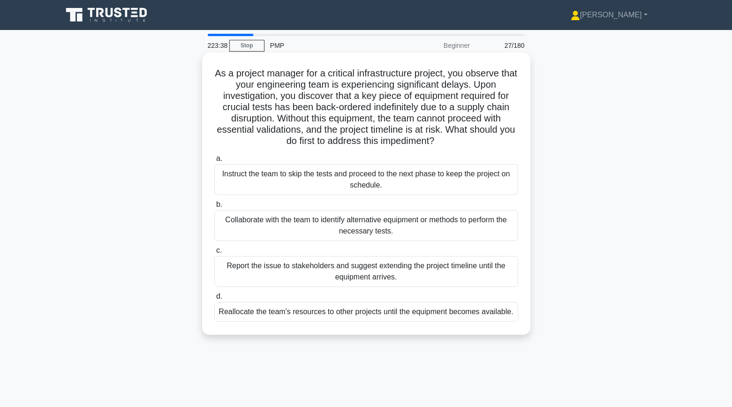
click at [235, 229] on div "Collaborate with the team to identify alternative equipment or methods to perfo…" at bounding box center [366, 225] width 304 height 31
click at [214, 208] on input "b. Collaborate with the team to identify alternative equipment or methods to pe…" at bounding box center [214, 205] width 0 height 6
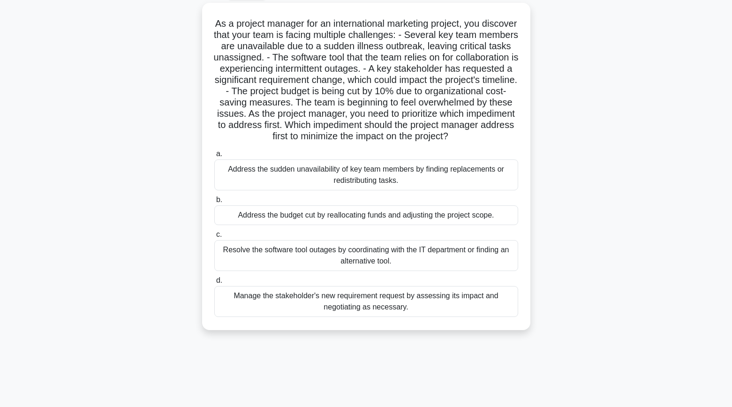
scroll to position [56, 0]
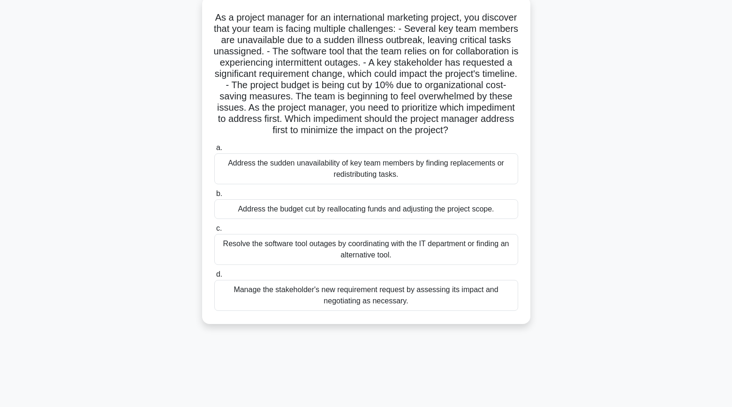
click at [282, 291] on div "Manage the stakeholder's new requirement request by assessing its impact and ne…" at bounding box center [366, 295] width 304 height 31
click at [214, 278] on input "d. Manage the stakeholder's new requirement request by assessing its impact and…" at bounding box center [214, 275] width 0 height 6
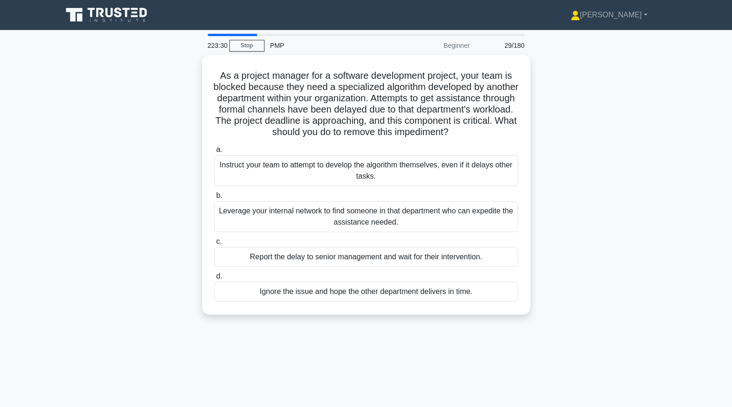
scroll to position [0, 0]
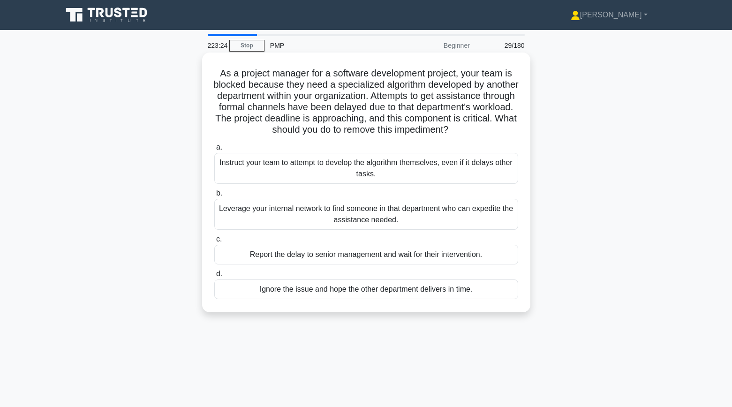
click at [237, 210] on div "Leverage your internal network to find someone in that department who can exped…" at bounding box center [366, 214] width 304 height 31
click at [214, 197] on input "b. Leverage your internal network to find someone in that department who can ex…" at bounding box center [214, 193] width 0 height 6
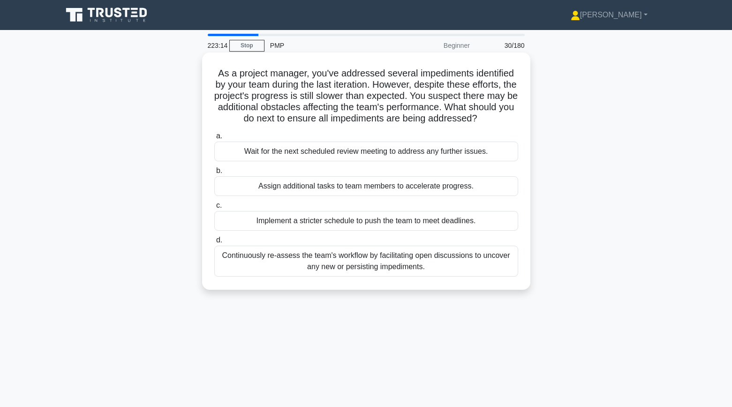
click at [267, 261] on div "Continuously re-assess the team's workflow by facilitating open discussions to …" at bounding box center [366, 261] width 304 height 31
click at [214, 243] on input "d. Continuously re-assess the team's workflow by facilitating open discussions …" at bounding box center [214, 240] width 0 height 6
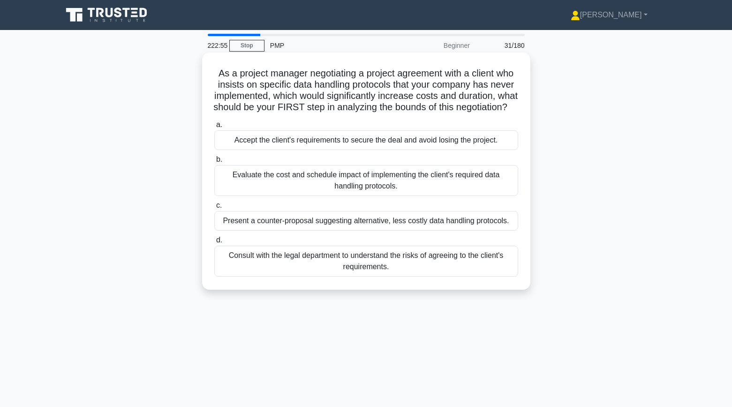
click at [253, 196] on div "Evaluate the cost and schedule impact of implementing the client's required dat…" at bounding box center [366, 180] width 304 height 31
click at [214, 163] on input "b. Evaluate the cost and schedule impact of implementing the client's required …" at bounding box center [214, 160] width 0 height 6
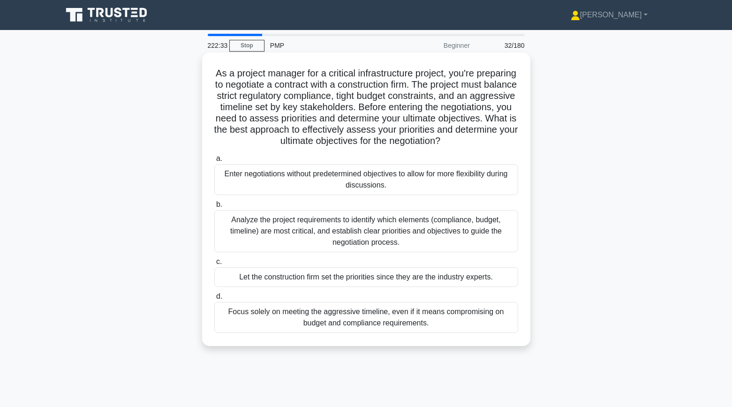
click at [228, 234] on div "Analyze the project requirements to identify which elements (compliance, budget…" at bounding box center [366, 231] width 304 height 42
click at [214, 208] on input "b. Analyze the project requirements to identify which elements (compliance, bud…" at bounding box center [214, 205] width 0 height 6
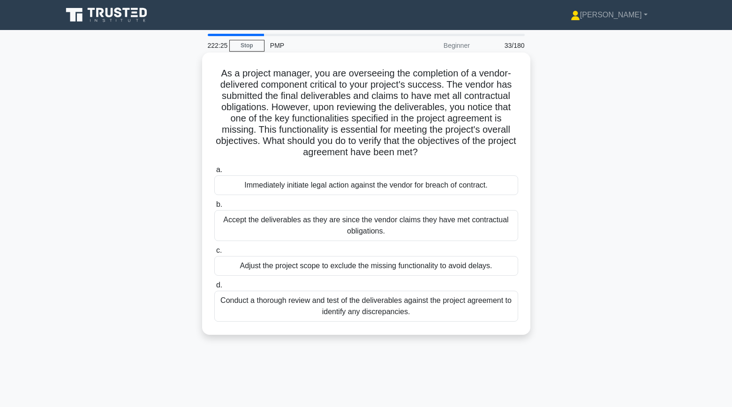
click at [284, 310] on div "Conduct a thorough review and test of the deliverables against the project agre…" at bounding box center [366, 306] width 304 height 31
click at [214, 288] on input "d. Conduct a thorough review and test of the deliverables against the project a…" at bounding box center [214, 285] width 0 height 6
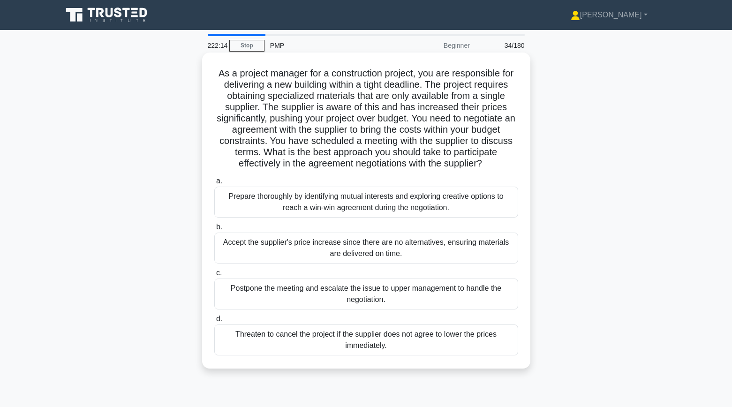
click at [231, 205] on div "Prepare thoroughly by identifying mutual interests and exploring creative optio…" at bounding box center [366, 202] width 304 height 31
click at [214, 184] on input "a. Prepare thoroughly by identifying mutual interests and exploring creative op…" at bounding box center [214, 181] width 0 height 6
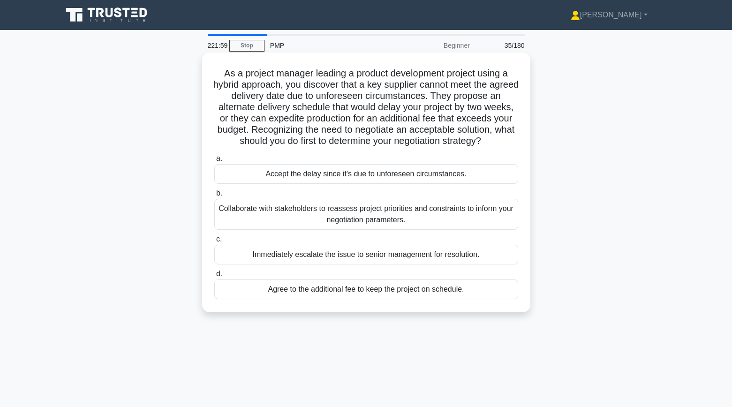
click at [257, 219] on div "Collaborate with stakeholders to reassess project priorities and constraints to…" at bounding box center [366, 214] width 304 height 31
click at [214, 197] on input "b. Collaborate with stakeholders to reassess project priorities and constraints…" at bounding box center [214, 193] width 0 height 6
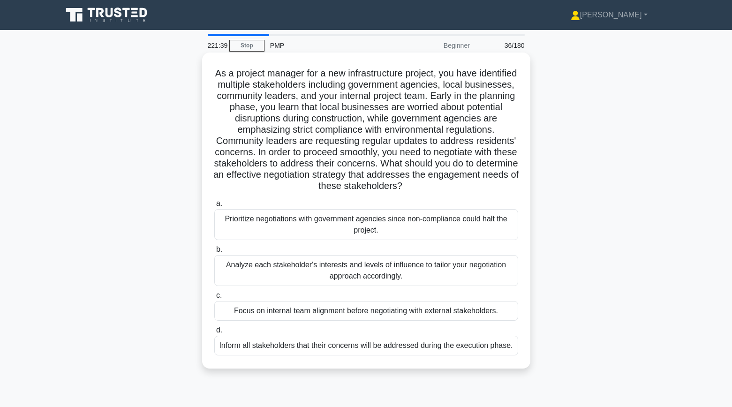
click at [240, 266] on div "Analyze each stakeholder's interests and levels of influence to tailor your neg…" at bounding box center [366, 270] width 304 height 31
click at [214, 253] on input "b. Analyze each stakeholder's interests and levels of influence to tailor your …" at bounding box center [214, 250] width 0 height 6
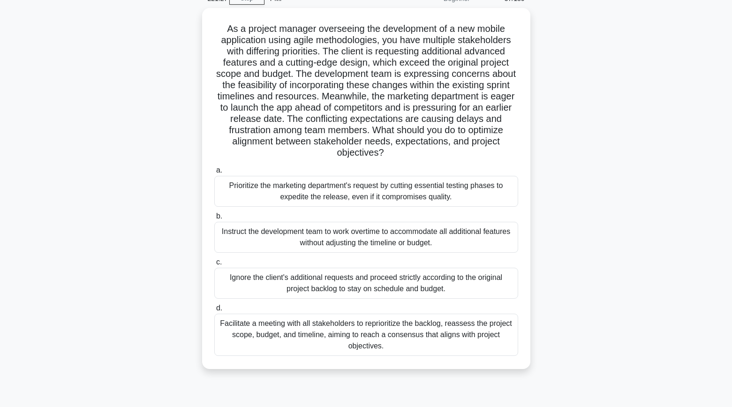
scroll to position [52, 0]
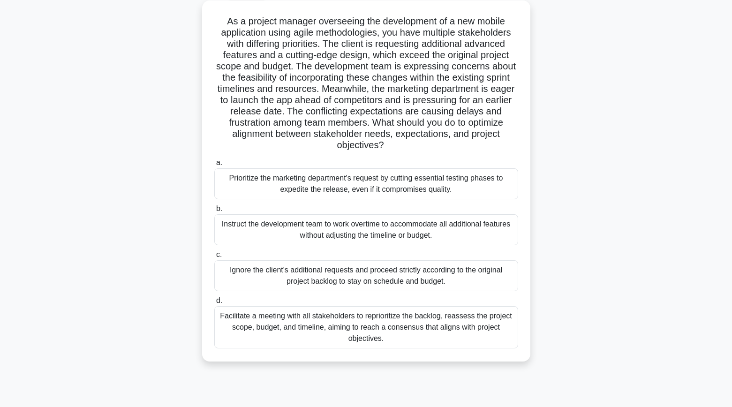
click at [242, 320] on div "Facilitate a meeting with all stakeholders to reprioritize the backlog, reasses…" at bounding box center [366, 327] width 304 height 42
click at [214, 304] on input "d. Facilitate a meeting with all stakeholders to reprioritize the backlog, reas…" at bounding box center [214, 301] width 0 height 6
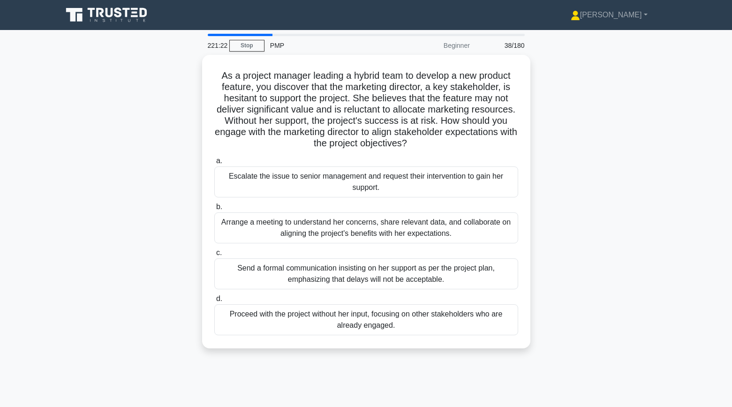
scroll to position [0, 0]
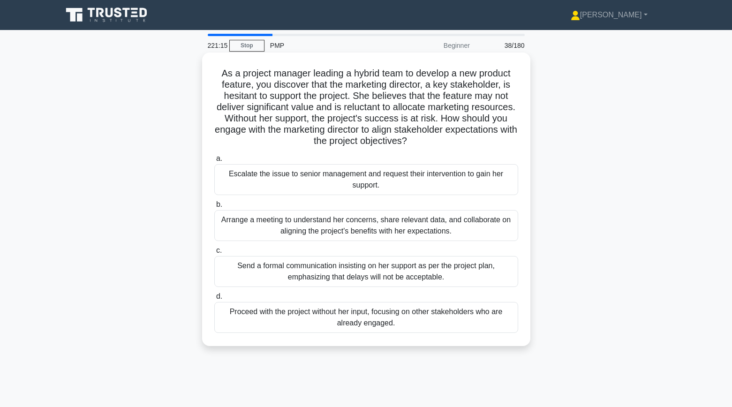
click at [256, 234] on div "Arrange a meeting to understand her concerns, share relevant data, and collabor…" at bounding box center [366, 225] width 304 height 31
click at [214, 208] on input "b. Arrange a meeting to understand her concerns, share relevant data, and colla…" at bounding box center [214, 205] width 0 height 6
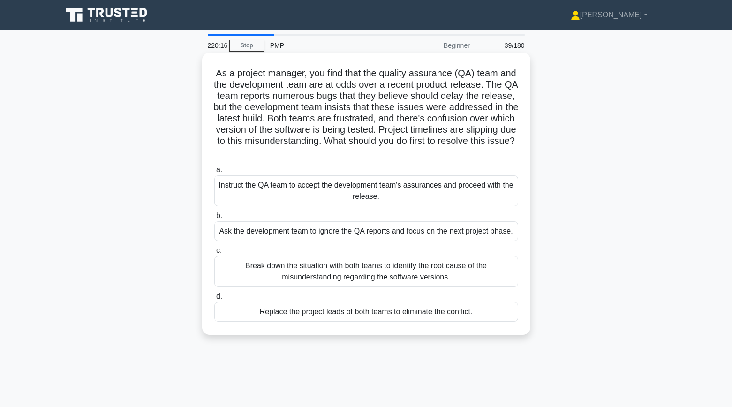
click at [251, 284] on div "Break down the situation with both teams to identify the root cause of the misu…" at bounding box center [366, 271] width 304 height 31
click at [214, 254] on input "c. Break down the situation with both teams to identify the root cause of the m…" at bounding box center [214, 251] width 0 height 6
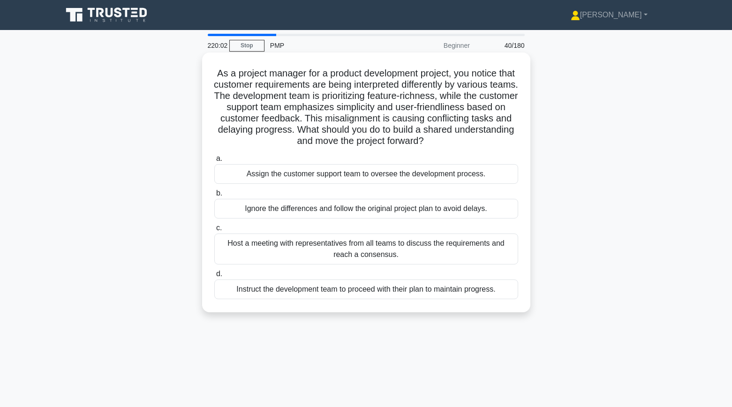
click at [302, 254] on div "Host a meeting with representatives from all teams to discuss the requirements …" at bounding box center [366, 249] width 304 height 31
click at [214, 231] on input "c. Host a meeting with representatives from all teams to discuss the requiremen…" at bounding box center [214, 228] width 0 height 6
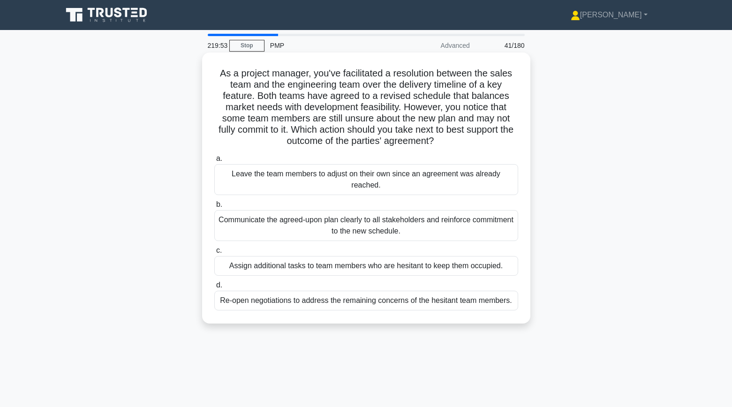
click at [250, 230] on div "Communicate the agreed-upon plan clearly to all stakeholders and reinforce comm…" at bounding box center [366, 225] width 304 height 31
click at [214, 208] on input "b. Communicate the agreed-upon plan clearly to all stakeholders and reinforce c…" at bounding box center [214, 205] width 0 height 6
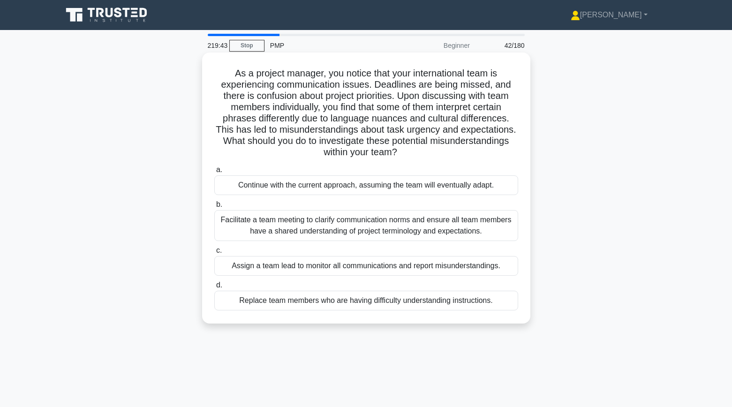
click at [259, 224] on div "Facilitate a team meeting to clarify communication norms and ensure all team me…" at bounding box center [366, 225] width 304 height 31
click at [214, 208] on input "b. Facilitate a team meeting to clarify communication norms and ensure all team…" at bounding box center [214, 205] width 0 height 6
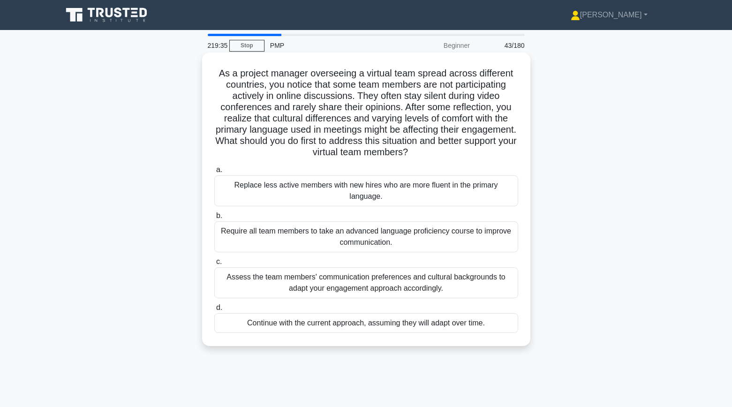
click at [281, 287] on div "Assess the team members' communication preferences and cultural backgrounds to …" at bounding box center [366, 282] width 304 height 31
click at [214, 265] on input "c. Assess the team members' communication preferences and cultural backgrounds …" at bounding box center [214, 262] width 0 height 6
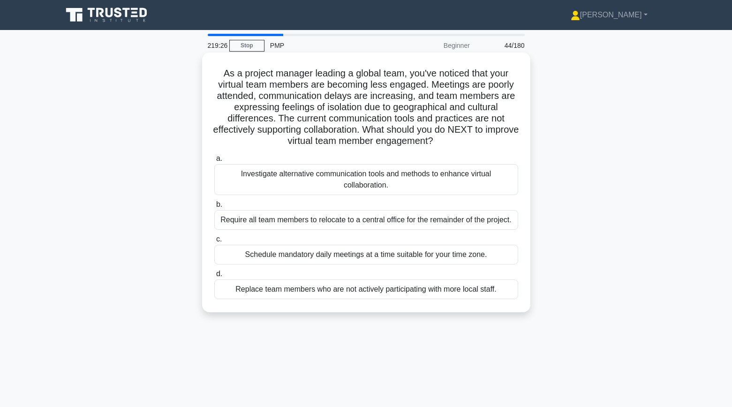
click at [275, 187] on div "Investigate alternative communication tools and methods to enhance virtual coll…" at bounding box center [366, 179] width 304 height 31
click at [214, 162] on input "a. Investigate alternative communication tools and methods to enhance virtual c…" at bounding box center [214, 159] width 0 height 6
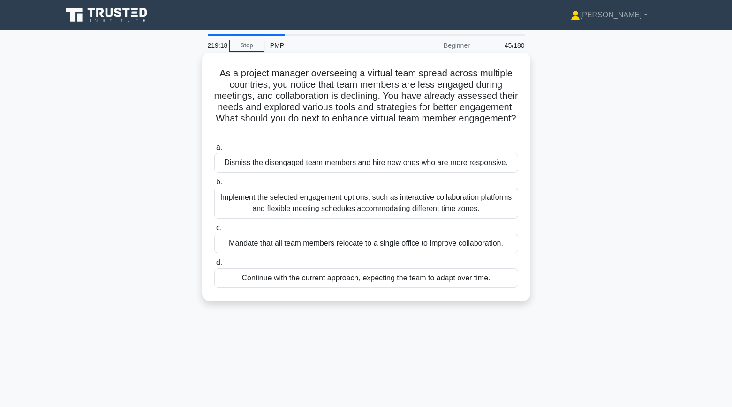
click at [286, 200] on div "Implement the selected engagement options, such as interactive collaboration pl…" at bounding box center [366, 203] width 304 height 31
click at [214, 185] on input "b. Implement the selected engagement options, such as interactive collaboration…" at bounding box center [214, 182] width 0 height 6
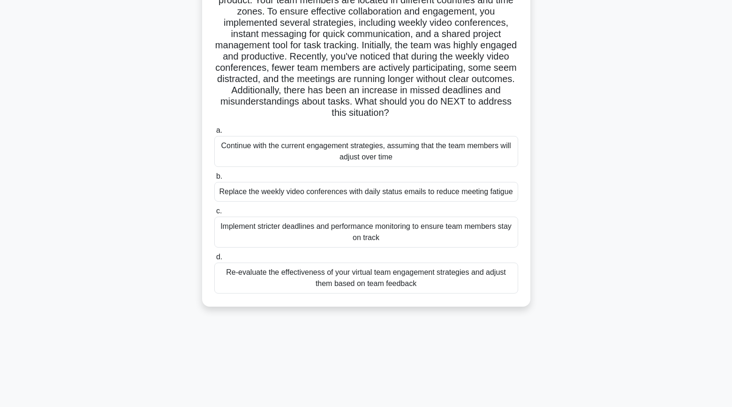
scroll to position [98, 0]
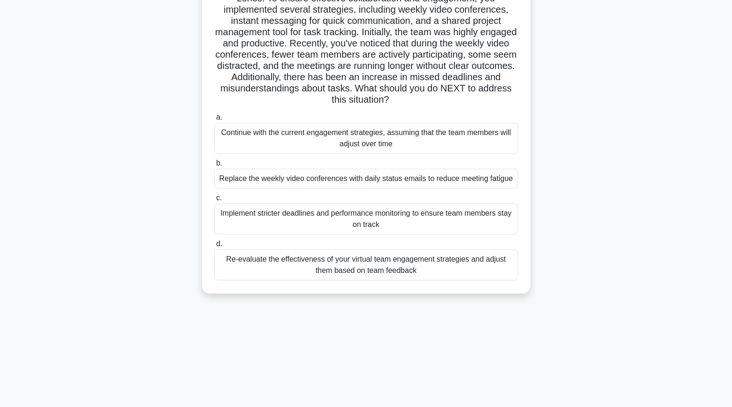
click at [313, 271] on div "Re-evaluate the effectiveness of your virtual team engagement strategies and ad…" at bounding box center [366, 265] width 304 height 31
click at [214, 247] on input "d. Re-evaluate the effectiveness of your virtual team engagement strategies and…" at bounding box center [214, 244] width 0 height 6
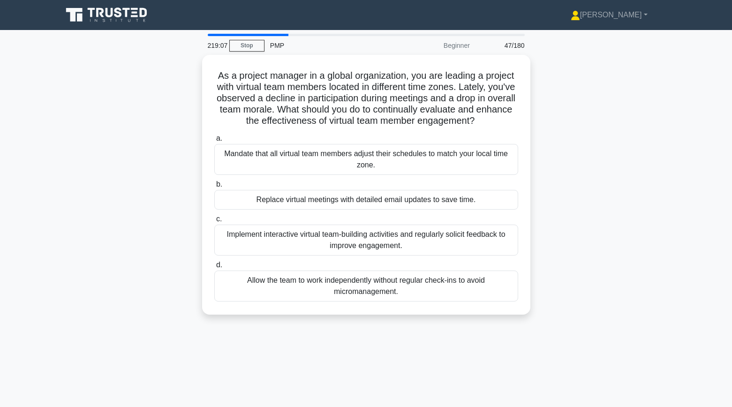
scroll to position [0, 0]
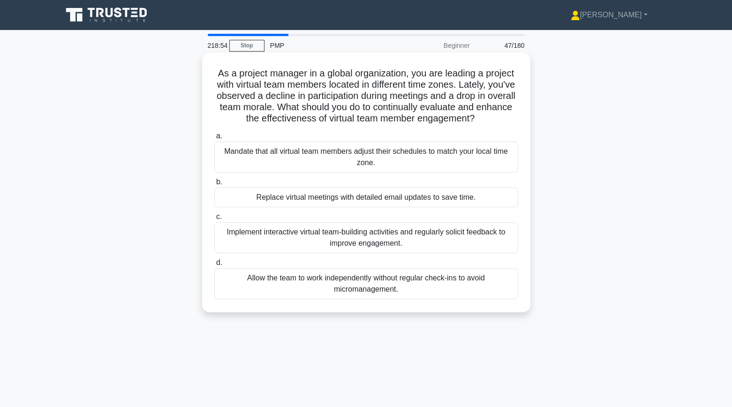
click at [257, 240] on div "Implement interactive virtual team-building activities and regularly solicit fe…" at bounding box center [366, 237] width 304 height 31
click at [214, 220] on input "c. Implement interactive virtual team-building activities and regularly solicit…" at bounding box center [214, 217] width 0 height 6
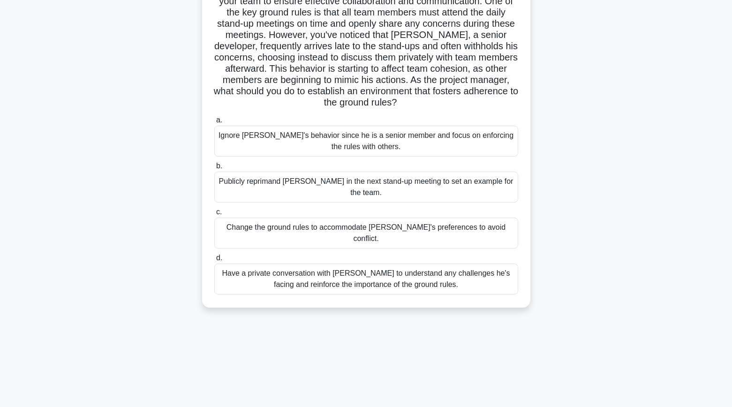
scroll to position [100, 0]
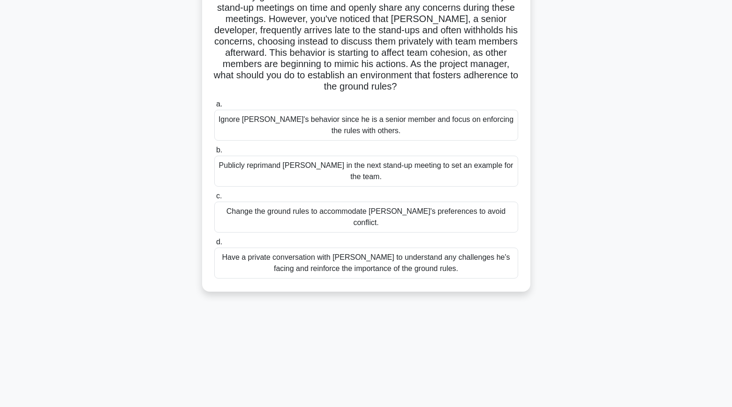
click at [276, 248] on div "Have a private conversation with Jack to understand any challenges he's facing …" at bounding box center [366, 263] width 304 height 31
click at [214, 239] on input "d. Have a private conversation with Jack to understand any challenges he's faci…" at bounding box center [214, 242] width 0 height 6
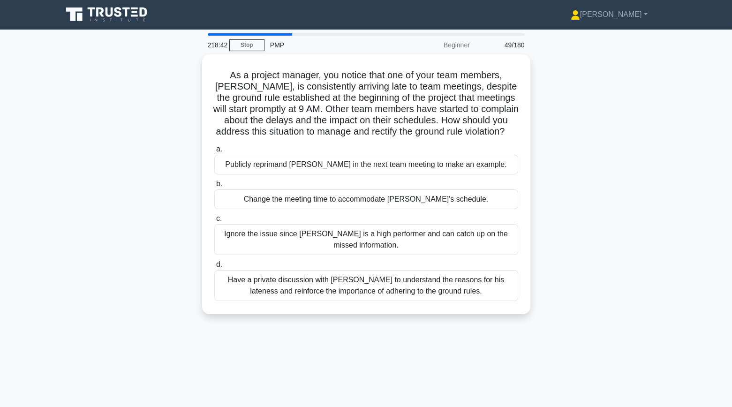
scroll to position [0, 0]
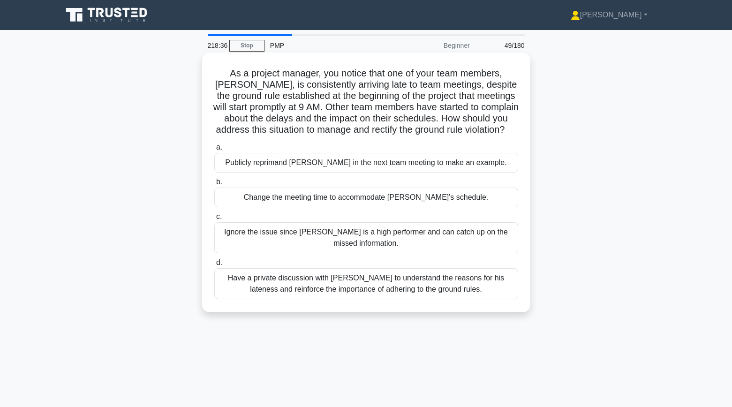
click at [276, 288] on div "Have a private discussion with Tom to understand the reasons for his lateness a…" at bounding box center [366, 283] width 304 height 31
click at [214, 266] on input "d. Have a private discussion with Tom to understand the reasons for his latenes…" at bounding box center [214, 263] width 0 height 6
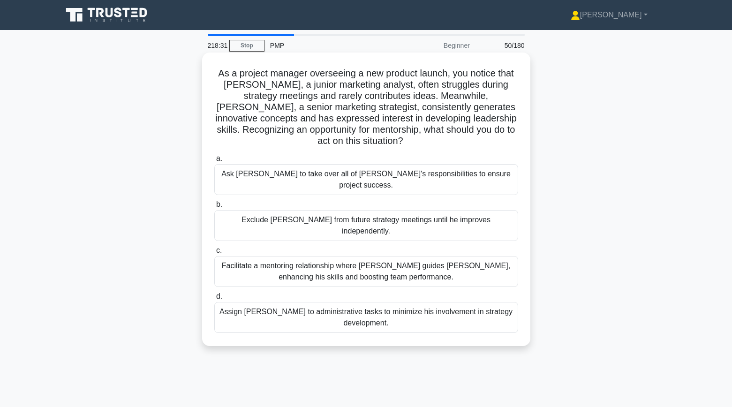
click at [278, 257] on div "Facilitate a mentoring relationship where Linda guides James, enhancing his ski…" at bounding box center [366, 271] width 304 height 31
click at [214, 254] on input "c. Facilitate a mentoring relationship where Linda guides James, enhancing his …" at bounding box center [214, 251] width 0 height 6
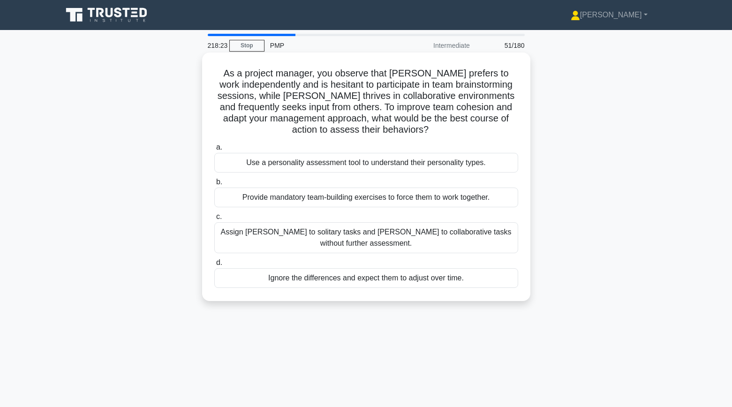
click at [283, 162] on div "Use a personality assessment tool to understand their personality types." at bounding box center [366, 163] width 304 height 20
click at [214, 151] on input "a. Use a personality assessment tool to understand their personality types." at bounding box center [214, 147] width 0 height 6
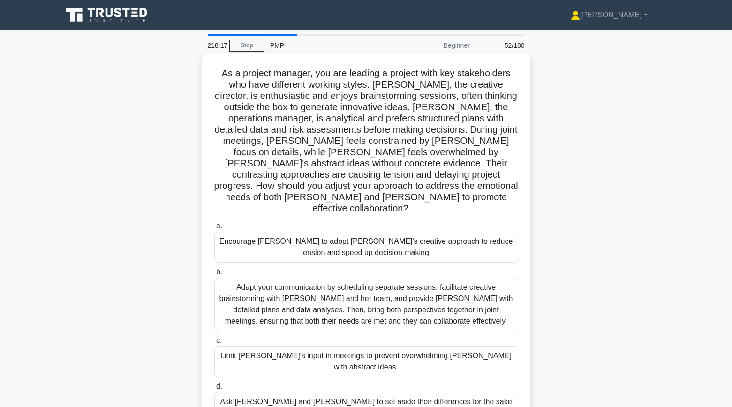
click at [282, 289] on div "Adapt your communication by scheduling separate sessions: facilitate creative b…" at bounding box center [366, 304] width 304 height 53
click at [214, 275] on input "b. Adapt your communication by scheduling separate sessions: facilitate creativ…" at bounding box center [214, 272] width 0 height 6
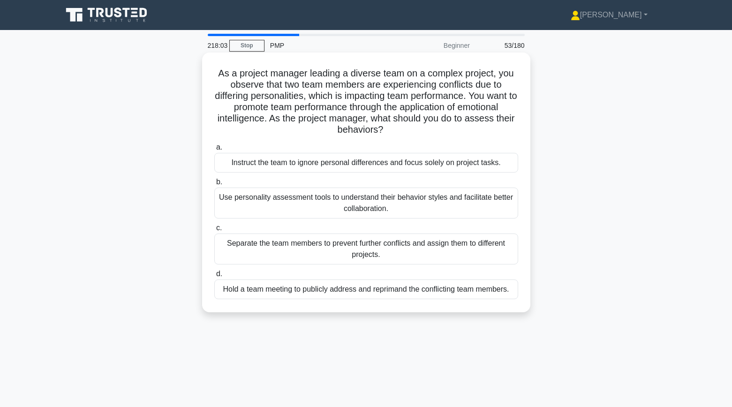
click at [274, 198] on div "Use personality assessment tools to understand their behavior styles and facili…" at bounding box center [366, 203] width 304 height 31
click at [214, 185] on input "b. Use personality assessment tools to understand their behavior styles and fac…" at bounding box center [214, 182] width 0 height 6
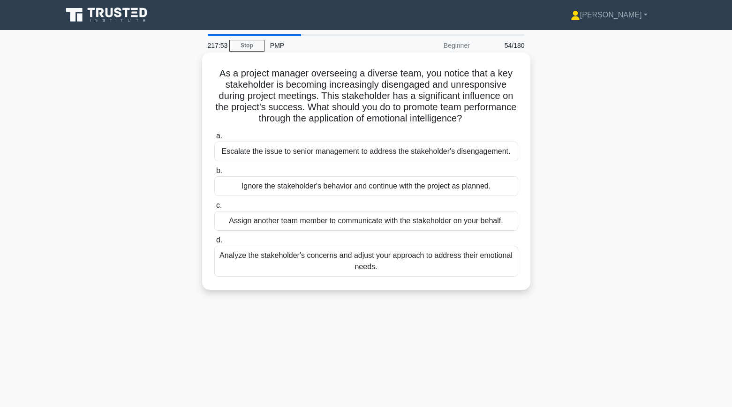
click at [255, 268] on div "Analyze the stakeholder's concerns and adjust your approach to address their em…" at bounding box center [366, 261] width 304 height 31
click at [214, 243] on input "d. Analyze the stakeholder's concerns and adjust your approach to address their…" at bounding box center [214, 240] width 0 height 6
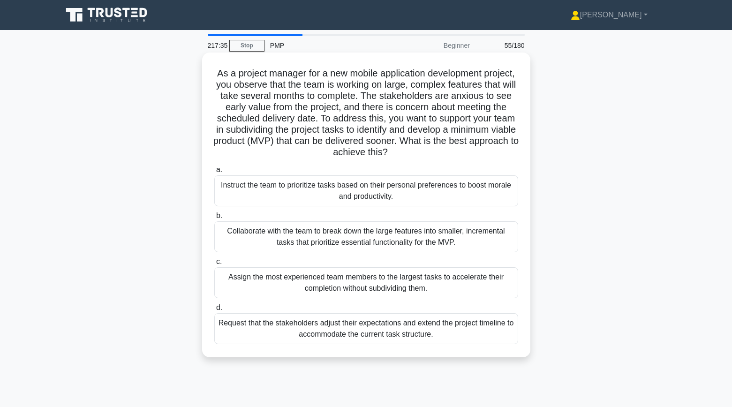
click at [244, 241] on div "Collaborate with the team to break down the large features into smaller, increm…" at bounding box center [366, 236] width 304 height 31
click at [214, 219] on input "b. Collaborate with the team to break down the large features into smaller, inc…" at bounding box center [214, 216] width 0 height 6
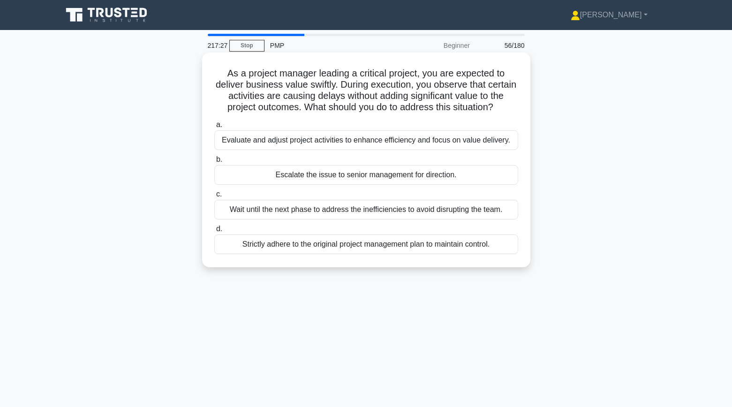
click at [250, 140] on div "Evaluate and adjust project activities to enhance efficiency and focus on value…" at bounding box center [366, 140] width 304 height 20
click at [214, 128] on input "a. Evaluate and adjust project activities to enhance efficiency and focus on va…" at bounding box center [214, 125] width 0 height 6
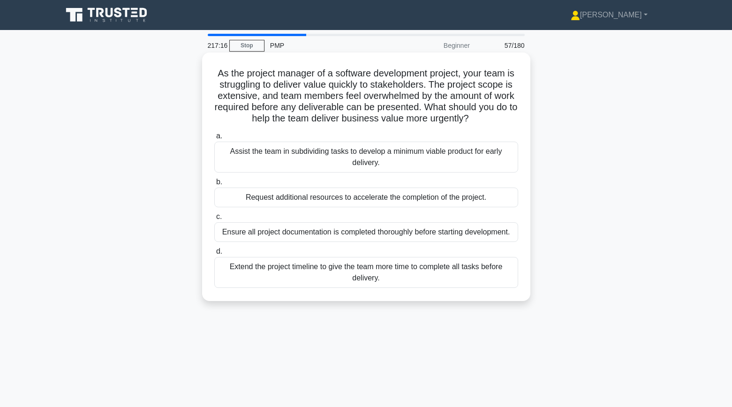
click at [244, 165] on div "Assist the team in subdividing tasks to develop a minimum viable product for ea…" at bounding box center [366, 157] width 304 height 31
click at [214, 139] on input "a. Assist the team in subdividing tasks to develop a minimum viable product for…" at bounding box center [214, 136] width 0 height 6
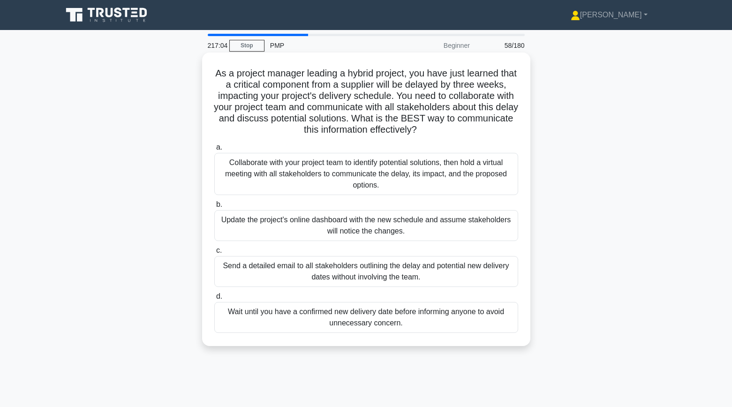
click at [229, 175] on div "Collaborate with your project team to identify potential solutions, then hold a…" at bounding box center [366, 174] width 304 height 42
click at [214, 151] on input "a. Collaborate with your project team to identify potential solutions, then hol…" at bounding box center [214, 147] width 0 height 6
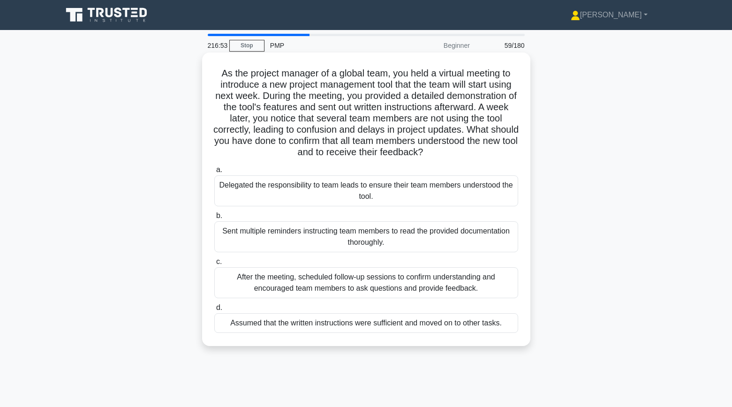
click at [293, 281] on div "After the meeting, scheduled follow-up sessions to confirm understanding and en…" at bounding box center [366, 282] width 304 height 31
click at [214, 265] on input "c. After the meeting, scheduled follow-up sessions to confirm understanding and…" at bounding box center [214, 262] width 0 height 6
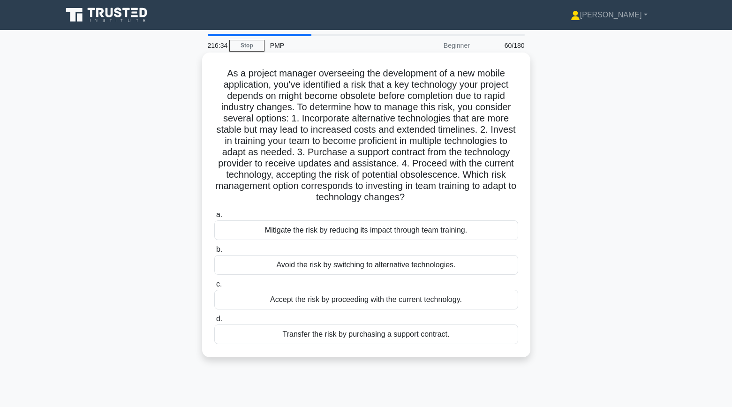
click at [293, 234] on div "Mitigate the risk by reducing its impact through team training." at bounding box center [366, 230] width 304 height 20
click at [214, 218] on input "a. Mitigate the risk by reducing its impact through team training." at bounding box center [214, 215] width 0 height 6
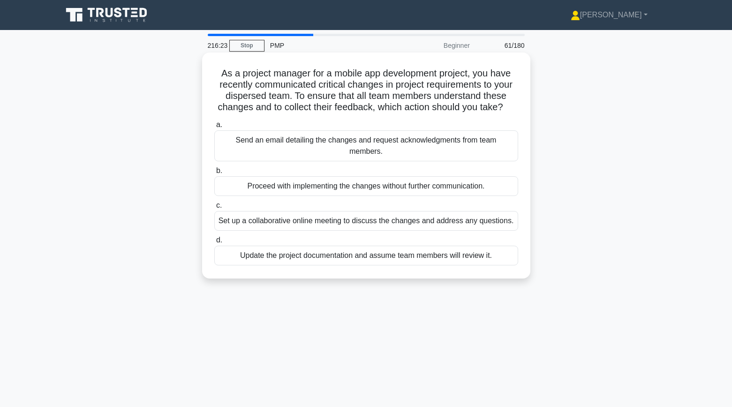
click at [251, 211] on div "Set up a collaborative online meeting to discuss the changes and address any qu…" at bounding box center [366, 221] width 304 height 20
click at [214, 209] on input "c. Set up a collaborative online meeting to discuss the changes and address any…" at bounding box center [214, 206] width 0 height 6
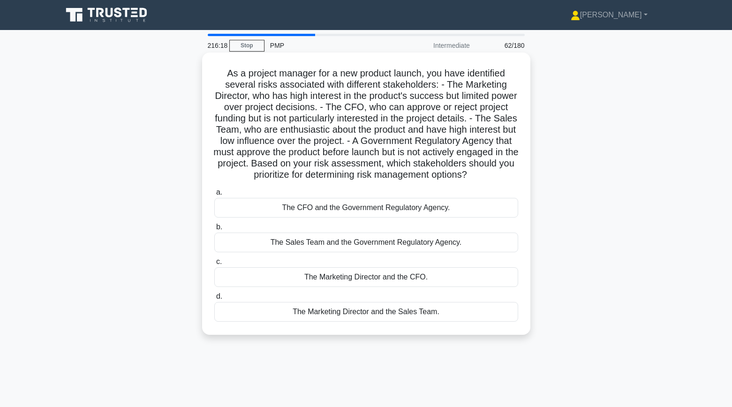
click at [272, 208] on div "The CFO and the Government Regulatory Agency." at bounding box center [366, 208] width 304 height 20
click at [214, 196] on input "a. The CFO and the Government Regulatory Agency." at bounding box center [214, 193] width 0 height 6
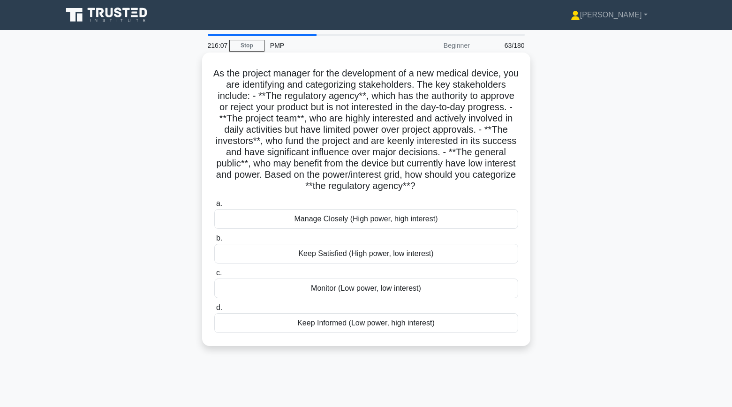
click at [277, 255] on div "Keep Satisfied (High power, low interest)" at bounding box center [366, 254] width 304 height 20
click at [214, 242] on input "b. Keep Satisfied (High power, low interest)" at bounding box center [214, 238] width 0 height 6
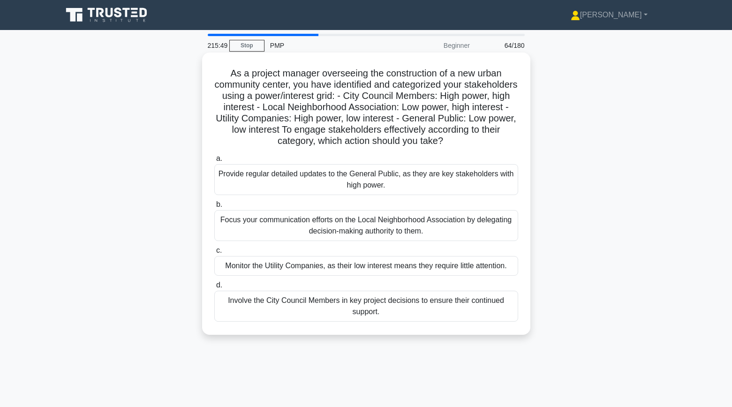
click at [243, 312] on div "Involve the City Council Members in key project decisions to ensure their conti…" at bounding box center [366, 306] width 304 height 31
click at [214, 288] on input "d. Involve the City Council Members in key project decisions to ensure their co…" at bounding box center [214, 285] width 0 height 6
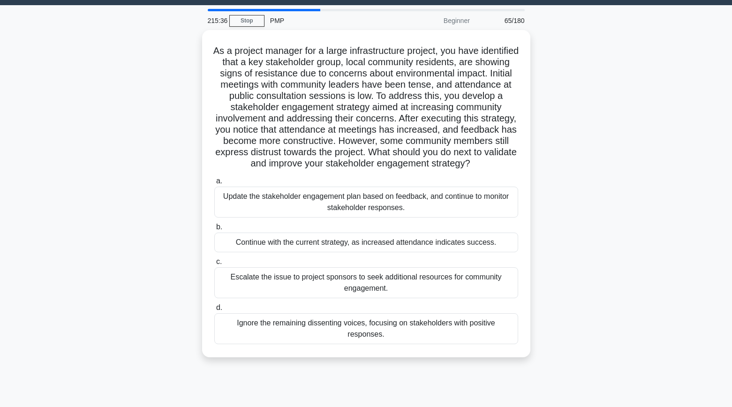
scroll to position [29, 0]
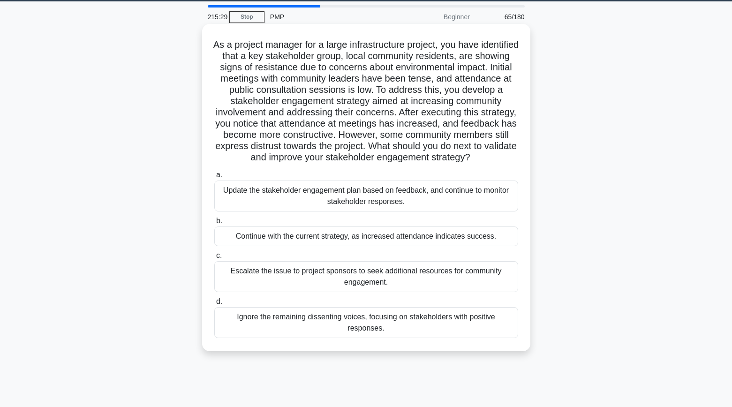
click at [270, 197] on div "Update the stakeholder engagement plan based on feedback, and continue to monit…" at bounding box center [366, 196] width 304 height 31
click at [214, 178] on input "a. Update the stakeholder engagement plan based on feedback, and continue to mo…" at bounding box center [214, 175] width 0 height 6
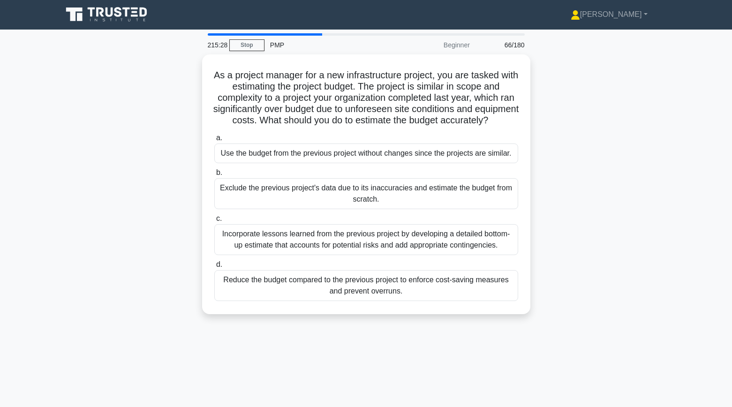
scroll to position [0, 0]
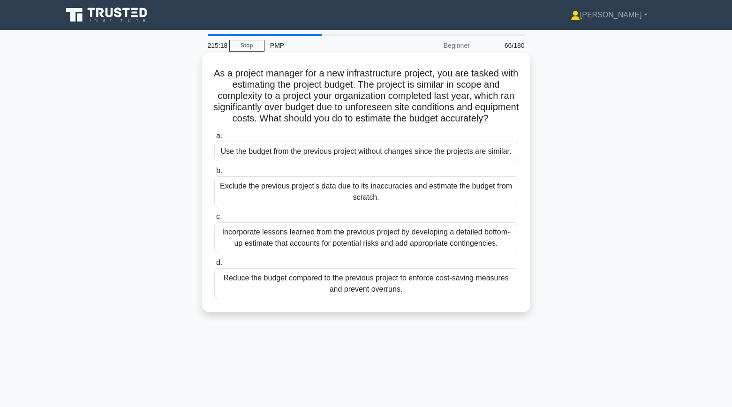
click at [251, 248] on div "Incorporate lessons learned from the previous project by developing a detailed …" at bounding box center [366, 237] width 304 height 31
click at [214, 220] on input "c. Incorporate lessons learned from the previous project by developing a detail…" at bounding box center [214, 217] width 0 height 6
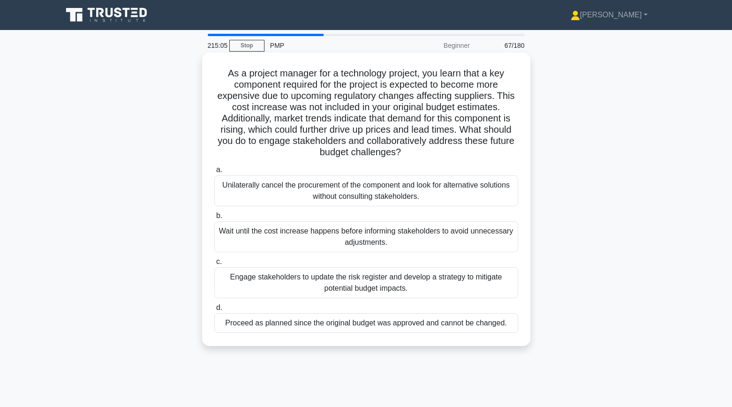
click at [260, 276] on div "Engage stakeholders to update the risk register and develop a strategy to mitig…" at bounding box center [366, 282] width 304 height 31
click at [214, 265] on input "c. Engage stakeholders to update the risk register and develop a strategy to mi…" at bounding box center [214, 262] width 0 height 6
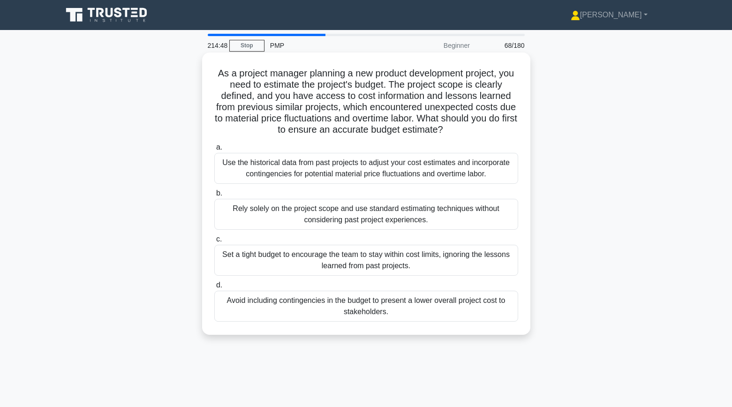
click at [240, 167] on div "Use the historical data from past projects to adjust your cost estimates and in…" at bounding box center [366, 168] width 304 height 31
click at [214, 151] on input "a. Use the historical data from past projects to adjust your cost estimates and…" at bounding box center [214, 147] width 0 height 6
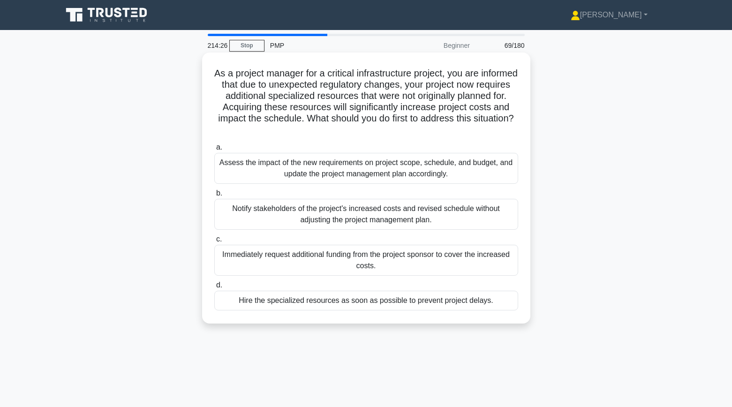
click at [238, 172] on div "Assess the impact of the new requirements on project scope, schedule, and budge…" at bounding box center [366, 168] width 304 height 31
click at [214, 151] on input "a. Assess the impact of the new requirements on project scope, schedule, and bu…" at bounding box center [214, 147] width 0 height 6
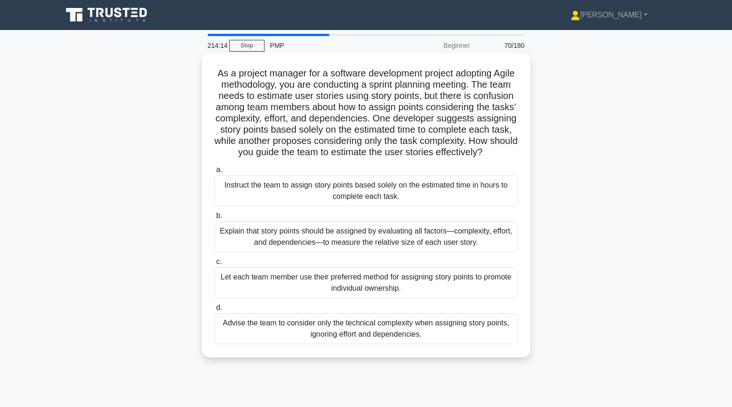
click at [241, 239] on div "Explain that story points should be assigned by evaluating all factors—complexi…" at bounding box center [366, 236] width 304 height 31
click at [214, 219] on input "b. Explain that story points should be assigned by evaluating all factors—compl…" at bounding box center [214, 216] width 0 height 6
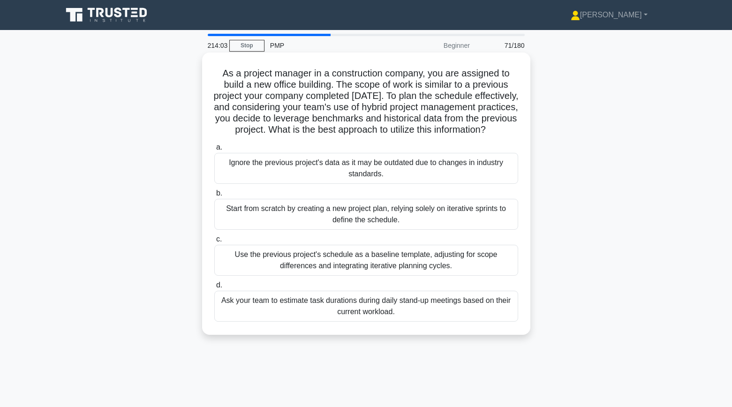
click at [249, 263] on div "Use the previous project's schedule as a baseline template, adjusting for scope…" at bounding box center [366, 260] width 304 height 31
click at [214, 243] on input "c. Use the previous project's schedule as a baseline template, adjusting for sc…" at bounding box center [214, 239] width 0 height 6
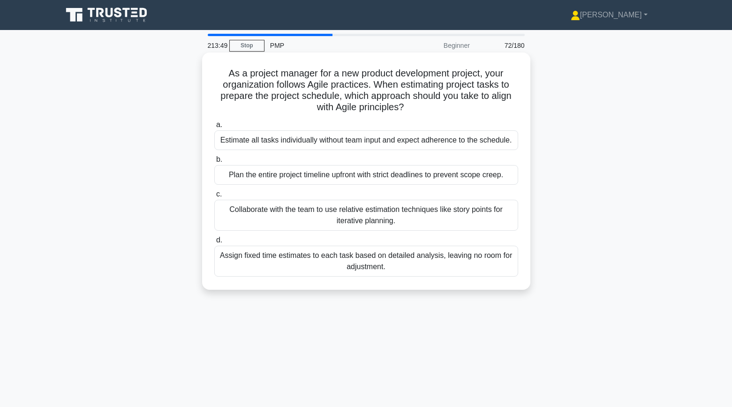
click at [229, 220] on div "Collaborate with the team to use relative estimation techniques like story poin…" at bounding box center [366, 215] width 304 height 31
click at [214, 197] on input "c. Collaborate with the team to use relative estimation techniques like story p…" at bounding box center [214, 194] width 0 height 6
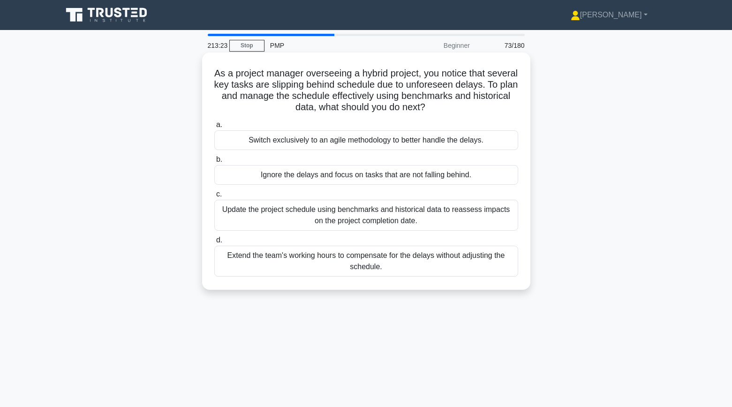
click at [251, 221] on div "Update the project schedule using benchmarks and historical data to reassess im…" at bounding box center [366, 215] width 304 height 31
click at [214, 197] on input "c. Update the project schedule using benchmarks and historical data to reassess…" at bounding box center [214, 194] width 0 height 6
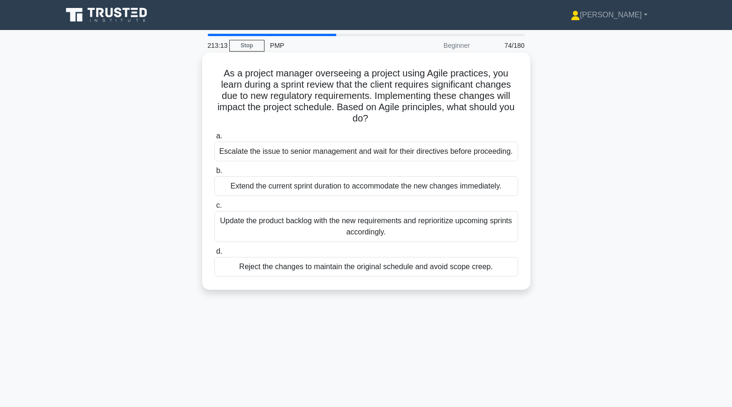
click at [283, 233] on div "Update the product backlog with the new requirements and reprioritize upcoming …" at bounding box center [366, 226] width 304 height 31
click at [214, 209] on input "c. Update the product backlog with the new requirements and reprioritize upcomi…" at bounding box center [214, 206] width 0 height 6
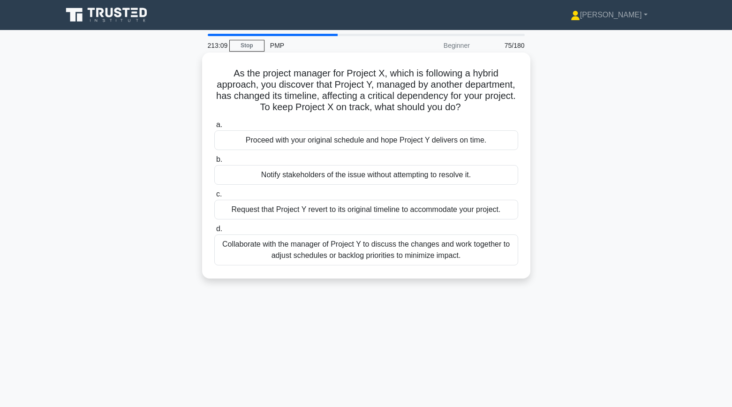
click at [247, 247] on div "Collaborate with the manager of Project Y to discuss the changes and work toget…" at bounding box center [366, 250] width 304 height 31
click at [214, 232] on input "d. Collaborate with the manager of Project Y to discuss the changes and work to…" at bounding box center [214, 229] width 0 height 6
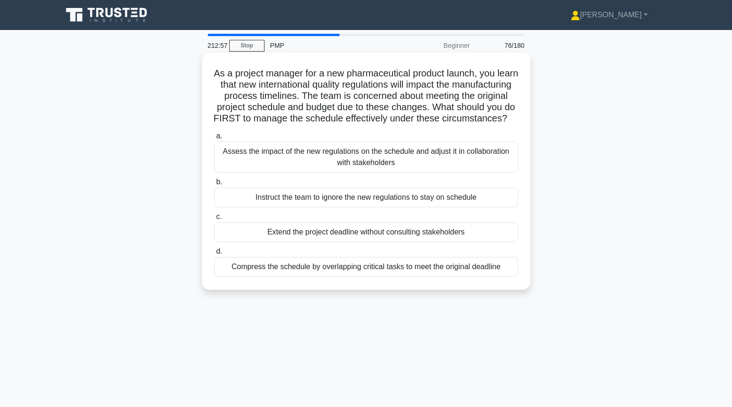
click at [240, 162] on div "Assess the impact of the new regulations on the schedule and adjust it in colla…" at bounding box center [366, 157] width 304 height 31
click at [214, 139] on input "a. Assess the impact of the new regulations on the schedule and adjust it in co…" at bounding box center [214, 136] width 0 height 6
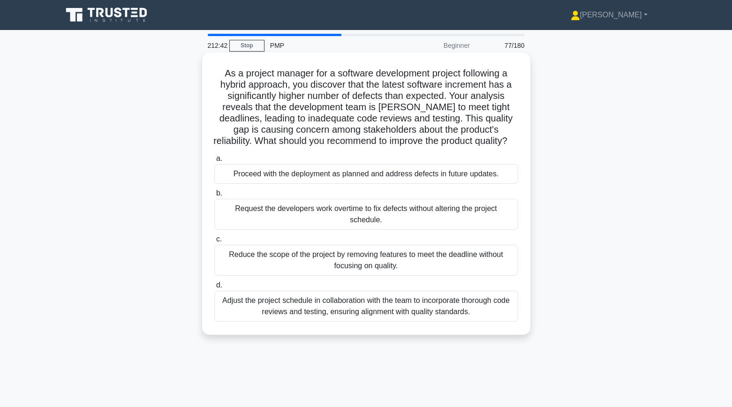
click at [258, 305] on div "Adjust the project schedule in collaboration with the team to incorporate thoro…" at bounding box center [366, 306] width 304 height 31
click at [214, 288] on input "d. Adjust the project schedule in collaboration with the team to incorporate th…" at bounding box center [214, 285] width 0 height 6
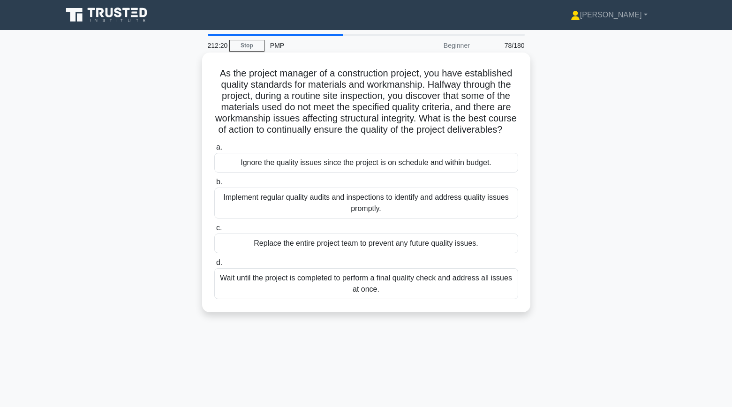
click at [251, 209] on div "Implement regular quality audits and inspections to identify and address qualit…" at bounding box center [366, 203] width 304 height 31
click at [214, 185] on input "b. Implement regular quality audits and inspections to identify and address qua…" at bounding box center [214, 182] width 0 height 6
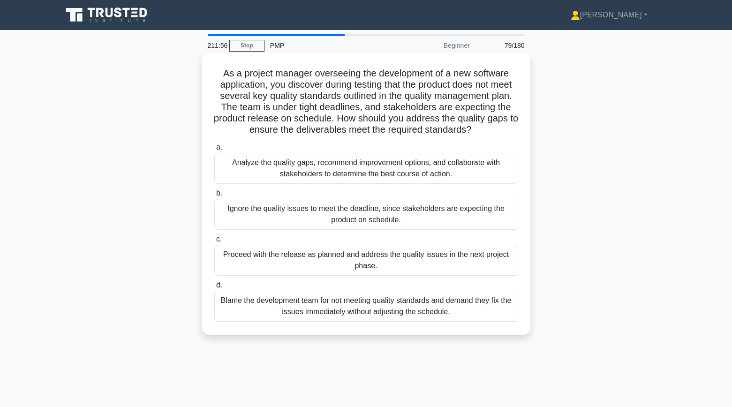
click at [228, 169] on div "Analyze the quality gaps, recommend improvement options, and collaborate with s…" at bounding box center [366, 168] width 304 height 31
click at [214, 151] on input "a. Analyze the quality gaps, recommend improvement options, and collaborate wit…" at bounding box center [214, 147] width 0 height 6
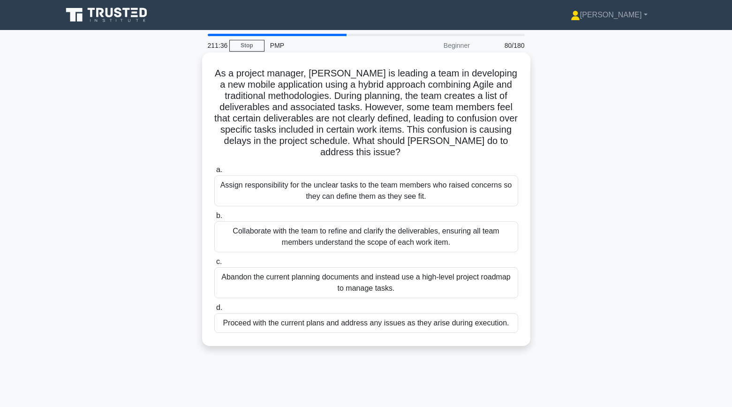
click at [250, 225] on div "Collaborate with the team to refine and clarify the deliverables, ensuring all …" at bounding box center [366, 236] width 304 height 31
click at [214, 219] on input "b. Collaborate with the team to refine and clarify the deliverables, ensuring a…" at bounding box center [214, 216] width 0 height 6
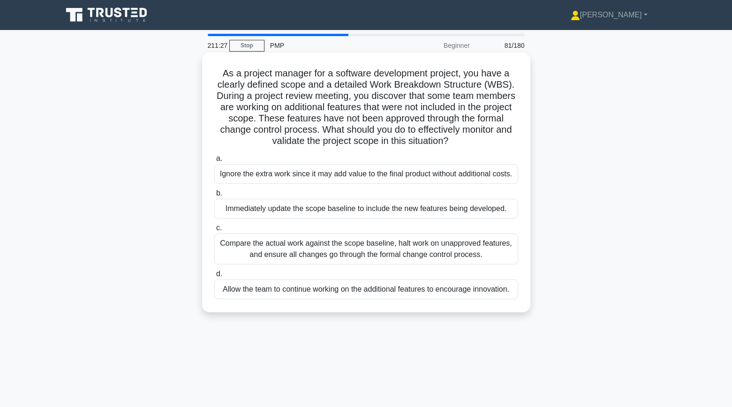
click at [259, 262] on div "Compare the actual work against the scope baseline, halt work on unapproved fea…" at bounding box center [366, 249] width 304 height 31
click at [214, 231] on input "c. Compare the actual work against the scope baseline, halt work on unapproved …" at bounding box center [214, 228] width 0 height 6
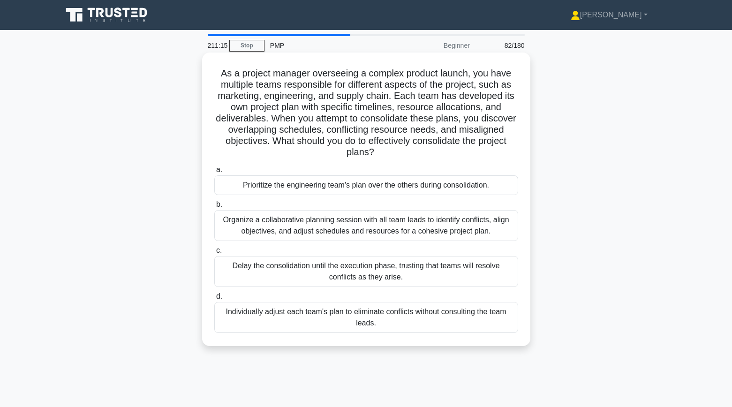
click at [239, 226] on div "Organize a collaborative planning session with all team leads to identify confl…" at bounding box center [366, 225] width 304 height 31
click at [214, 208] on input "b. Organize a collaborative planning session with all team leads to identify co…" at bounding box center [214, 205] width 0 height 6
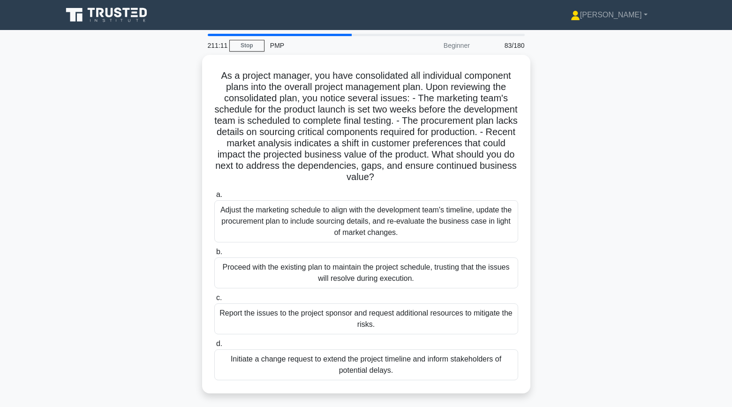
scroll to position [1, 0]
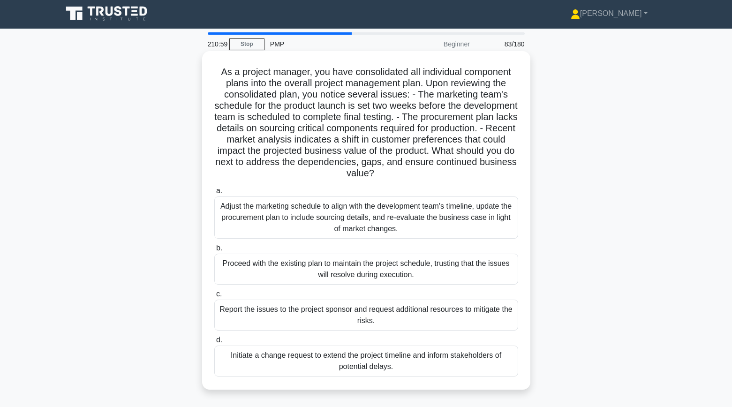
click at [233, 214] on div "Adjust the marketing schedule to align with the development team's timeline, up…" at bounding box center [366, 218] width 304 height 42
click at [214, 194] on input "a. Adjust the marketing schedule to align with the development team's timeline,…" at bounding box center [214, 191] width 0 height 6
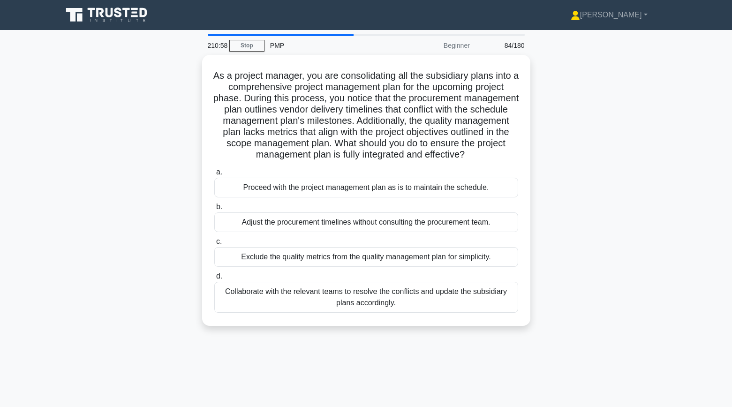
scroll to position [0, 0]
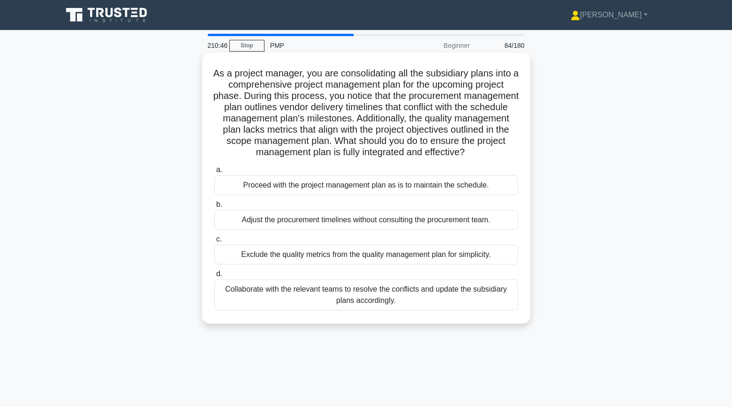
click at [246, 293] on div "Collaborate with the relevant teams to resolve the conflicts and update the sub…" at bounding box center [366, 295] width 304 height 31
click at [214, 277] on input "d. Collaborate with the relevant teams to resolve the conflicts and update the …" at bounding box center [214, 274] width 0 height 6
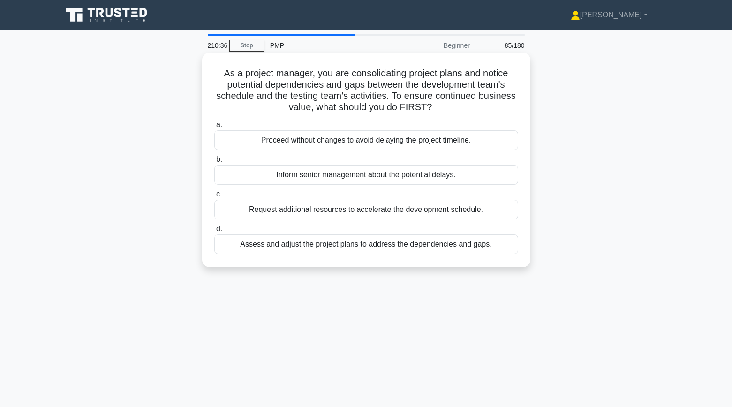
click at [266, 248] on div "Assess and adjust the project plans to address the dependencies and gaps." at bounding box center [366, 245] width 304 height 20
click at [214, 232] on input "d. Assess and adjust the project plans to address the dependencies and gaps." at bounding box center [214, 229] width 0 height 6
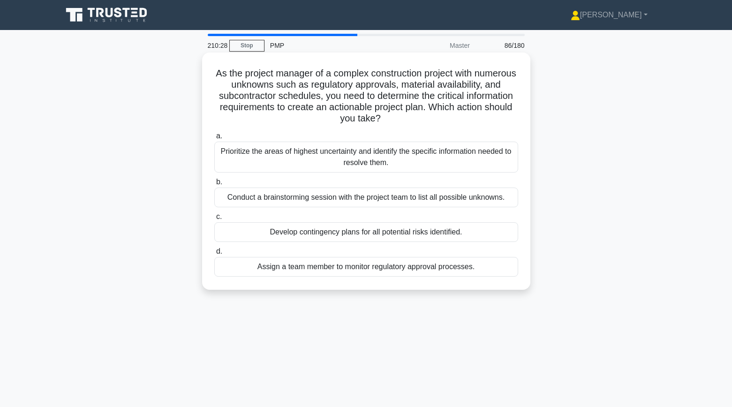
click at [271, 152] on div "Prioritize the areas of highest uncertainty and identify the specific informati…" at bounding box center [366, 157] width 304 height 31
click at [214, 139] on input "a. Prioritize the areas of highest uncertainty and identify the specific inform…" at bounding box center [214, 136] width 0 height 6
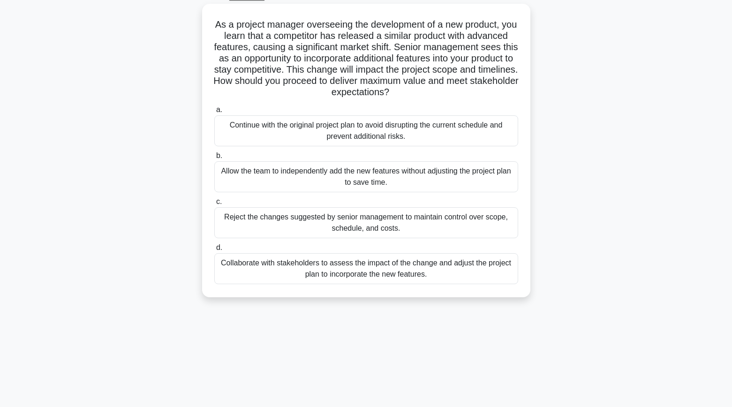
scroll to position [53, 0]
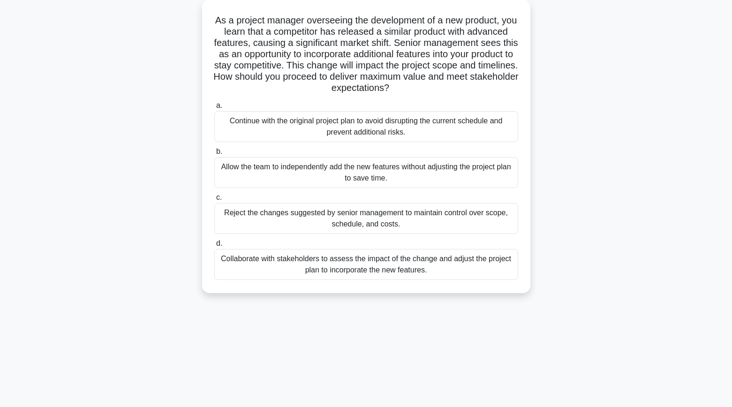
click at [247, 264] on div "Collaborate with stakeholders to assess the impact of the change and adjust the…" at bounding box center [366, 264] width 304 height 31
click at [214, 247] on input "d. Collaborate with stakeholders to assess the impact of the change and adjust …" at bounding box center [214, 244] width 0 height 6
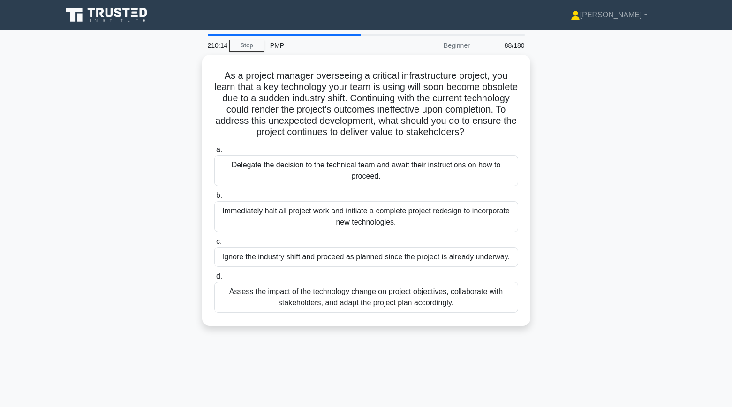
scroll to position [0, 0]
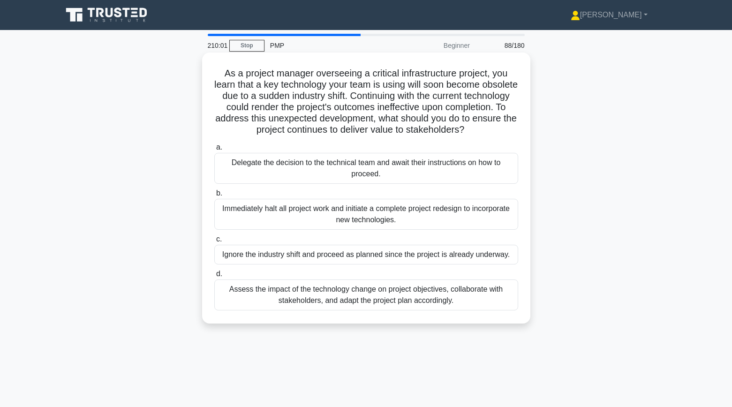
click at [309, 297] on div "Assess the impact of the technology change on project objectives, collaborate w…" at bounding box center [366, 295] width 304 height 31
click at [214, 277] on input "d. Assess the impact of the technology change on project objectives, collaborat…" at bounding box center [214, 274] width 0 height 6
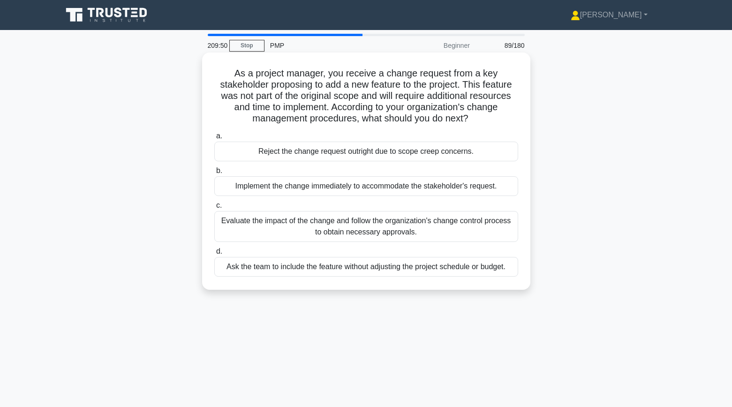
click at [258, 235] on div "Evaluate the impact of the change and follow the organization's change control …" at bounding box center [366, 226] width 304 height 31
click at [214, 209] on input "c. Evaluate the impact of the change and follow the organization's change contr…" at bounding box center [214, 206] width 0 height 6
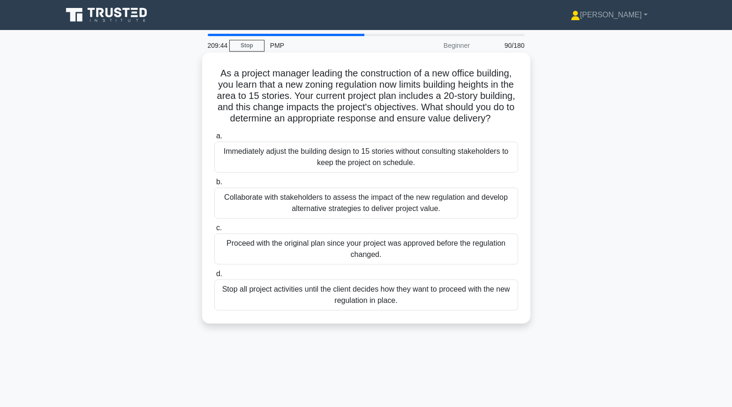
click at [259, 209] on div "Collaborate with stakeholders to assess the impact of the new regulation and de…" at bounding box center [366, 203] width 304 height 31
click at [214, 185] on input "b. Collaborate with stakeholders to assess the impact of the new regulation and…" at bounding box center [214, 182] width 0 height 6
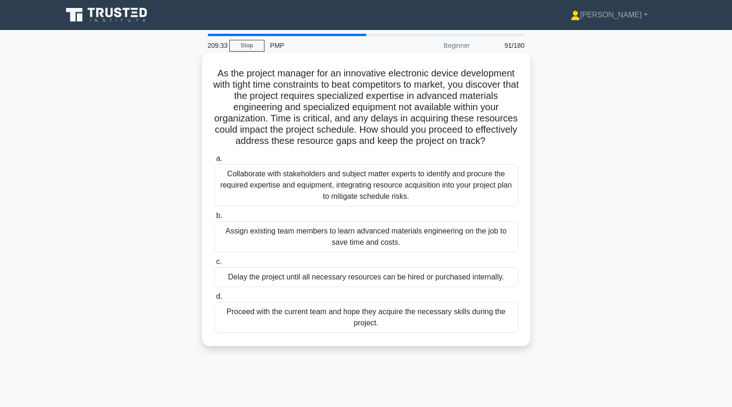
click at [259, 199] on div "Collaborate with stakeholders and subject matter experts to identify and procur…" at bounding box center [366, 185] width 304 height 42
click at [214, 162] on input "a. Collaborate with stakeholders and subject matter experts to identify and pro…" at bounding box center [214, 159] width 0 height 6
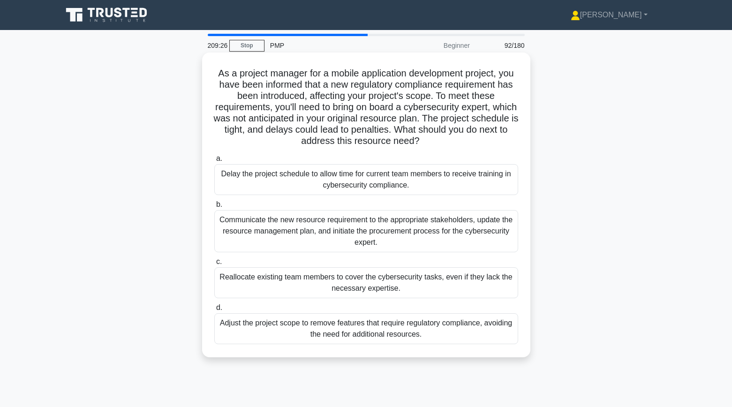
click at [258, 226] on div "Communicate the new resource requirement to the appropriate stakeholders, updat…" at bounding box center [366, 231] width 304 height 42
click at [214, 208] on input "b. Communicate the new resource requirement to the appropriate stakeholders, up…" at bounding box center [214, 205] width 0 height 6
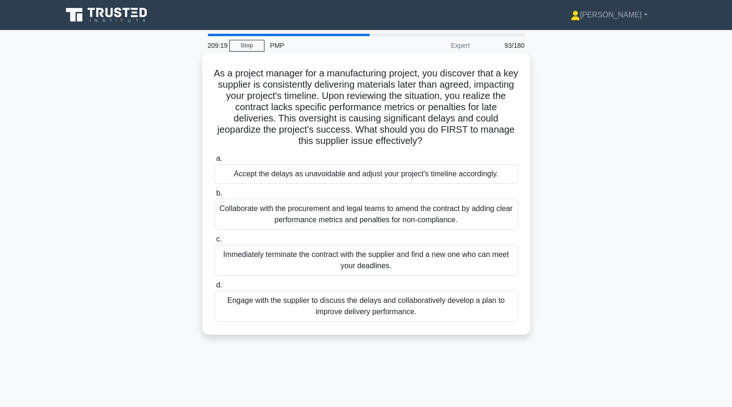
click at [277, 307] on div "Engage with the supplier to discuss the delays and collaboratively develop a pl…" at bounding box center [366, 306] width 304 height 31
click at [214, 288] on input "d. Engage with the supplier to discuss the delays and collaboratively develop a…" at bounding box center [214, 285] width 0 height 6
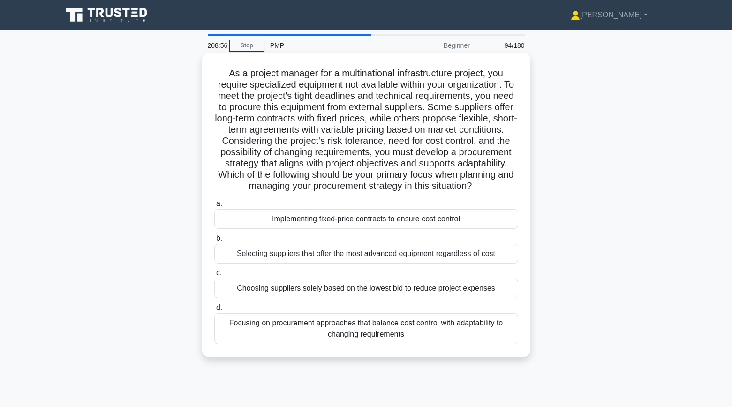
click at [285, 335] on div "Focusing on procurement approaches that balance cost control with adaptability …" at bounding box center [366, 328] width 304 height 31
click at [214, 311] on input "d. Focusing on procurement approaches that balance cost control with adaptabili…" at bounding box center [214, 308] width 0 height 6
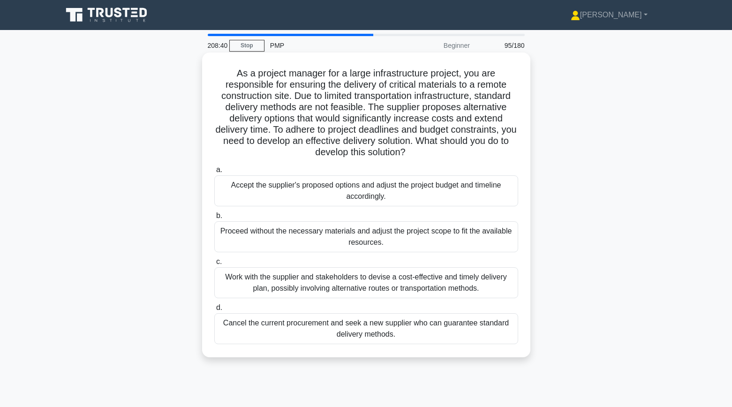
click at [271, 288] on div "Work with the supplier and stakeholders to devise a cost-effective and timely d…" at bounding box center [366, 282] width 304 height 31
click at [214, 265] on input "c. Work with the supplier and stakeholders to devise a cost-effective and timel…" at bounding box center [214, 262] width 0 height 6
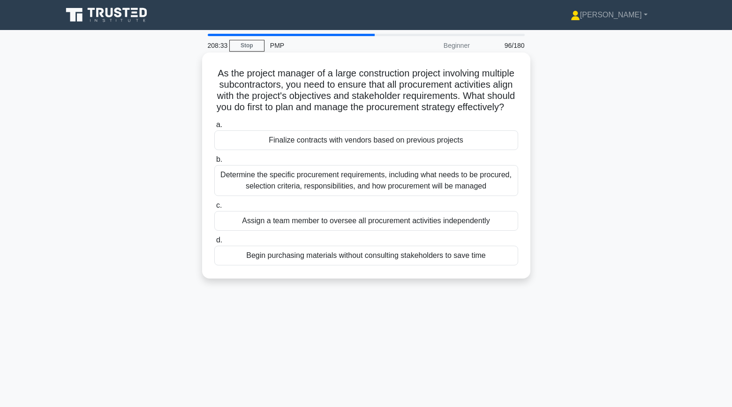
click at [257, 186] on div "Determine the specific procurement requirements, including what needs to be pro…" at bounding box center [366, 180] width 304 height 31
click at [214, 163] on input "b. Determine the specific procurement requirements, including what needs to be …" at bounding box center [214, 160] width 0 height 6
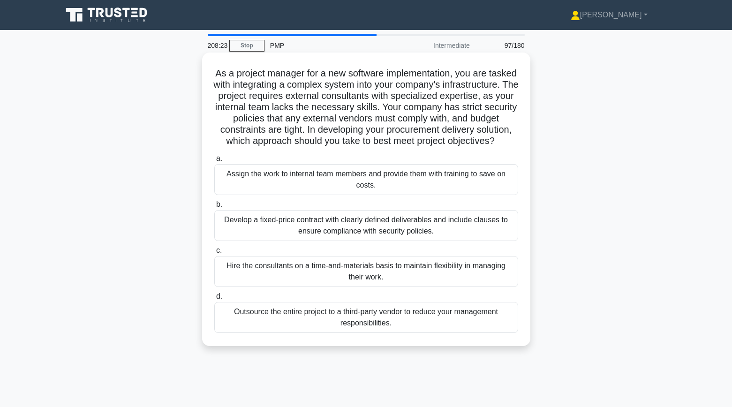
click at [283, 231] on div "Develop a fixed-price contract with clearly defined deliverables and include cl…" at bounding box center [366, 225] width 304 height 31
click at [214, 208] on input "b. Develop a fixed-price contract with clearly defined deliverables and include…" at bounding box center [214, 205] width 0 height 6
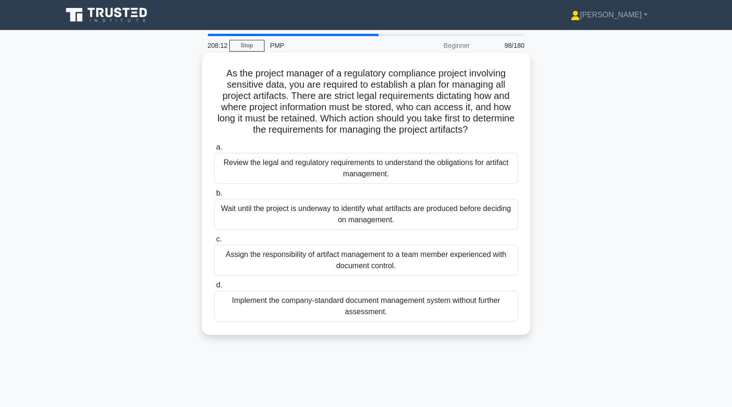
click at [277, 177] on div "Review the legal and regulatory requirements to understand the obligations for …" at bounding box center [366, 168] width 304 height 31
click at [214, 151] on input "a. Review the legal and regulatory requirements to understand the obligations f…" at bounding box center [214, 147] width 0 height 6
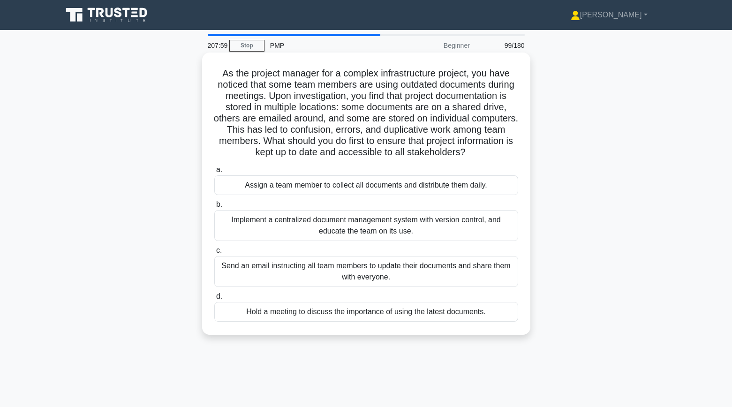
click at [321, 228] on div "Implement a centralized document management system with version control, and ed…" at bounding box center [366, 225] width 304 height 31
click at [214, 208] on input "b. Implement a centralized document management system with version control, and…" at bounding box center [214, 205] width 0 height 6
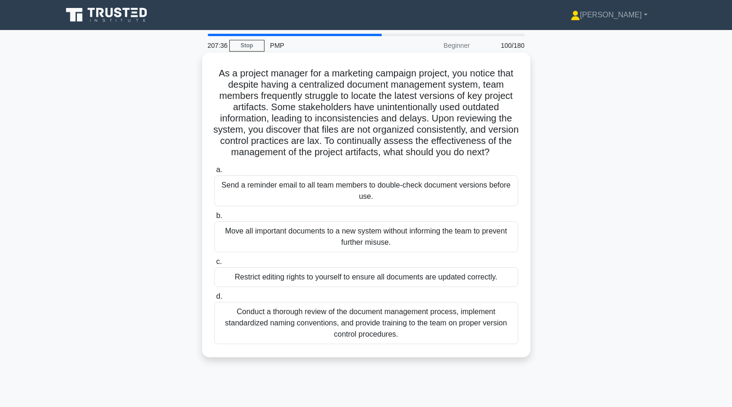
click at [284, 312] on div "Conduct a thorough review of the document management process, implement standar…" at bounding box center [366, 323] width 304 height 42
click at [214, 300] on input "d. Conduct a thorough review of the document management process, implement stan…" at bounding box center [214, 297] width 0 height 6
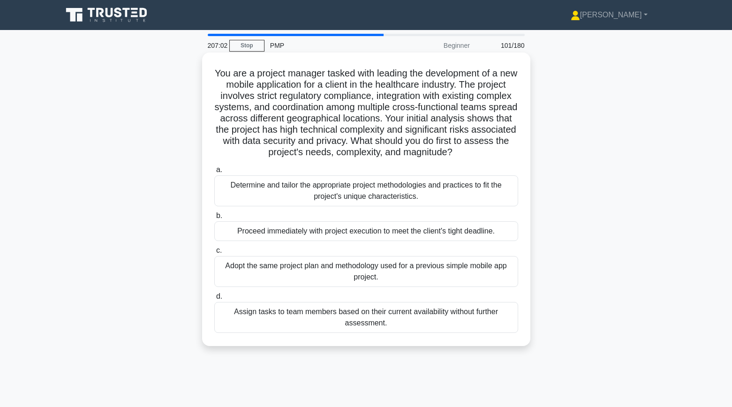
click at [235, 191] on div "Determine and tailor the appropriate project methodologies and practices to fit…" at bounding box center [366, 190] width 304 height 31
click at [214, 173] on input "a. Determine and tailor the appropriate project methodologies and practices to …" at bounding box center [214, 170] width 0 height 6
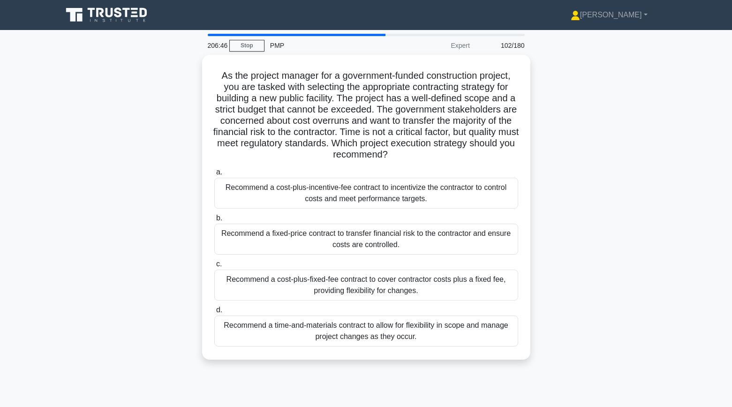
click at [178, 224] on div "As the project manager for a government-funded construction project, you are ta…" at bounding box center [366, 213] width 619 height 316
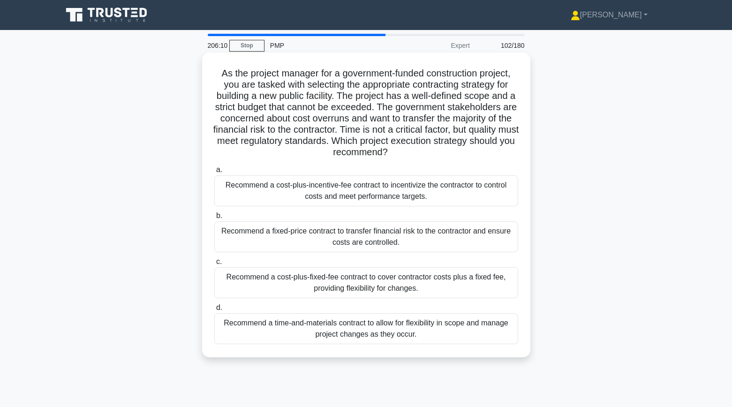
click at [242, 240] on div "Recommend a fixed-price contract to transfer financial risk to the contractor a…" at bounding box center [366, 236] width 304 height 31
click at [214, 219] on input "b. Recommend a fixed-price contract to transfer financial risk to the contracto…" at bounding box center [214, 216] width 0 height 6
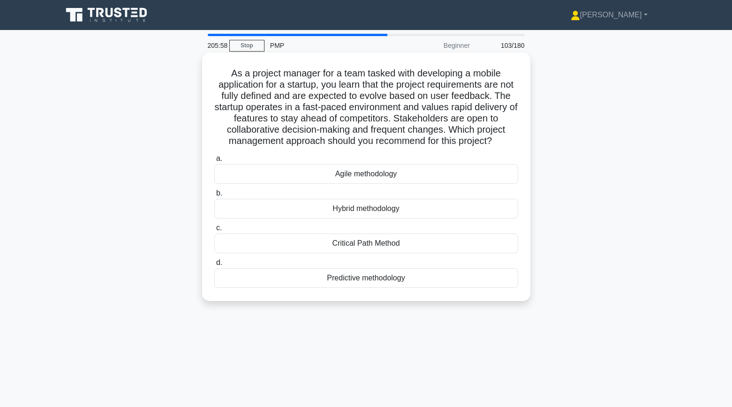
click at [248, 172] on div "Agile methodology" at bounding box center [366, 174] width 304 height 20
click at [214, 162] on input "a. Agile methodology" at bounding box center [214, 159] width 0 height 6
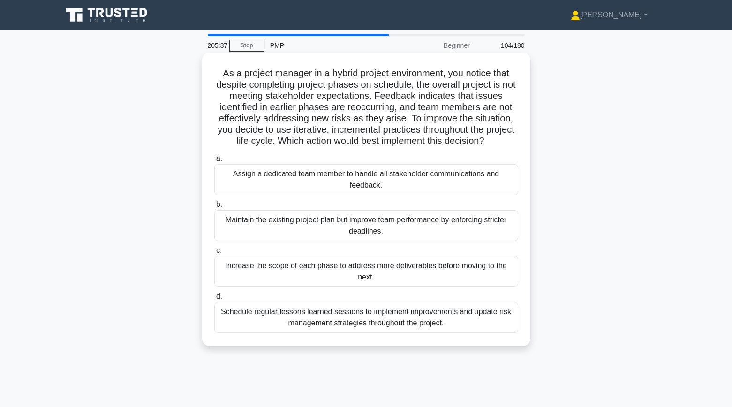
click at [237, 316] on div "Schedule regular lessons learned sessions to implement improvements and update …" at bounding box center [366, 317] width 304 height 31
click at [214, 300] on input "d. Schedule regular lessons learned sessions to implement improvements and upda…" at bounding box center [214, 297] width 0 height 6
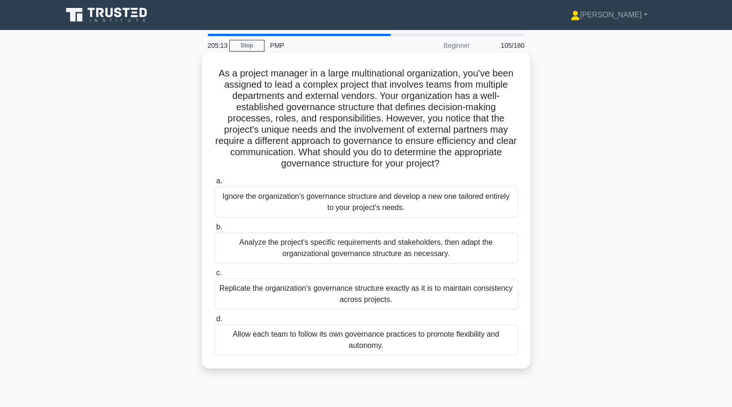
click at [240, 247] on div "Analyze the project's specific requirements and stakeholders, then adapt the or…" at bounding box center [366, 248] width 304 height 31
click at [214, 230] on input "b. Analyze the project's specific requirements and stakeholders, then adapt the…" at bounding box center [214, 227] width 0 height 6
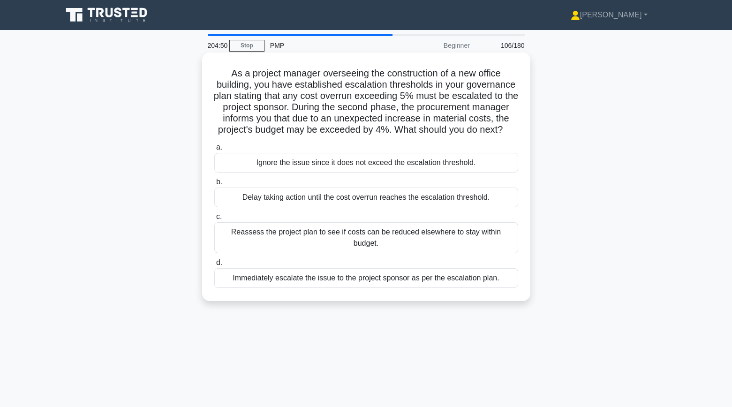
click at [260, 240] on div "Reassess the project plan to see if costs can be reduced elsewhere to stay with…" at bounding box center [366, 237] width 304 height 31
click at [214, 220] on input "c. Reassess the project plan to see if costs can be reduced elsewhere to stay w…" at bounding box center [214, 217] width 0 height 6
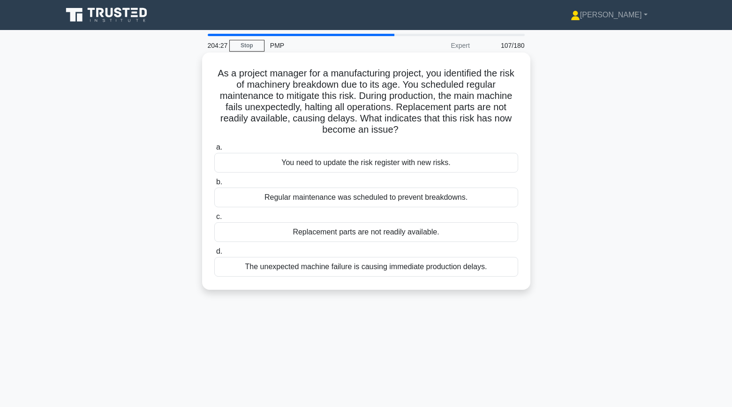
click at [247, 267] on div "The unexpected machine failure is causing immediate production delays." at bounding box center [366, 267] width 304 height 20
click at [214, 255] on input "d. The unexpected machine failure is causing immediate production delays." at bounding box center [214, 252] width 0 height 6
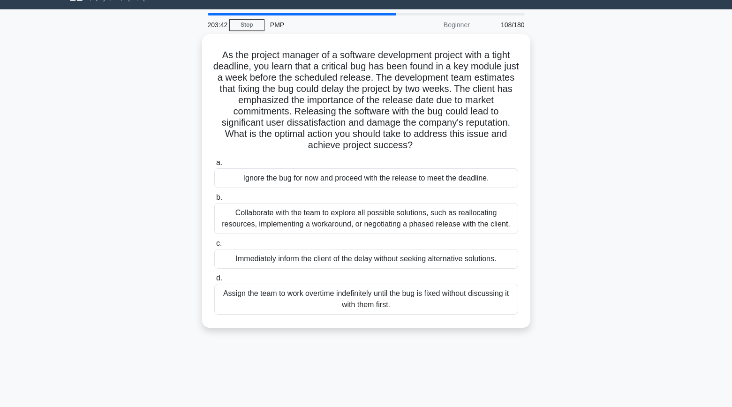
scroll to position [22, 0]
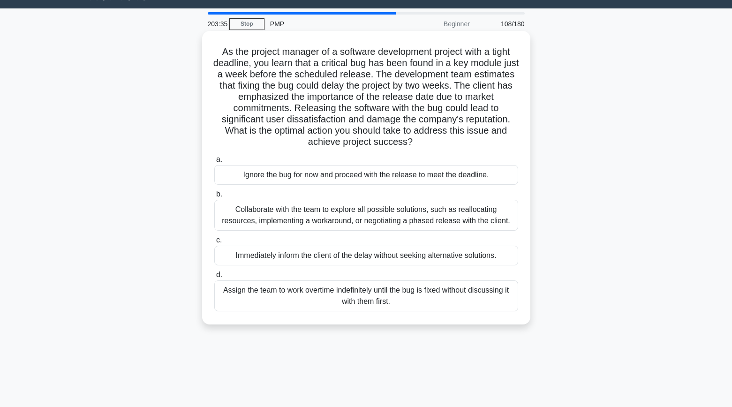
click at [252, 212] on div "Collaborate with the team to explore all possible solutions, such as reallocati…" at bounding box center [366, 215] width 304 height 31
click at [214, 197] on input "b. Collaborate with the team to explore all possible solutions, such as realloc…" at bounding box center [214, 194] width 0 height 6
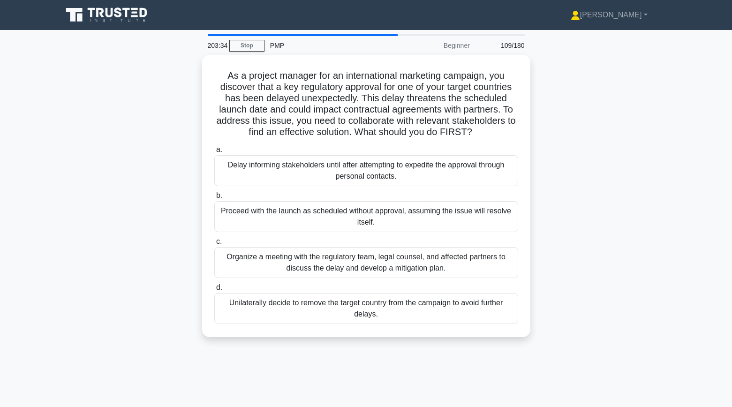
scroll to position [0, 0]
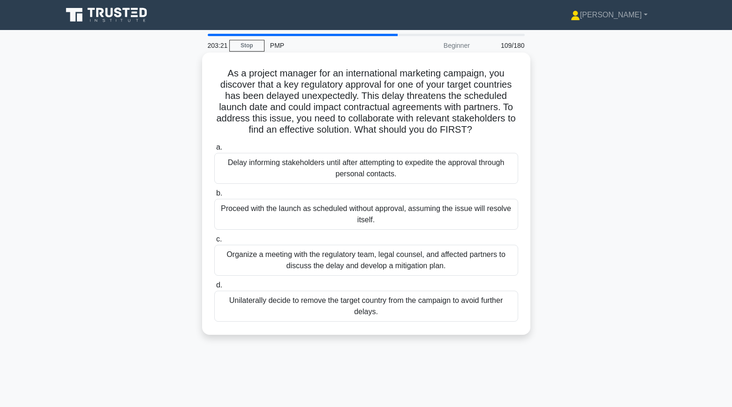
click at [279, 260] on div "Organize a meeting with the regulatory team, legal counsel, and affected partne…" at bounding box center [366, 260] width 304 height 31
click at [214, 243] on input "c. Organize a meeting with the regulatory team, legal counsel, and affected par…" at bounding box center [214, 239] width 0 height 6
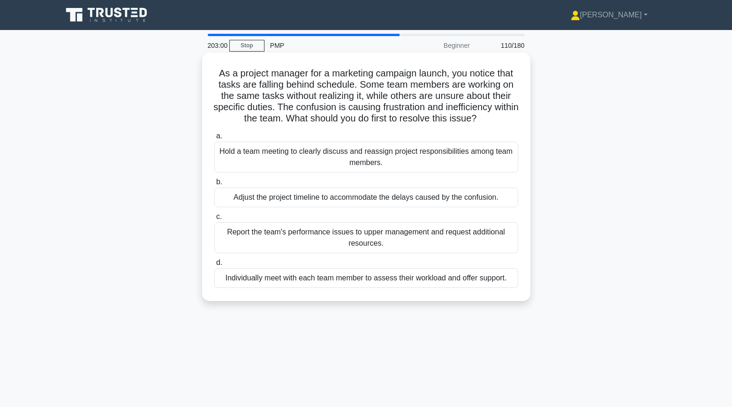
click at [251, 160] on div "Hold a team meeting to clearly discuss and reassign project responsibilities am…" at bounding box center [366, 157] width 304 height 31
click at [214, 139] on input "a. Hold a team meeting to clearly discuss and reassign project responsibilities…" at bounding box center [214, 136] width 0 height 6
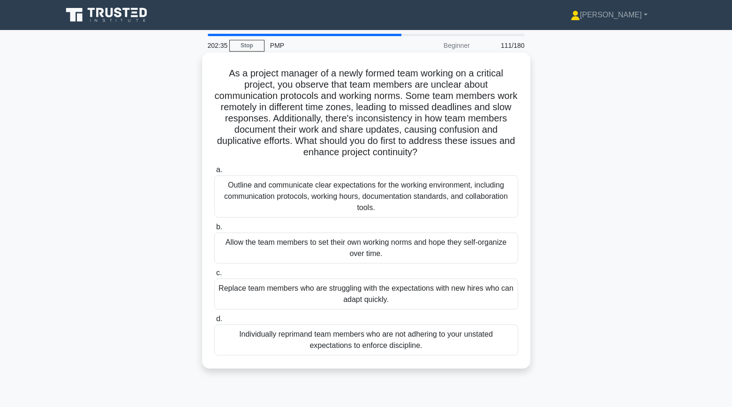
click at [249, 197] on div "Outline and communicate clear expectations for the working environment, includi…" at bounding box center [366, 196] width 304 height 42
click at [214, 173] on input "a. Outline and communicate clear expectations for the working environment, incl…" at bounding box center [214, 170] width 0 height 6
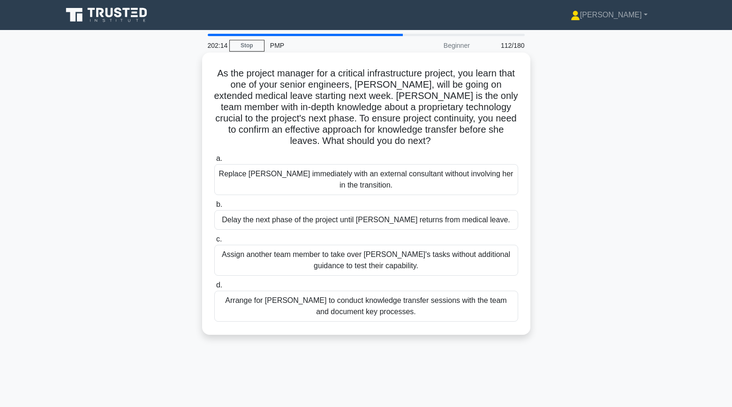
click at [234, 306] on div "Arrange for Maria to conduct knowledge transfer sessions with the team and docu…" at bounding box center [366, 306] width 304 height 31
click at [214, 288] on input "d. Arrange for Maria to conduct knowledge transfer sessions with the team and d…" at bounding box center [214, 285] width 0 height 6
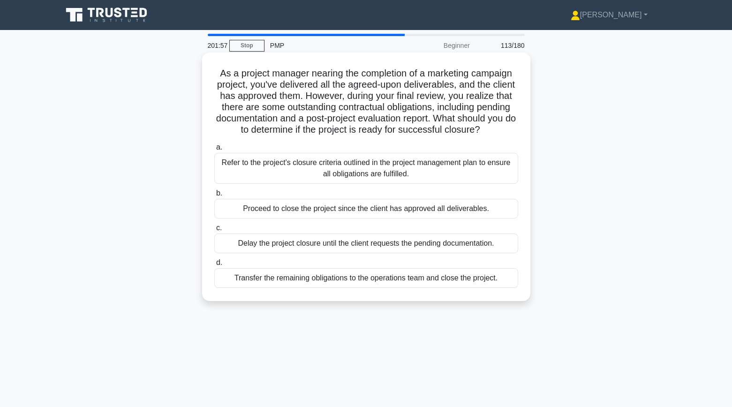
click at [235, 169] on div "Refer to the project's closure criteria outlined in the project management plan…" at bounding box center [366, 168] width 304 height 31
click at [214, 151] on input "a. Refer to the project's closure criteria outlined in the project management p…" at bounding box center [214, 147] width 0 height 6
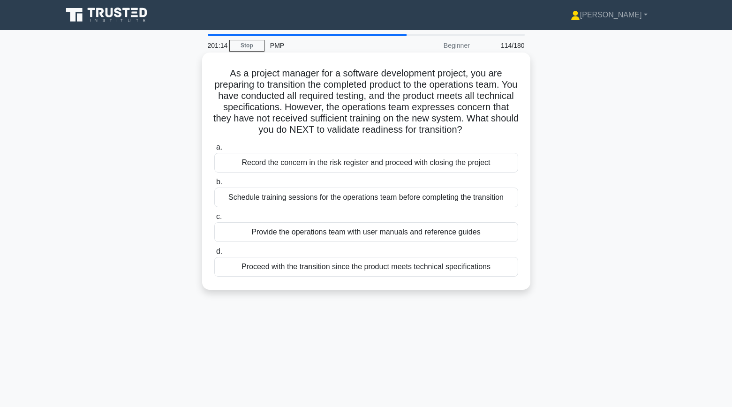
click at [286, 198] on div "Schedule training sessions for the operations team before completing the transi…" at bounding box center [366, 198] width 304 height 20
click at [214, 185] on input "b. Schedule training sessions for the operations team before completing the tra…" at bounding box center [214, 182] width 0 height 6
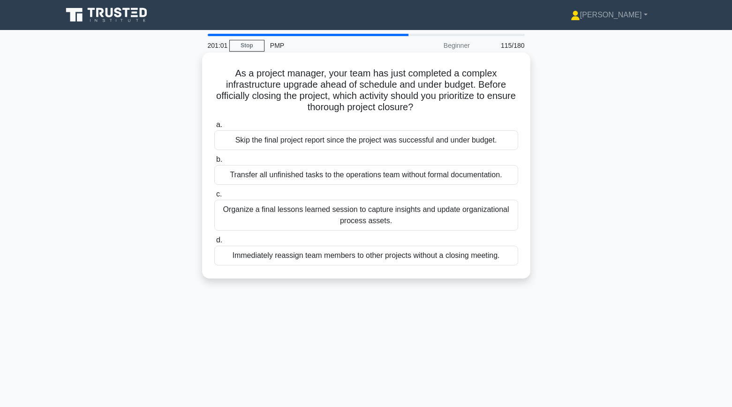
click at [247, 215] on div "Organize a final lessons learned session to capture insights and update organiz…" at bounding box center [366, 215] width 304 height 31
click at [214, 197] on input "c. Organize a final lessons learned session to capture insights and update orga…" at bounding box center [214, 194] width 0 height 6
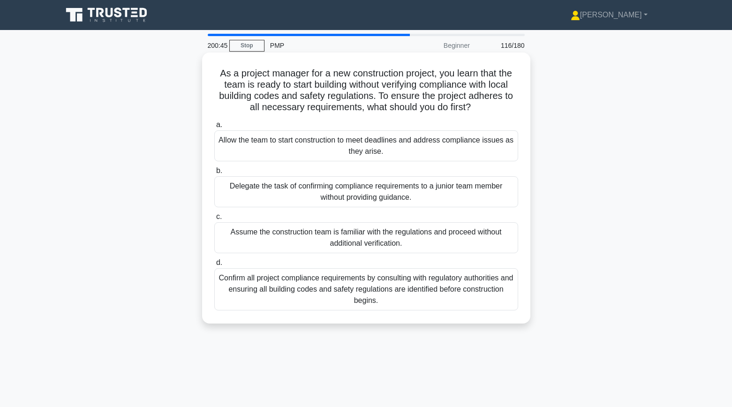
click at [246, 294] on div "Confirm all project compliance requirements by consulting with regulatory autho…" at bounding box center [366, 289] width 304 height 42
click at [214, 266] on input "d. Confirm all project compliance requirements by consulting with regulatory au…" at bounding box center [214, 263] width 0 height 6
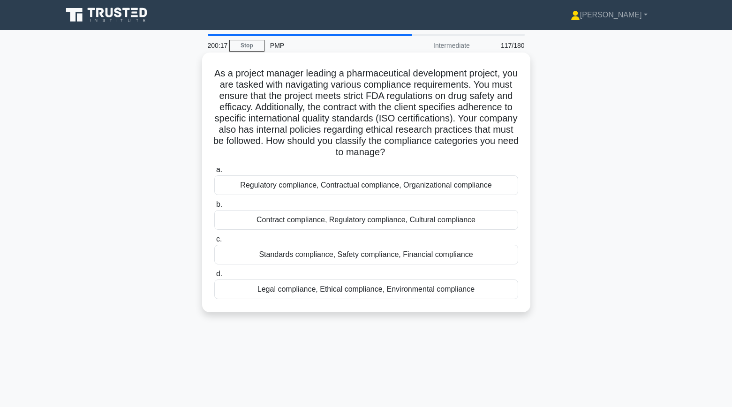
click at [225, 187] on div "Regulatory compliance, Contractual compliance, Organizational compliance" at bounding box center [366, 185] width 304 height 20
click at [214, 173] on input "a. Regulatory compliance, Contractual compliance, Organizational compliance" at bounding box center [214, 170] width 0 height 6
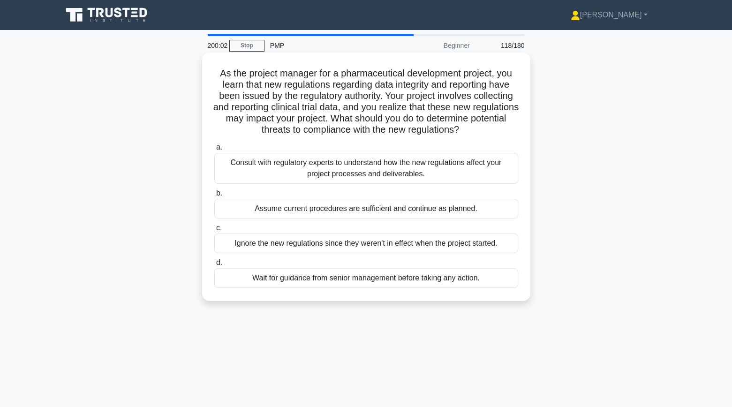
click at [240, 168] on div "Consult with regulatory experts to understand how the new regulations affect yo…" at bounding box center [366, 168] width 304 height 31
click at [214, 151] on input "a. Consult with regulatory experts to understand how the new regulations affect…" at bounding box center [214, 147] width 0 height 6
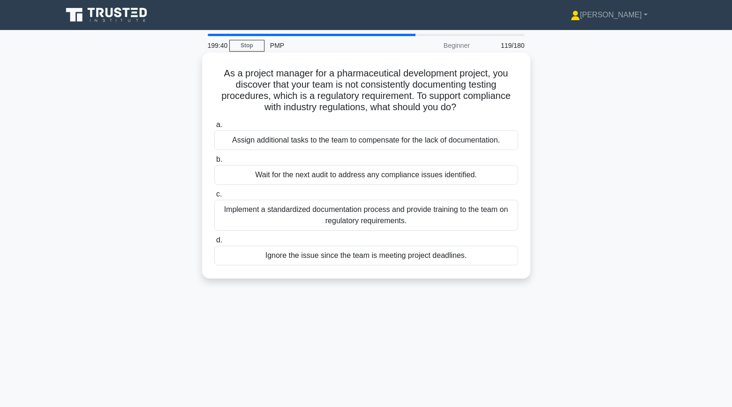
click at [262, 212] on div "Implement a standardized documentation process and provide training to the team…" at bounding box center [366, 215] width 304 height 31
click at [214, 197] on input "c. Implement a standardized documentation process and provide training to the t…" at bounding box center [214, 194] width 0 height 6
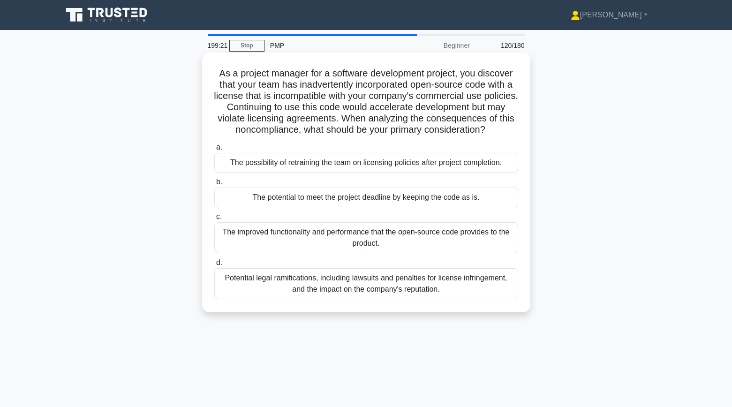
click at [263, 287] on div "Potential legal ramifications, including lawsuits and penalties for license inf…" at bounding box center [366, 283] width 304 height 31
click at [214, 266] on input "d. Potential legal ramifications, including lawsuits and penalties for license …" at bounding box center [214, 263] width 0 height 6
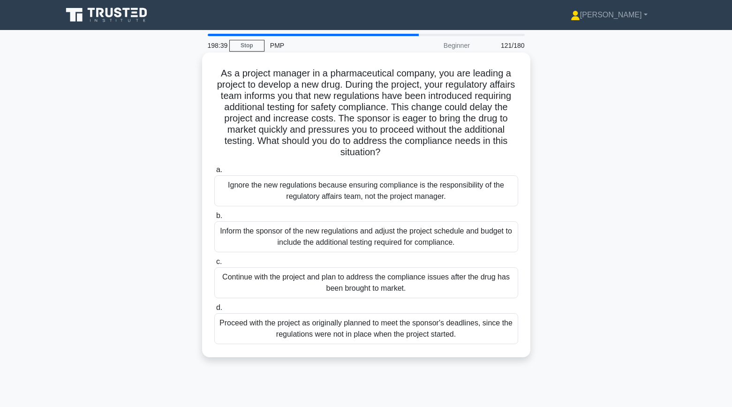
click at [243, 236] on div "Inform the sponsor of the new regulations and adjust the project schedule and b…" at bounding box center [366, 236] width 304 height 31
click at [214, 219] on input "b. Inform the sponsor of the new regulations and adjust the project schedule an…" at bounding box center [214, 216] width 0 height 6
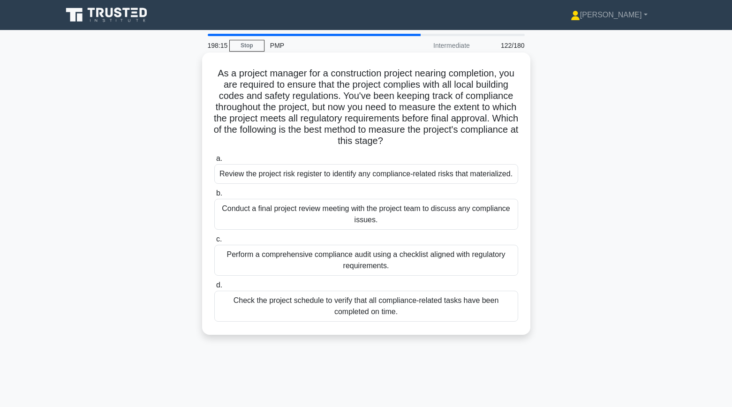
click at [223, 259] on div "Perform a comprehensive compliance audit using a checklist aligned with regulat…" at bounding box center [366, 260] width 304 height 31
click at [214, 243] on input "c. Perform a comprehensive compliance audit using a checklist aligned with regu…" at bounding box center [214, 239] width 0 height 6
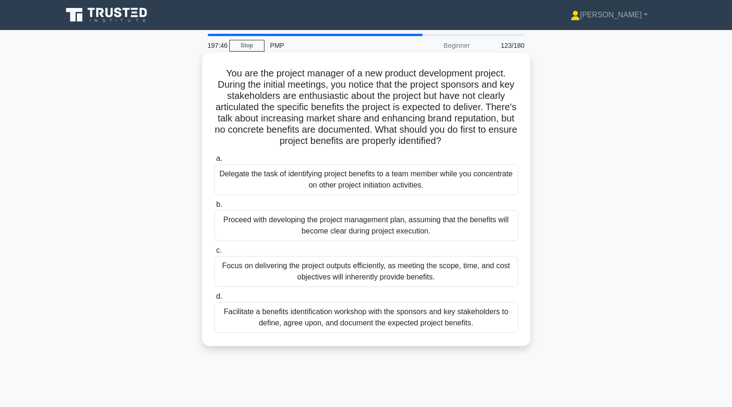
click at [251, 317] on div "Facilitate a benefits identification workshop with the sponsors and key stakeho…" at bounding box center [366, 317] width 304 height 31
click at [214, 300] on input "d. Facilitate a benefits identification workshop with the sponsors and key stak…" at bounding box center [214, 297] width 0 height 6
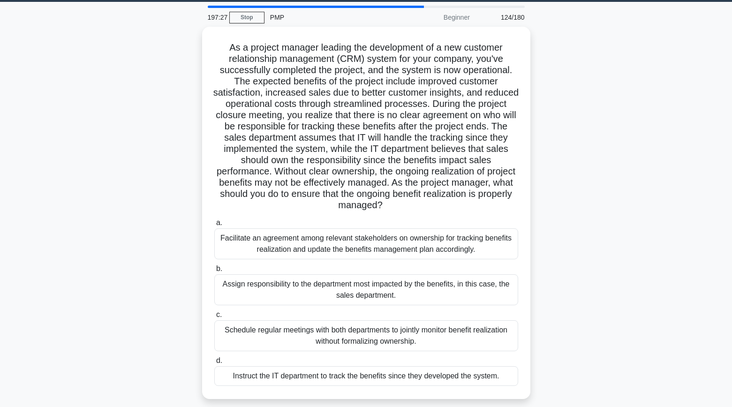
scroll to position [30, 0]
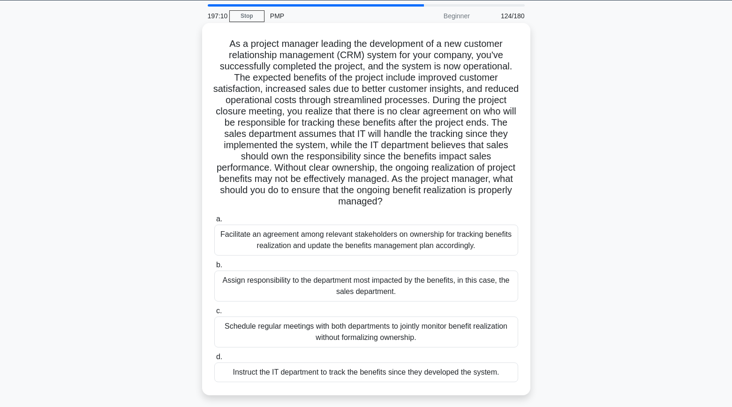
click at [236, 240] on div "Facilitate an agreement among relevant stakeholders on ownership for tracking b…" at bounding box center [366, 240] width 304 height 31
click at [214, 222] on input "a. Facilitate an agreement among relevant stakeholders on ownership for trackin…" at bounding box center [214, 219] width 0 height 6
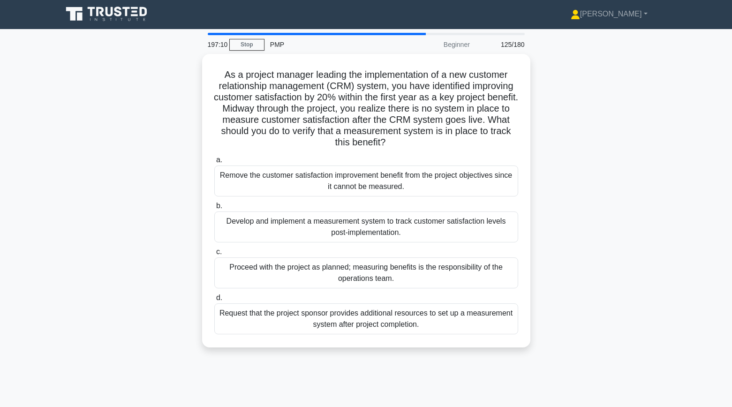
scroll to position [0, 0]
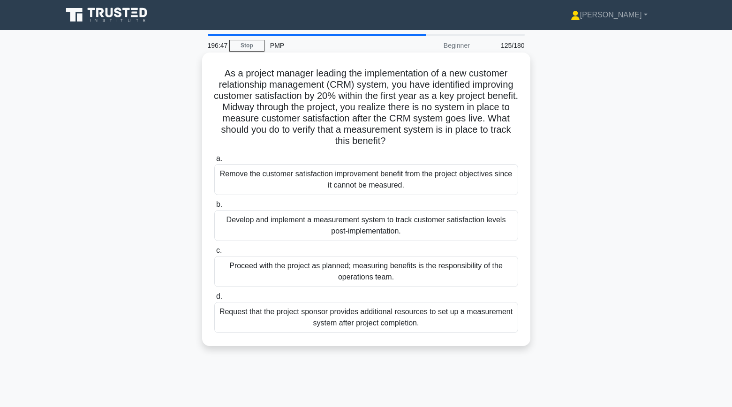
click at [226, 226] on div "Develop and implement a measurement system to track customer satisfaction level…" at bounding box center [366, 225] width 304 height 31
click at [214, 208] on input "b. Develop and implement a measurement system to track customer satisfaction le…" at bounding box center [214, 205] width 0 height 6
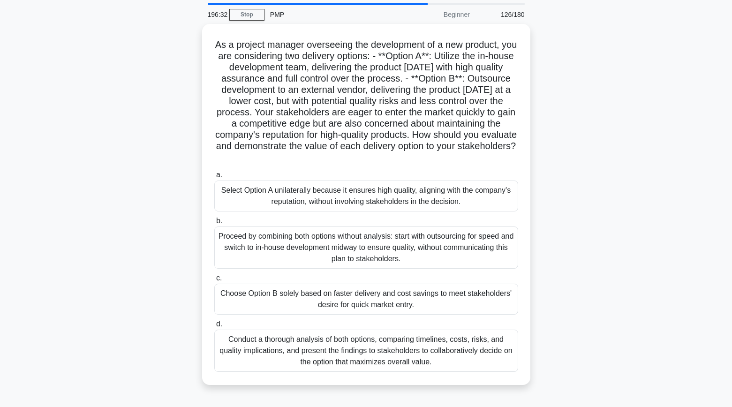
scroll to position [37, 0]
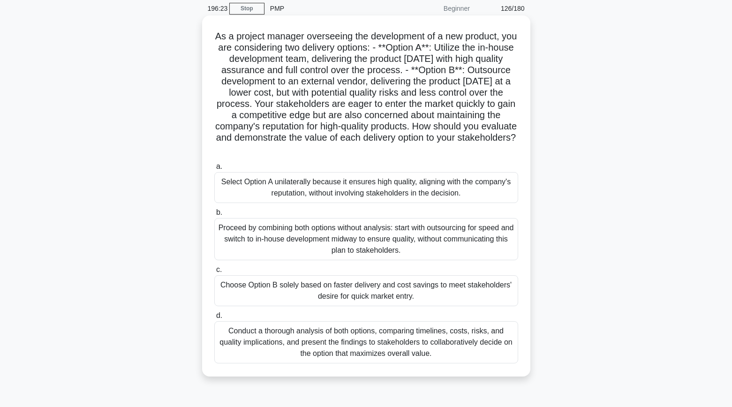
click at [247, 350] on div "Conduct a thorough analysis of both options, comparing timelines, costs, risks,…" at bounding box center [366, 342] width 304 height 42
click at [214, 319] on input "d. Conduct a thorough analysis of both options, comparing timelines, costs, ris…" at bounding box center [214, 316] width 0 height 6
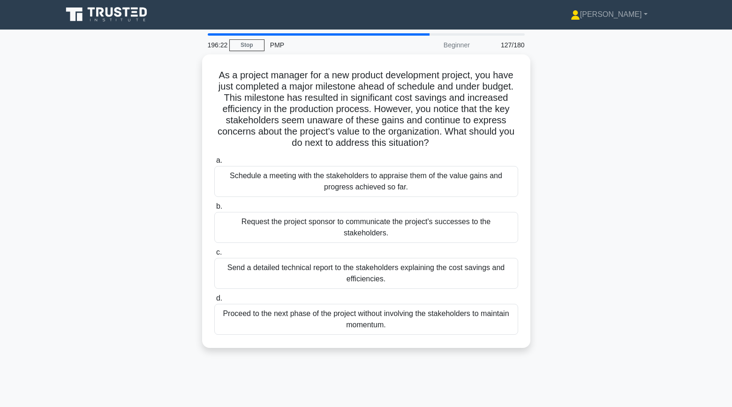
scroll to position [0, 0]
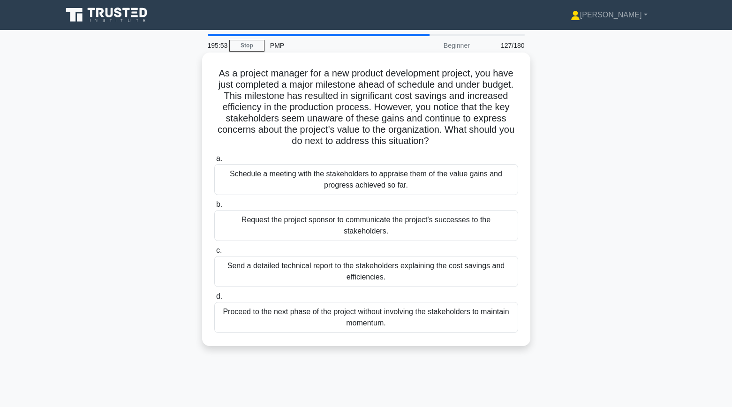
click at [243, 186] on div "Schedule a meeting with the stakeholders to appraise them of the value gains an…" at bounding box center [366, 179] width 304 height 31
click at [214, 162] on input "a. Schedule a meeting with the stakeholders to appraise them of the value gains…" at bounding box center [214, 159] width 0 height 6
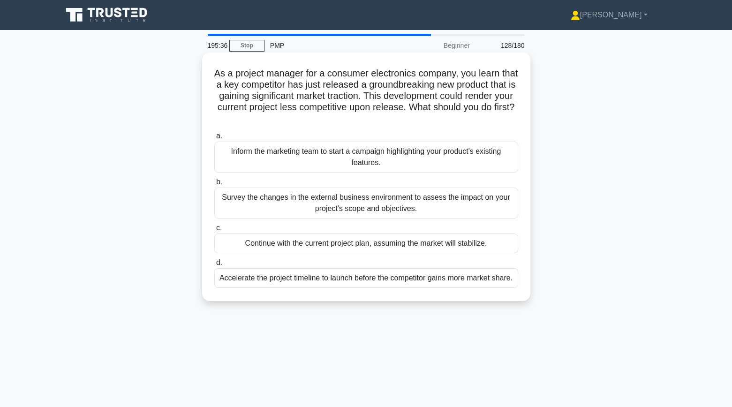
click at [251, 204] on div "Survey the changes in the external business environment to assess the impact on…" at bounding box center [366, 203] width 304 height 31
click at [214, 185] on input "b. Survey the changes in the external business environment to assess the impact…" at bounding box center [214, 182] width 0 height 6
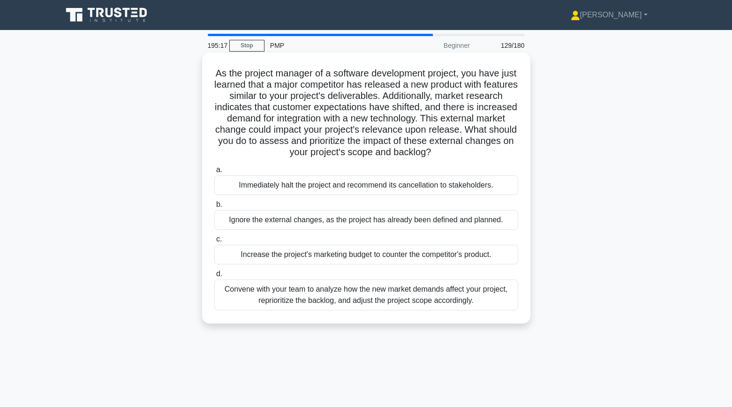
click at [238, 294] on div "Convene with your team to analyze how the new market demands affect your projec…" at bounding box center [366, 295] width 304 height 31
click at [214, 277] on input "d. Convene with your team to analyze how the new market demands affect your pro…" at bounding box center [214, 274] width 0 height 6
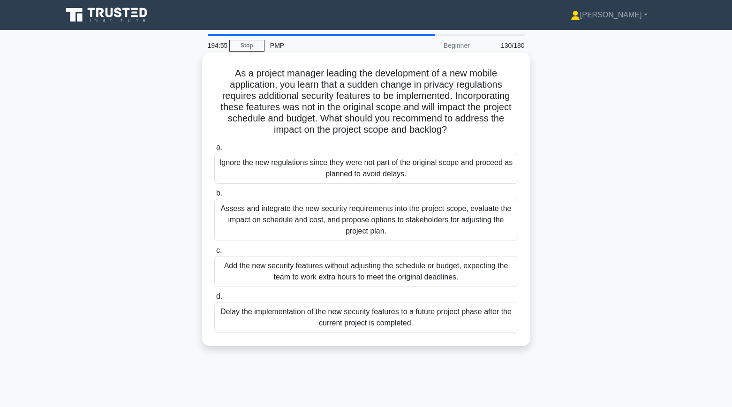
click at [243, 220] on div "Assess and integrate the new security requirements into the project scope, eval…" at bounding box center [366, 220] width 304 height 42
click at [214, 197] on input "b. Assess and integrate the new security requirements into the project scope, e…" at bounding box center [214, 193] width 0 height 6
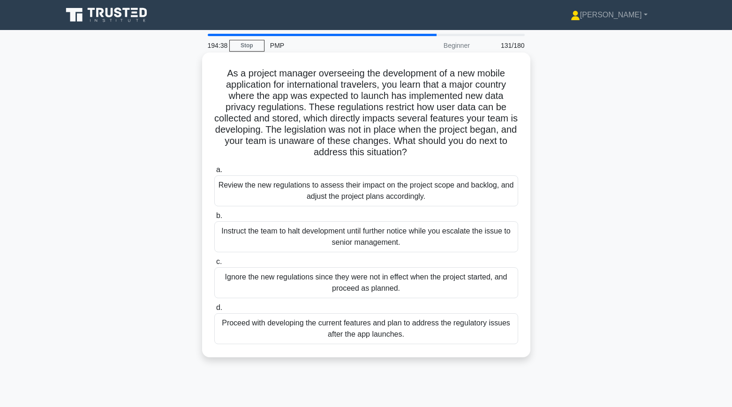
click at [232, 195] on div "Review the new regulations to assess their impact on the project scope and back…" at bounding box center [366, 190] width 304 height 31
click at [214, 173] on input "a. Review the new regulations to assess their impact on the project scope and b…" at bounding box center [214, 170] width 0 height 6
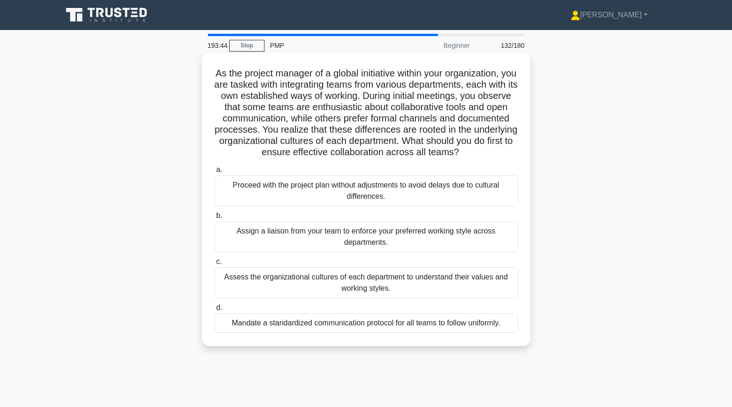
click at [243, 284] on div "Assess the organizational cultures of each department to understand their value…" at bounding box center [366, 282] width 304 height 31
click at [214, 265] on input "c. Assess the organizational cultures of each department to understand their va…" at bounding box center [214, 262] width 0 height 6
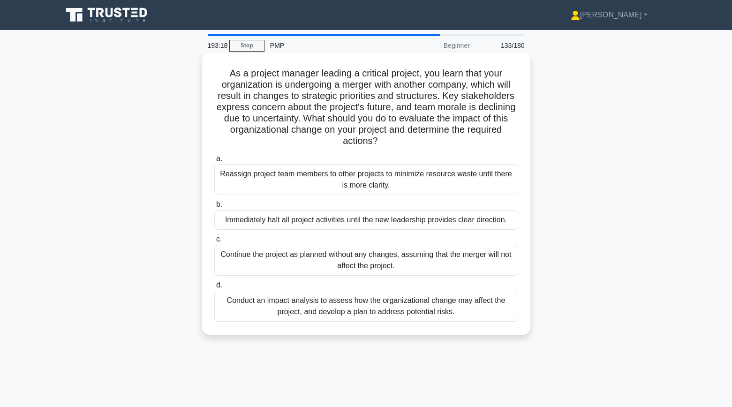
click at [243, 303] on div "Conduct an impact analysis to assess how the organizational change may affect t…" at bounding box center [366, 306] width 304 height 31
click at [214, 288] on input "d. Conduct an impact analysis to assess how the organizational change may affec…" at bounding box center [214, 285] width 0 height 6
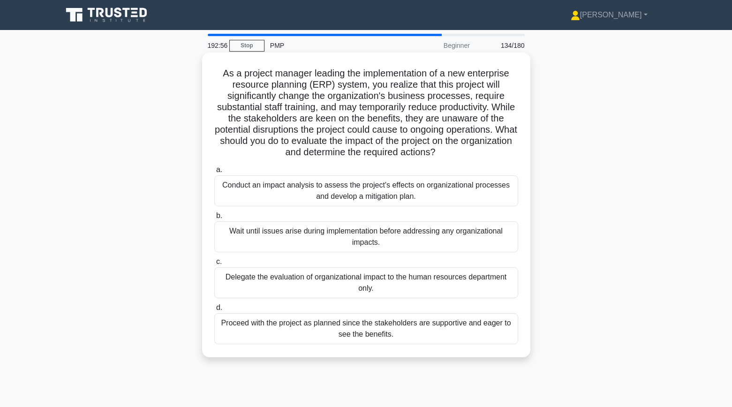
click at [242, 198] on div "Conduct an impact analysis to assess the project's effects on organizational pr…" at bounding box center [366, 190] width 304 height 31
click at [214, 173] on input "a. Conduct an impact analysis to assess the project's effects on organizational…" at bounding box center [214, 170] width 0 height 6
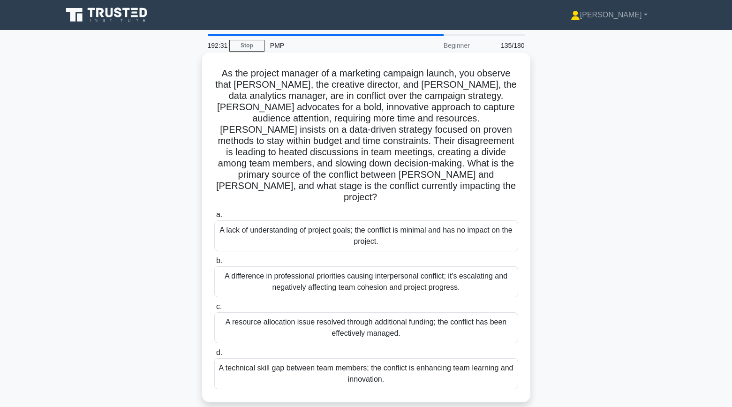
click at [232, 266] on div "A difference in professional priorities causing interpersonal conflict; it's es…" at bounding box center [366, 281] width 304 height 31
click at [214, 261] on input "b. A difference in professional priorities causing interpersonal conflict; it's…" at bounding box center [214, 261] width 0 height 6
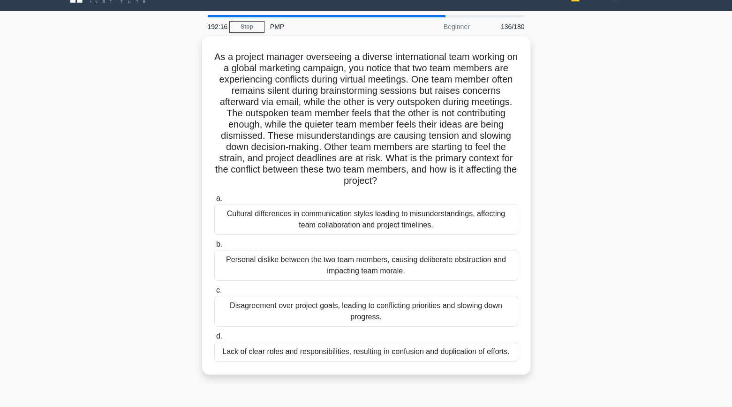
scroll to position [33, 0]
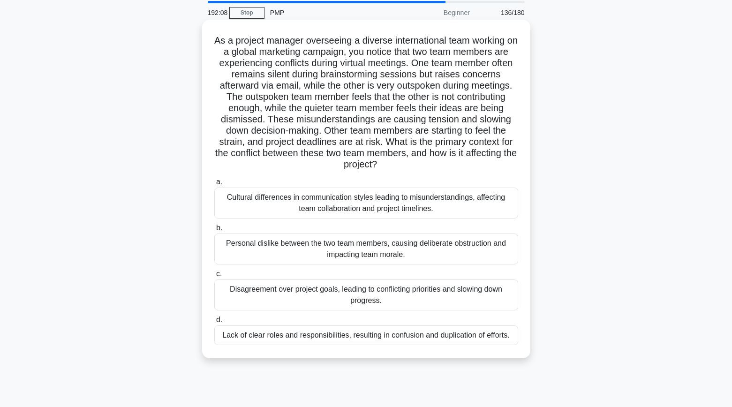
click at [246, 206] on div "Cultural differences in communication styles leading to misunderstandings, affe…" at bounding box center [366, 203] width 304 height 31
click at [214, 185] on input "a. Cultural differences in communication styles leading to misunderstandings, a…" at bounding box center [214, 182] width 0 height 6
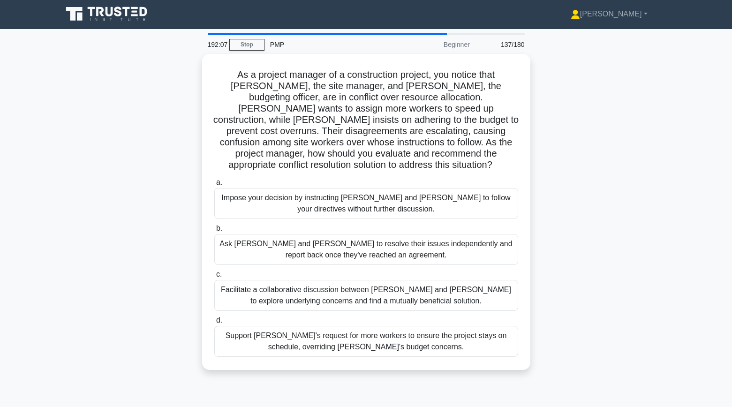
scroll to position [0, 0]
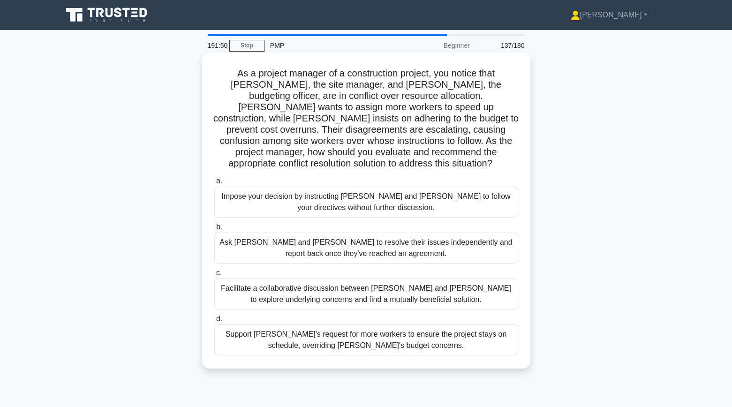
click at [253, 280] on div "Facilitate a collaborative discussion between Tom and Lisa to explore underlyin…" at bounding box center [366, 294] width 304 height 31
click at [214, 276] on input "c. Facilitate a collaborative discussion between Tom and Lisa to explore underl…" at bounding box center [214, 273] width 0 height 6
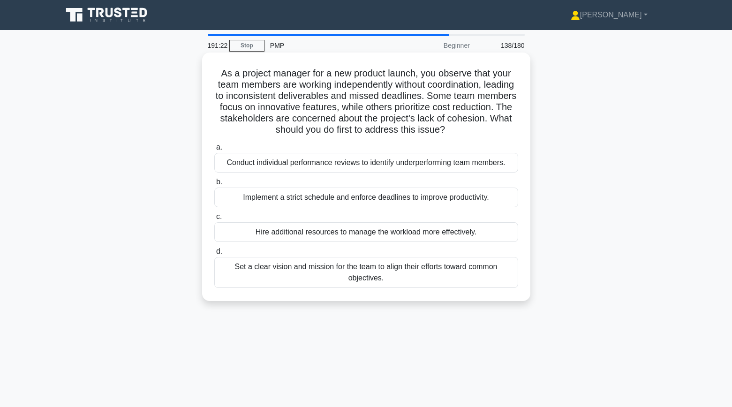
click at [250, 274] on div "Set a clear vision and mission for the team to align their efforts toward commo…" at bounding box center [366, 272] width 304 height 31
click at [214, 255] on input "d. Set a clear vision and mission for the team to align their efforts toward co…" at bounding box center [214, 252] width 0 height 6
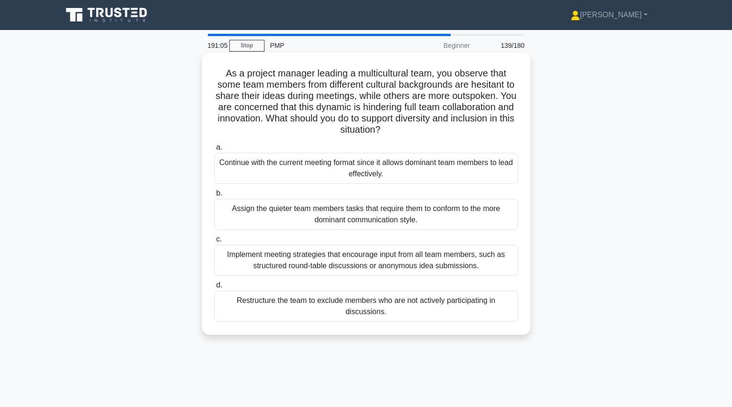
click at [237, 259] on div "Implement meeting strategies that encourage input from all team members, such a…" at bounding box center [366, 260] width 304 height 31
click at [214, 243] on input "c. Implement meeting strategies that encourage input from all team members, suc…" at bounding box center [214, 239] width 0 height 6
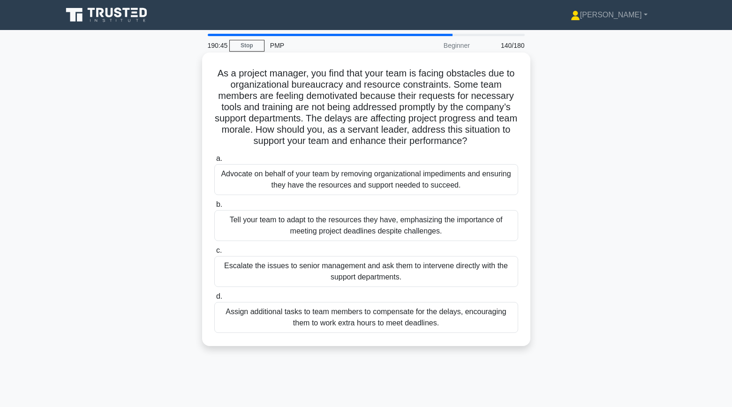
click at [233, 184] on div "Advocate on behalf of your team by removing organizational impediments and ensu…" at bounding box center [366, 179] width 304 height 31
click at [214, 162] on input "a. Advocate on behalf of your team by removing organizational impediments and e…" at bounding box center [214, 159] width 0 height 6
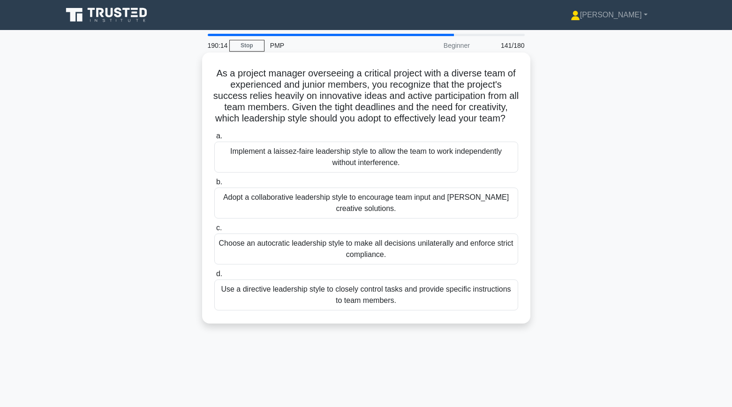
click at [241, 201] on div "Adopt a collaborative leadership style to encourage team input and foster creat…" at bounding box center [366, 203] width 304 height 31
click at [214, 185] on input "b. Adopt a collaborative leadership style to encourage team input and foster cr…" at bounding box center [214, 182] width 0 height 6
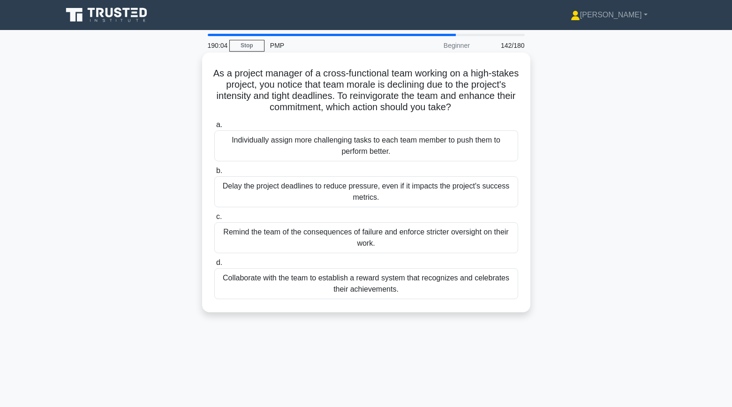
click at [240, 292] on div "Collaborate with the team to establish a reward system that recognizes and cele…" at bounding box center [366, 283] width 304 height 31
click at [214, 266] on input "d. Collaborate with the team to establish a reward system that recognizes and c…" at bounding box center [214, 263] width 0 height 6
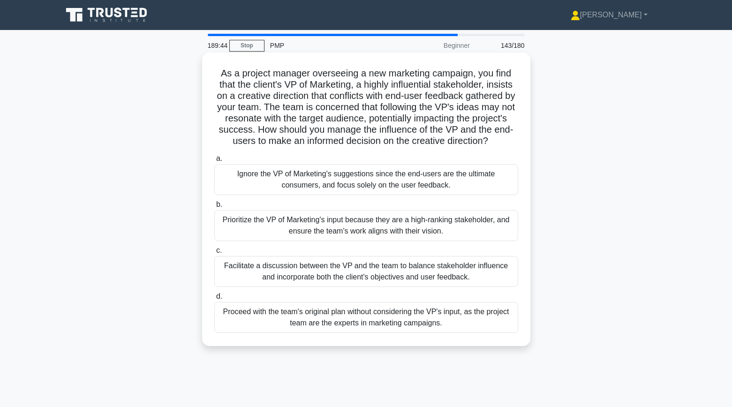
click at [233, 281] on div "Facilitate a discussion between the VP and the team to balance stakeholder infl…" at bounding box center [366, 271] width 304 height 31
click at [214, 254] on input "c. Facilitate a discussion between the VP and the team to balance stakeholder i…" at bounding box center [214, 251] width 0 height 6
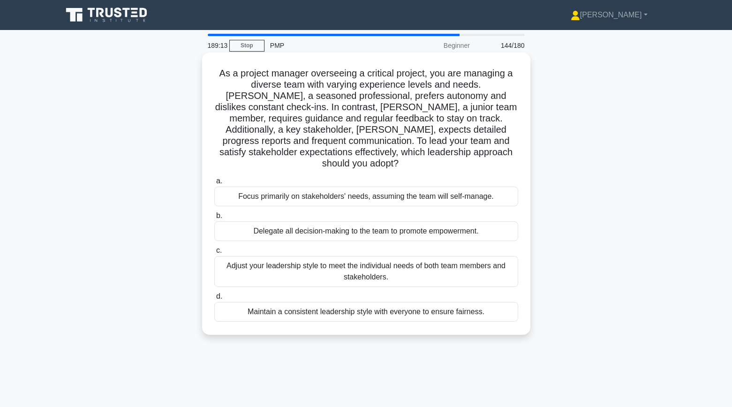
click at [229, 260] on div "Adjust your leadership style to meet the individual needs of both team members …" at bounding box center [366, 271] width 304 height 31
click at [214, 254] on input "c. Adjust your leadership style to meet the individual needs of both team membe…" at bounding box center [214, 251] width 0 height 6
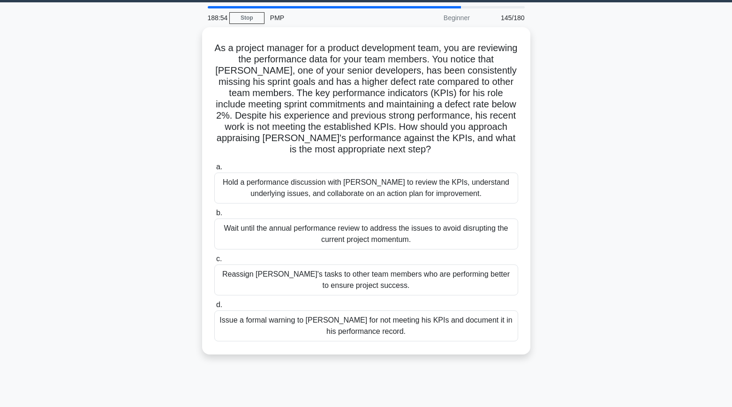
scroll to position [28, 0]
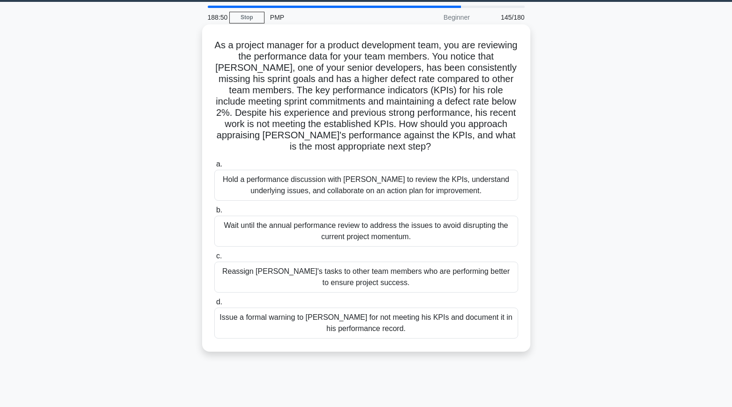
click at [224, 194] on div "Hold a performance discussion with David to review the KPIs, understand underly…" at bounding box center [366, 185] width 304 height 31
click at [214, 167] on input "a. Hold a performance discussion with David to review the KPIs, understand unde…" at bounding box center [214, 164] width 0 height 6
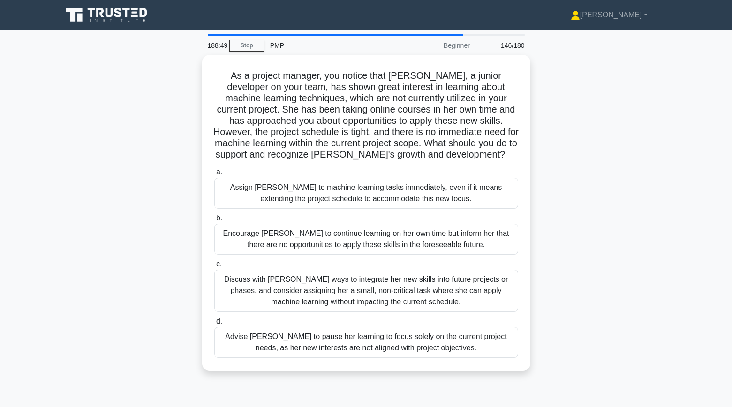
scroll to position [0, 0]
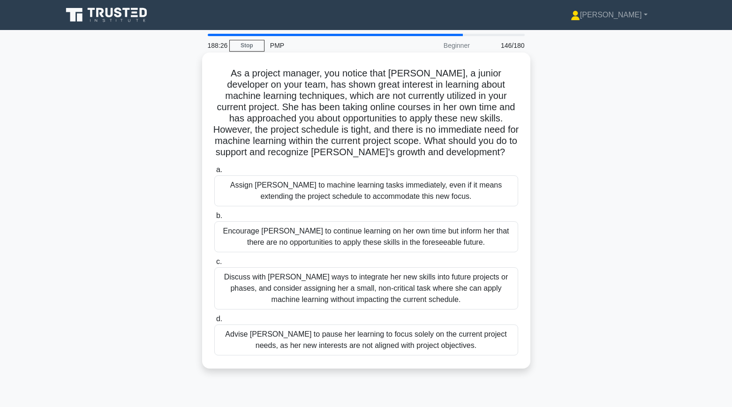
click at [235, 286] on div "Discuss with Emily ways to integrate her new skills into future projects or pha…" at bounding box center [366, 288] width 304 height 42
click at [214, 265] on input "c. Discuss with Emily ways to integrate her new skills into future projects or …" at bounding box center [214, 262] width 0 height 6
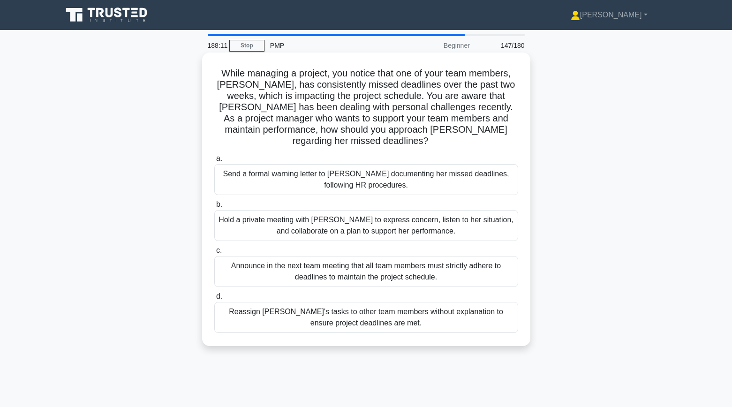
click at [237, 210] on div "Hold a private meeting with Emma to express concern, listen to her situation, a…" at bounding box center [366, 225] width 304 height 31
click at [214, 208] on input "b. Hold a private meeting with Emma to express concern, listen to her situation…" at bounding box center [214, 205] width 0 height 6
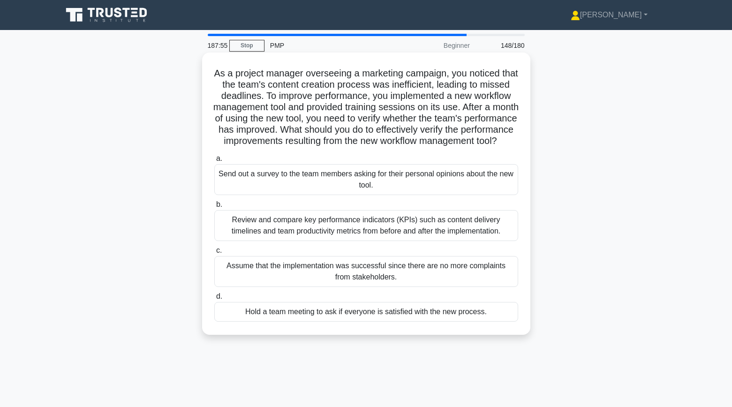
click at [250, 237] on div "Review and compare key performance indicators (KPIs) such as content delivery t…" at bounding box center [366, 225] width 304 height 31
click at [214, 208] on input "b. Review and compare key performance indicators (KPIs) such as content deliver…" at bounding box center [214, 205] width 0 height 6
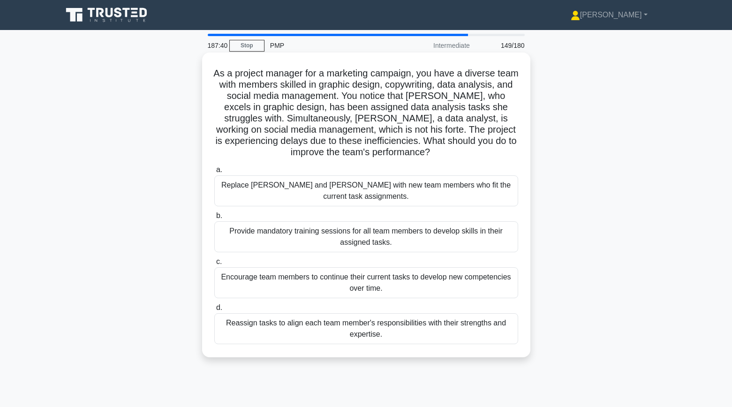
click at [266, 316] on div "Reassign tasks to align each team member's responsibilities with their strength…" at bounding box center [366, 328] width 304 height 31
click at [214, 311] on input "d. Reassign tasks to align each team member's responsibilities with their stren…" at bounding box center [214, 308] width 0 height 6
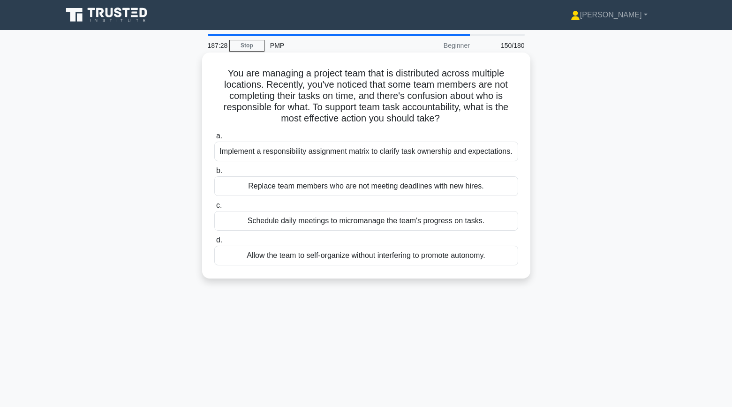
click at [247, 153] on div "Implement a responsibility assignment matrix to clarify task ownership and expe…" at bounding box center [366, 152] width 304 height 20
click at [214, 139] on input "a. Implement a responsibility assignment matrix to clarify task ownership and e…" at bounding box center [214, 136] width 0 height 6
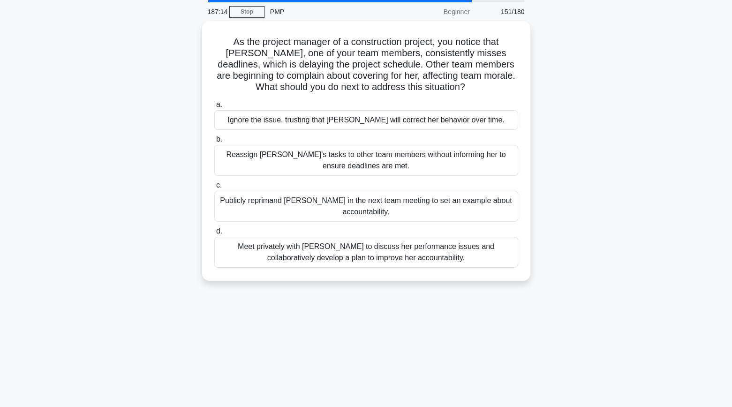
scroll to position [40, 0]
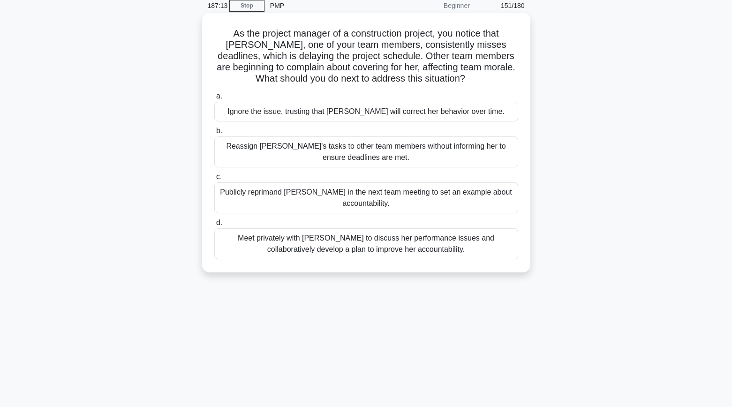
click at [255, 245] on div "Meet privately with Emily to discuss her performance issues and collaboratively…" at bounding box center [366, 243] width 304 height 31
click at [214, 226] on input "d. Meet privately with Emily to discuss her performance issues and collaborativ…" at bounding box center [214, 223] width 0 height 6
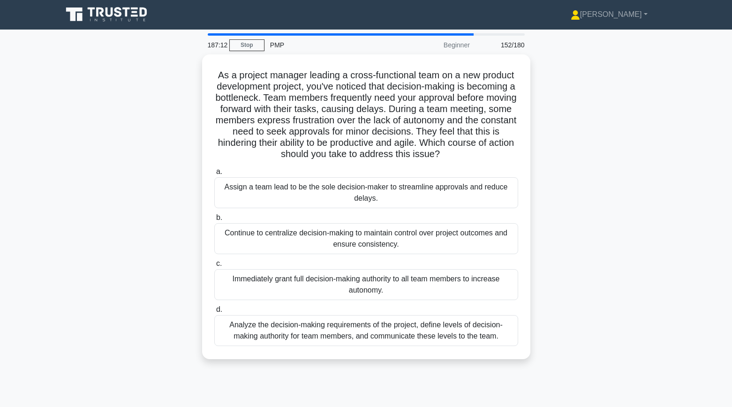
scroll to position [0, 0]
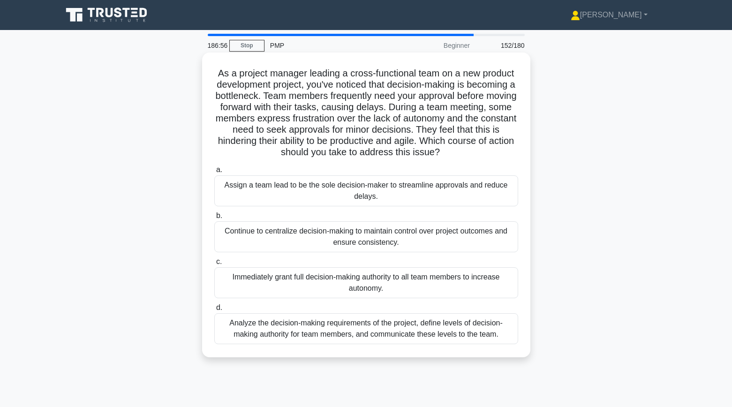
click at [258, 335] on div "Analyze the decision-making requirements of the project, define levels of decis…" at bounding box center [366, 328] width 304 height 31
click at [214, 311] on input "d. Analyze the decision-making requirements of the project, define levels of de…" at bounding box center [214, 308] width 0 height 6
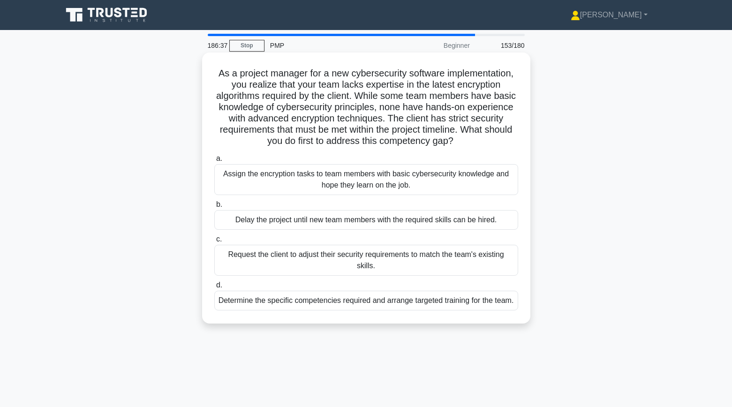
click at [266, 305] on div "Determine the specific competencies required and arrange targeted training for …" at bounding box center [366, 301] width 304 height 20
click at [214, 288] on input "d. Determine the specific competencies required and arrange targeted training f…" at bounding box center [214, 285] width 0 height 6
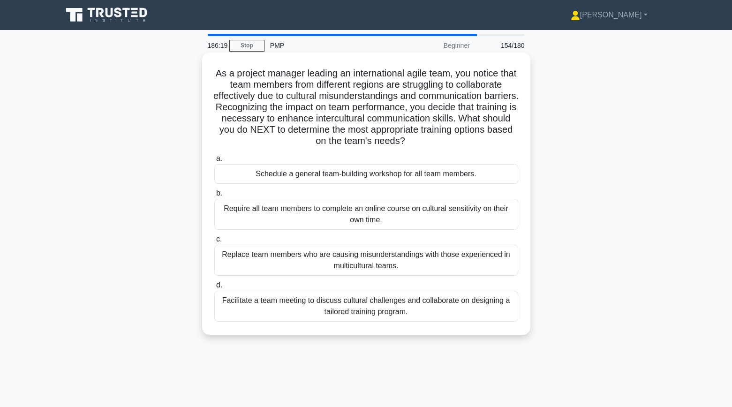
click at [311, 313] on div "Facilitate a team meeting to discuss cultural challenges and collaborate on des…" at bounding box center [366, 306] width 304 height 31
click at [214, 288] on input "d. Facilitate a team meeting to discuss cultural challenges and collaborate on …" at bounding box center [214, 285] width 0 height 6
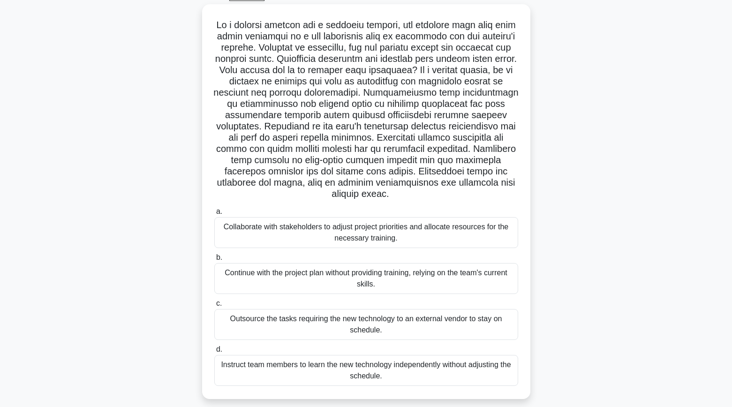
scroll to position [53, 0]
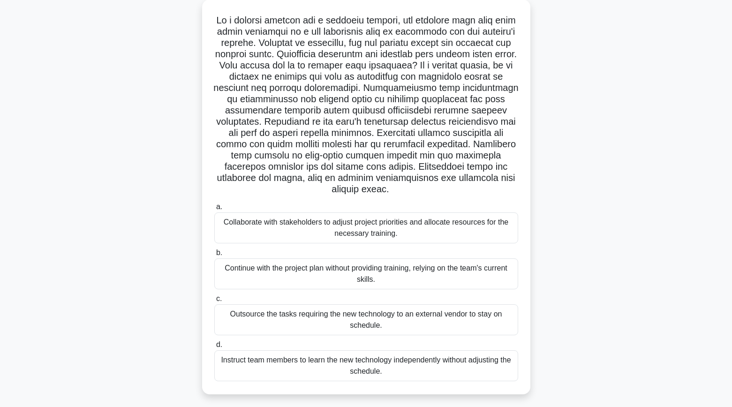
click at [251, 216] on div "Collaborate with stakeholders to adjust project priorities and allocate resourc…" at bounding box center [366, 228] width 304 height 31
click at [214, 210] on input "a. Collaborate with stakeholders to adjust project priorities and allocate reso…" at bounding box center [214, 207] width 0 height 6
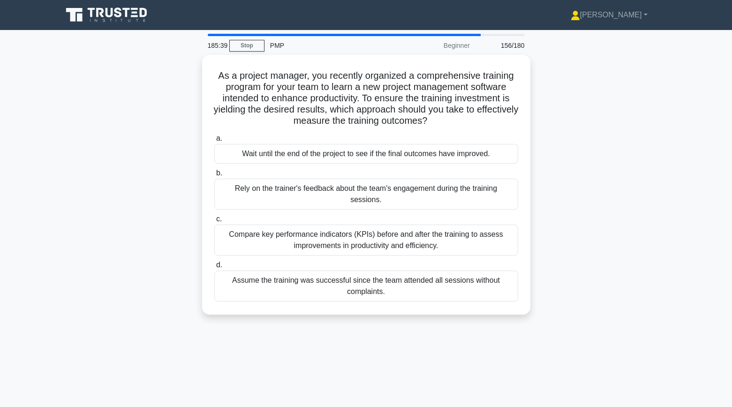
scroll to position [0, 0]
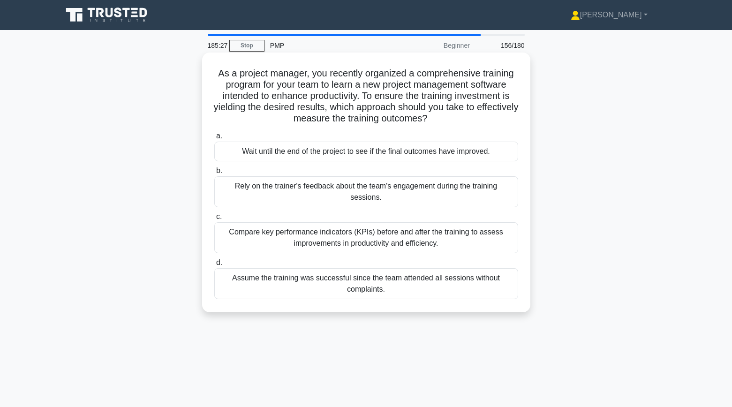
click at [255, 240] on div "Compare key performance indicators (KPIs) before and after the training to asse…" at bounding box center [366, 237] width 304 height 31
click at [214, 220] on input "c. Compare key performance indicators (KPIs) before and after the training to a…" at bounding box center [214, 217] width 0 height 6
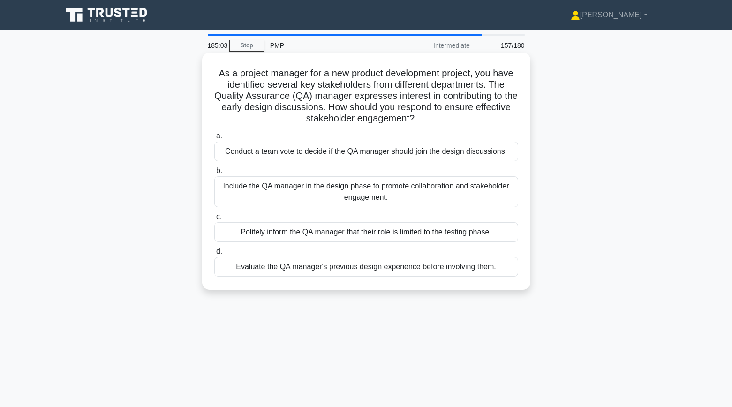
click at [240, 196] on div "Include the QA manager in the design phase to promote collaboration and stakeho…" at bounding box center [366, 191] width 304 height 31
click at [214, 174] on input "b. Include the QA manager in the design phase to promote collaboration and stak…" at bounding box center [214, 171] width 0 height 6
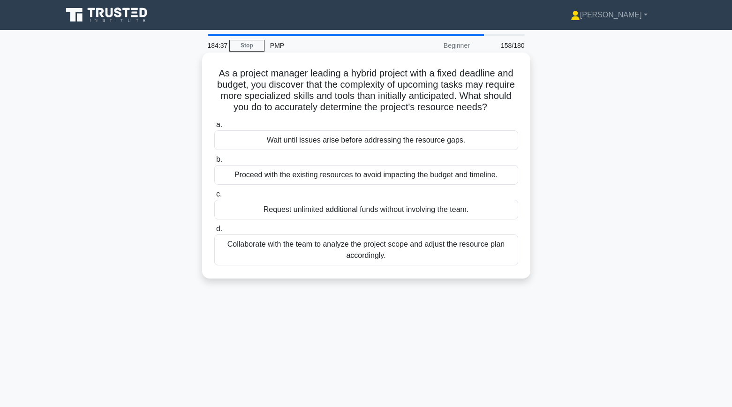
click at [258, 257] on div "Collaborate with the team to analyze the project scope and adjust the resource …" at bounding box center [366, 250] width 304 height 31
click at [214, 232] on input "d. Collaborate with the team to analyze the project scope and adjust the resour…" at bounding box center [214, 229] width 0 height 6
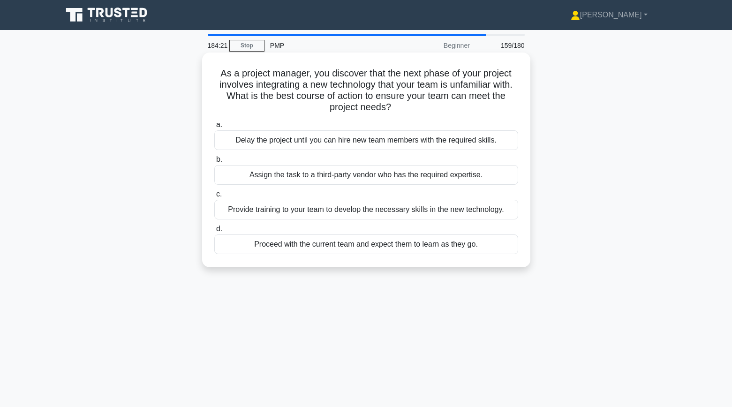
click at [232, 210] on div "Provide training to your team to develop the necessary skills in the new techno…" at bounding box center [366, 210] width 304 height 20
click at [214, 197] on input "c. Provide training to your team to develop the necessary skills in the new tec…" at bounding box center [214, 194] width 0 height 6
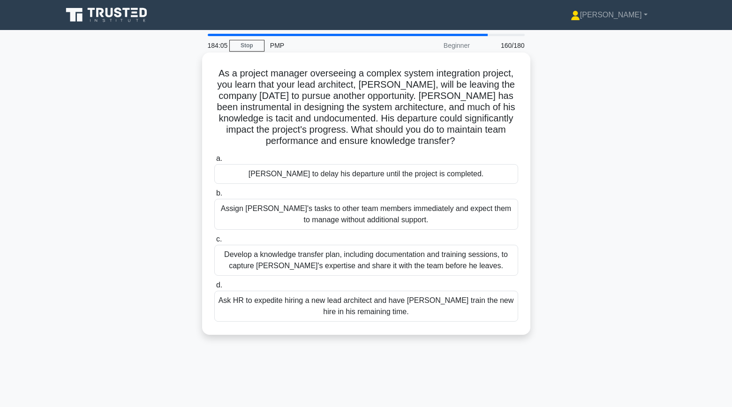
click at [270, 263] on div "Develop a knowledge transfer plan, including documentation and training session…" at bounding box center [366, 260] width 304 height 31
click at [214, 243] on input "c. Develop a knowledge transfer plan, including documentation and training sess…" at bounding box center [214, 239] width 0 height 6
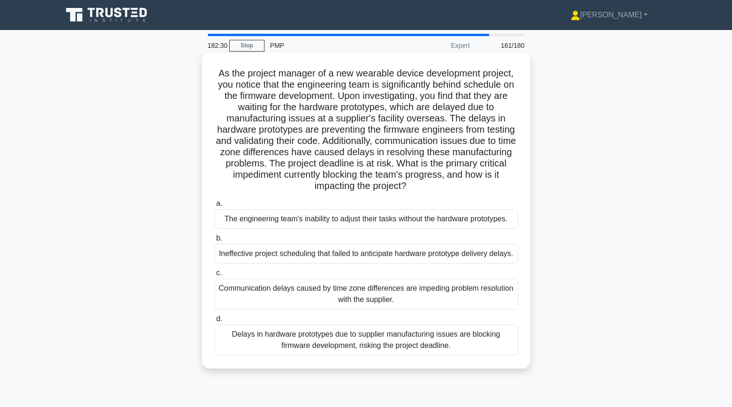
click at [274, 307] on div "Communication delays caused by time zone differences are impeding problem resol…" at bounding box center [366, 294] width 304 height 31
click at [214, 276] on input "c. Communication delays caused by time zone differences are impeding problem re…" at bounding box center [214, 273] width 0 height 6
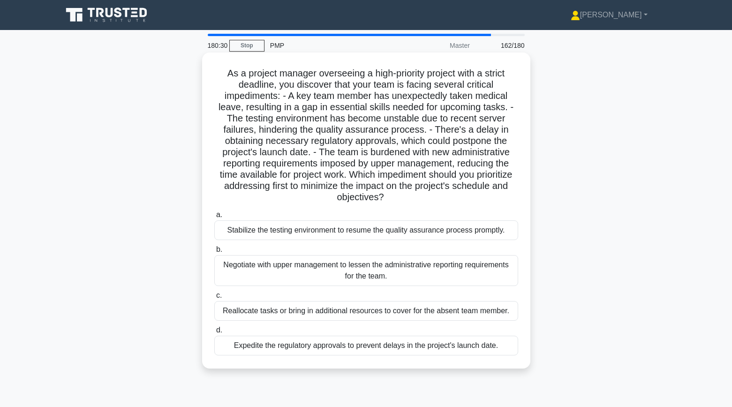
click at [287, 272] on div "Negotiate with upper management to lessen the administrative reporting requirem…" at bounding box center [366, 270] width 304 height 31
click at [214, 253] on input "b. Negotiate with upper management to lessen the administrative reporting requi…" at bounding box center [214, 250] width 0 height 6
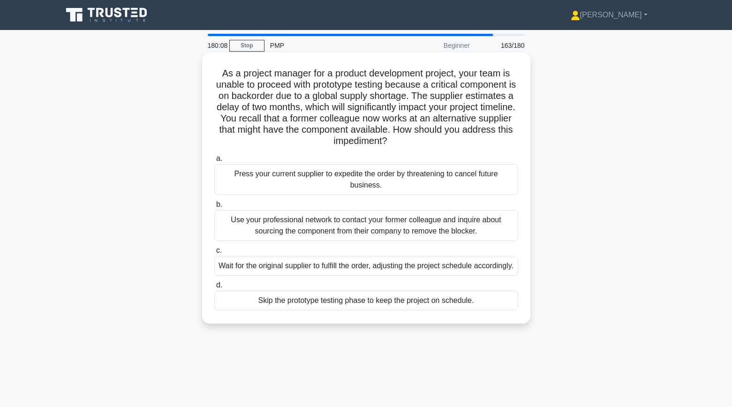
click at [244, 227] on div "Use your professional network to contact your former colleague and inquire abou…" at bounding box center [366, 225] width 304 height 31
click at [214, 208] on input "b. Use your professional network to contact your former colleague and inquire a…" at bounding box center [214, 205] width 0 height 6
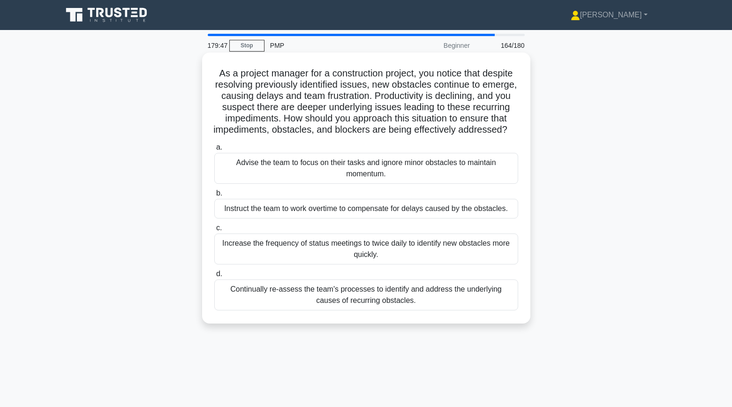
click at [234, 296] on div "Continually re-assess the team's processes to identify and address the underlyi…" at bounding box center [366, 295] width 304 height 31
click at [214, 277] on input "d. Continually re-assess the team's processes to identify and address the under…" at bounding box center [214, 274] width 0 height 6
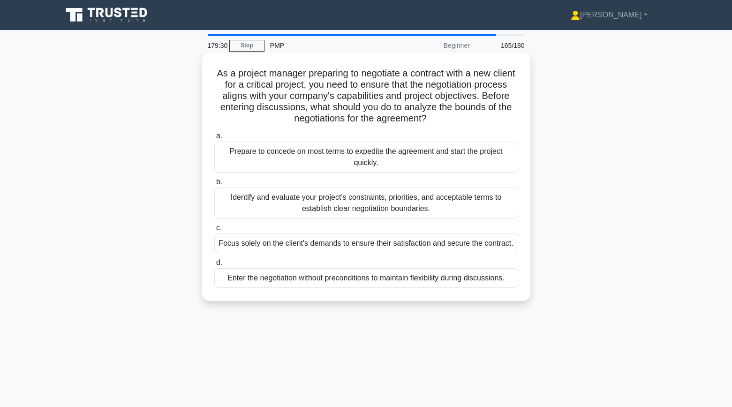
click at [237, 200] on div "Identify and evaluate your project's constraints, priorities, and acceptable te…" at bounding box center [366, 203] width 304 height 31
click at [214, 185] on input "b. Identify and evaluate your project's constraints, priorities, and acceptable…" at bounding box center [214, 182] width 0 height 6
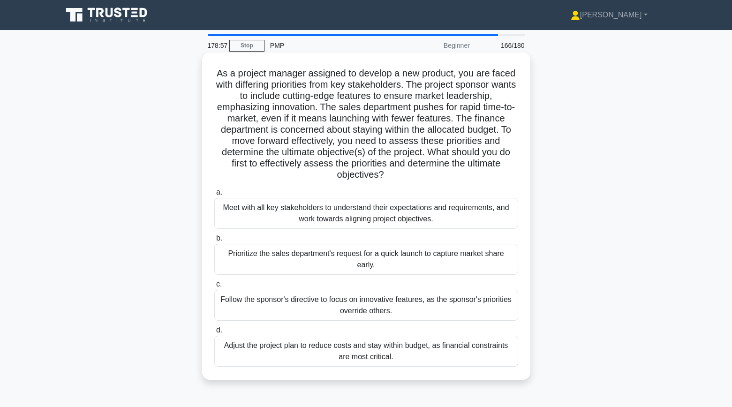
click at [224, 218] on div "Meet with all key stakeholders to understand their expectations and requirement…" at bounding box center [366, 213] width 304 height 31
click at [214, 196] on input "a. Meet with all key stakeholders to understand their expectations and requirem…" at bounding box center [214, 193] width 0 height 6
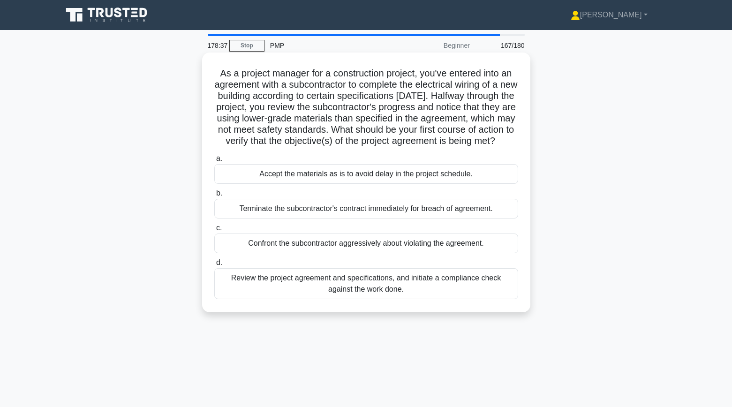
click at [243, 299] on div "Review the project agreement and specifications, and initiate a compliance chec…" at bounding box center [366, 283] width 304 height 31
click at [214, 266] on input "d. Review the project agreement and specifications, and initiate a compliance c…" at bounding box center [214, 263] width 0 height 6
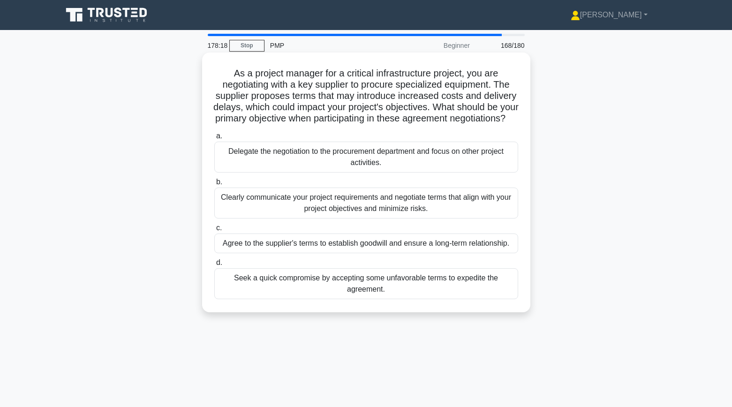
click at [228, 219] on div "Clearly communicate your project requirements and negotiate terms that align wi…" at bounding box center [366, 203] width 304 height 31
click at [214, 185] on input "b. Clearly communicate your project requirements and negotiate terms that align…" at bounding box center [214, 182] width 0 height 6
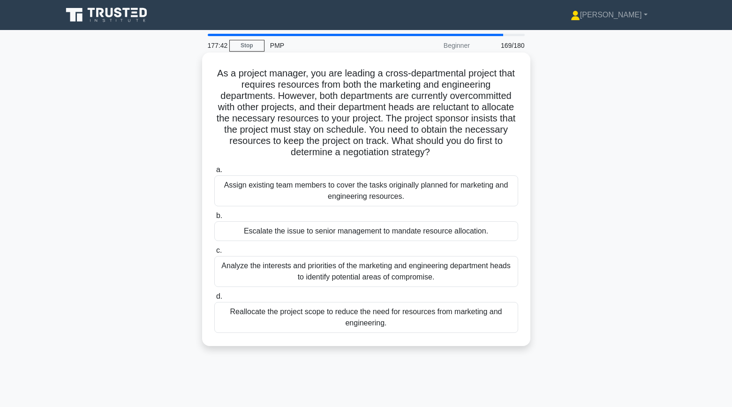
click at [237, 267] on div "Analyze the interests and priorities of the marketing and engineering departmen…" at bounding box center [366, 271] width 304 height 31
click at [214, 254] on input "c. Analyze the interests and priorities of the marketing and engineering depart…" at bounding box center [214, 251] width 0 height 6
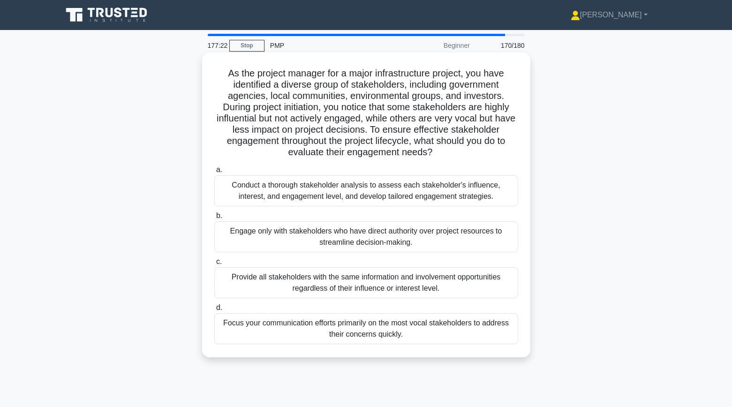
click at [234, 200] on div "Conduct a thorough stakeholder analysis to assess each stakeholder's influence,…" at bounding box center [366, 190] width 304 height 31
click at [214, 173] on input "a. Conduct a thorough stakeholder analysis to assess each stakeholder's influen…" at bounding box center [214, 170] width 0 height 6
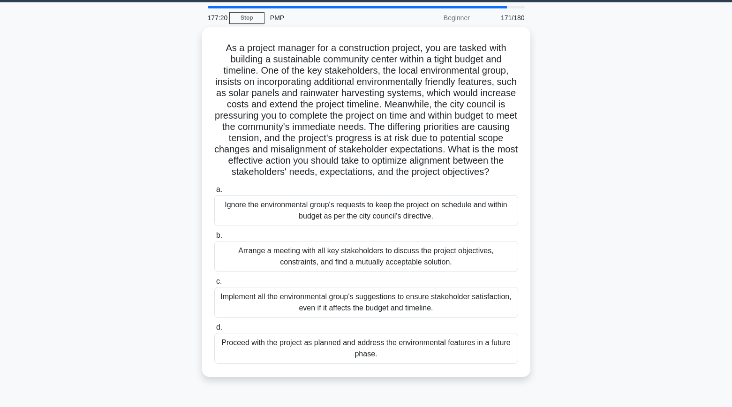
scroll to position [30, 0]
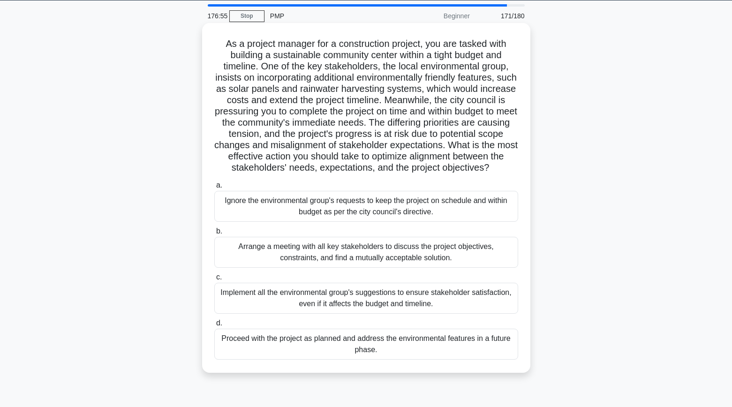
click at [234, 258] on div "Arrange a meeting with all key stakeholders to discuss the project objectives, …" at bounding box center [366, 252] width 304 height 31
click at [214, 235] on input "b. Arrange a meeting with all key stakeholders to discuss the project objective…" at bounding box center [214, 231] width 0 height 6
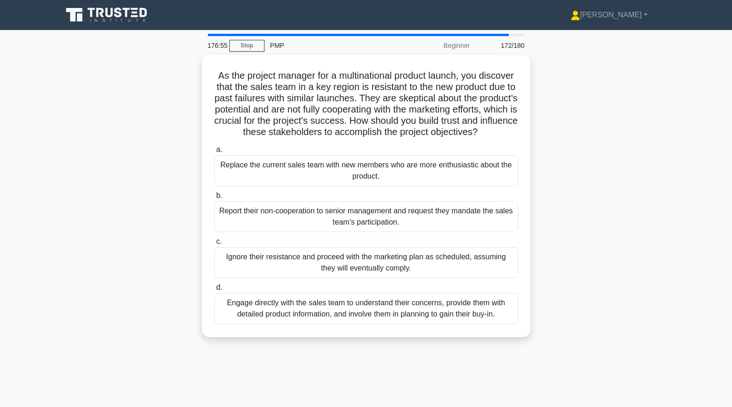
scroll to position [0, 0]
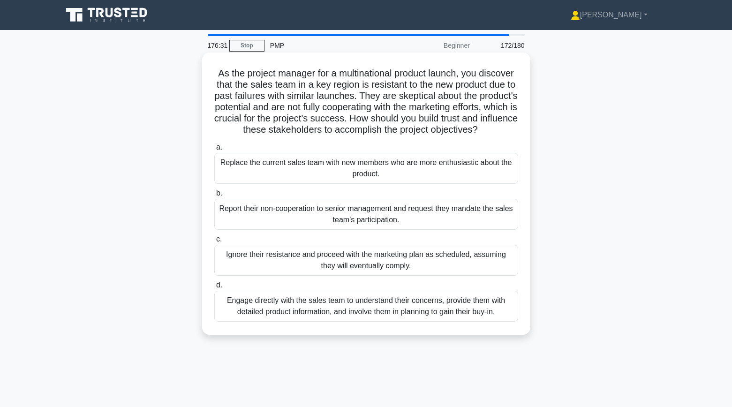
click at [233, 307] on div "Engage directly with the sales team to understand their concerns, provide them …" at bounding box center [366, 306] width 304 height 31
click at [214, 288] on input "d. Engage directly with the sales team to understand their concerns, provide th…" at bounding box center [214, 285] width 0 height 6
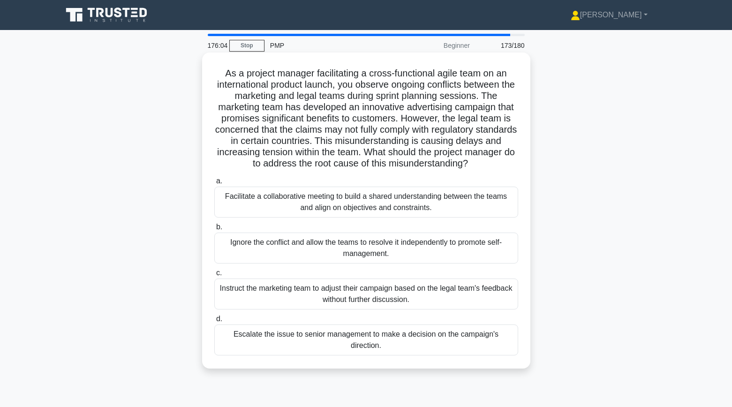
click at [227, 212] on div "Facilitate a collaborative meeting to build a shared understanding between the …" at bounding box center [366, 202] width 304 height 31
click at [214, 184] on input "a. Facilitate a collaborative meeting to build a shared understanding between t…" at bounding box center [214, 181] width 0 height 6
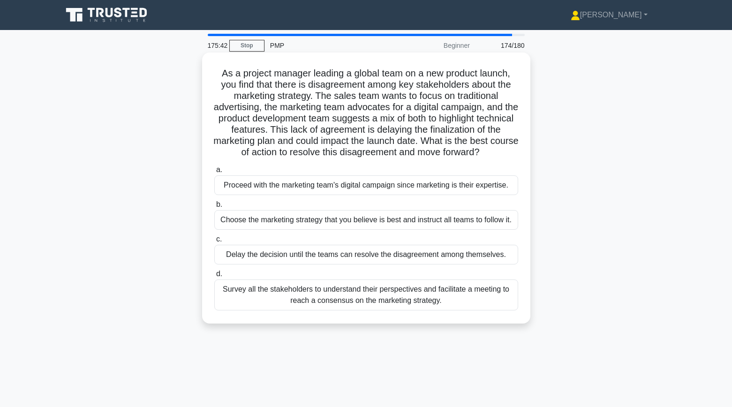
click at [315, 297] on div "Survey all the stakeholders to understand their perspectives and facilitate a m…" at bounding box center [366, 295] width 304 height 31
click at [214, 277] on input "d. Survey all the stakeholders to understand their perspectives and facilitate …" at bounding box center [214, 274] width 0 height 6
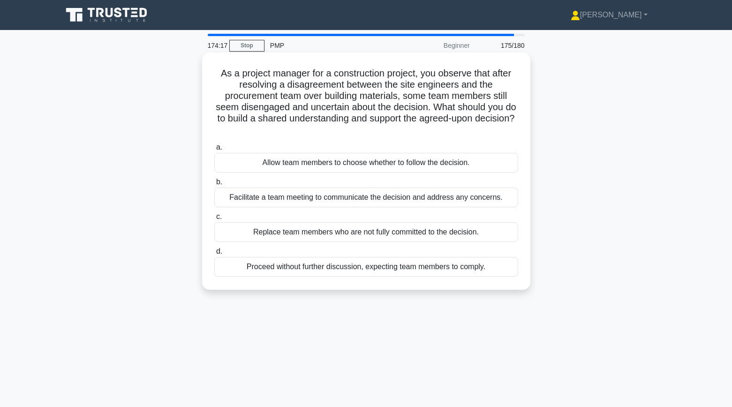
click at [261, 198] on div "Facilitate a team meeting to communicate the decision and address any concerns." at bounding box center [366, 198] width 304 height 20
click at [214, 185] on input "b. Facilitate a team meeting to communicate the decision and address any concer…" at bounding box center [214, 182] width 0 height 6
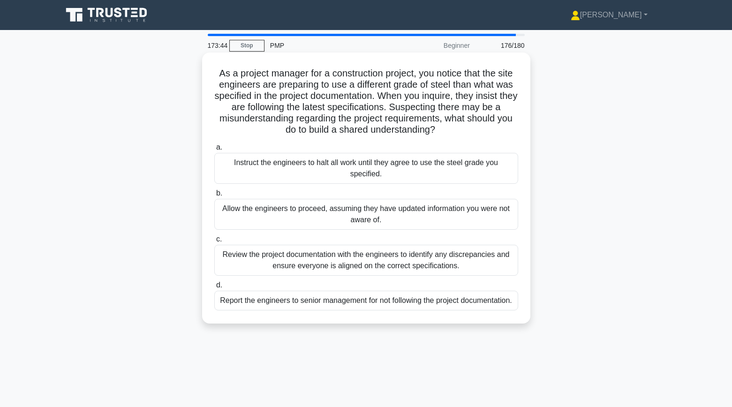
click at [242, 262] on div "Review the project documentation with the engineers to identify any discrepanci…" at bounding box center [366, 260] width 304 height 31
click at [214, 243] on input "c. Review the project documentation with the engineers to identify any discrepa…" at bounding box center [214, 239] width 0 height 6
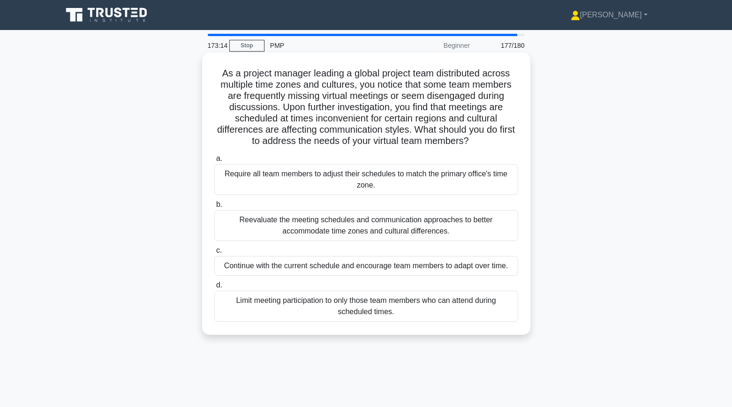
click at [244, 236] on div "Reevaluate the meeting schedules and communication approaches to better accommo…" at bounding box center [366, 225] width 304 height 31
click at [214, 208] on input "b. Reevaluate the meeting schedules and communication approaches to better acco…" at bounding box center [214, 205] width 0 height 6
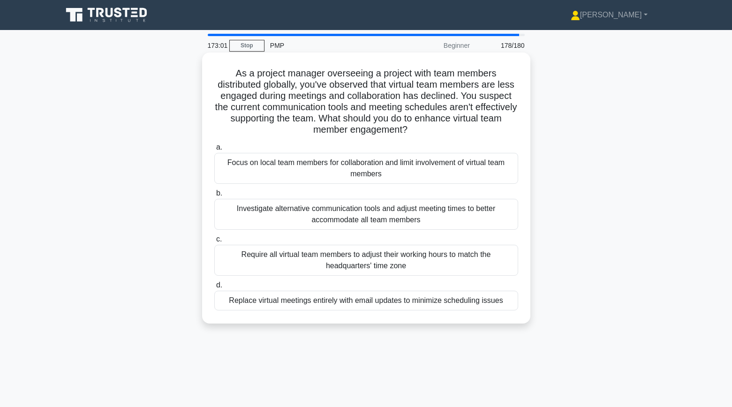
click at [249, 222] on div "Investigate alternative communication tools and adjust meeting times to better …" at bounding box center [366, 214] width 304 height 31
click at [214, 197] on input "b. Investigate alternative communication tools and adjust meeting times to bett…" at bounding box center [214, 193] width 0 height 6
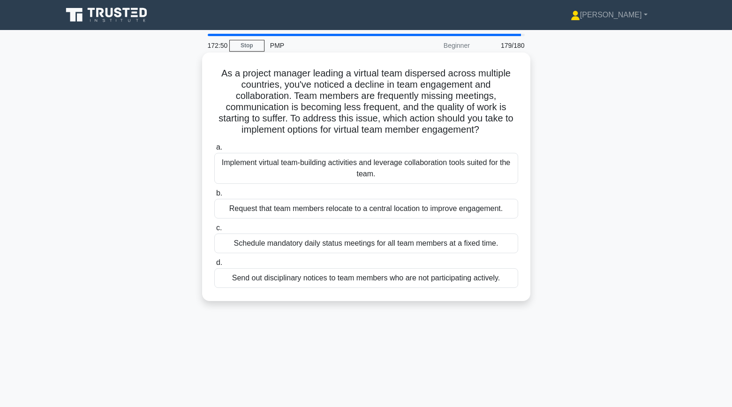
click at [249, 181] on div "Implement virtual team-building activities and leverage collaboration tools sui…" at bounding box center [366, 168] width 304 height 31
click at [214, 151] on input "a. Implement virtual team-building activities and leverage collaboration tools …" at bounding box center [214, 147] width 0 height 6
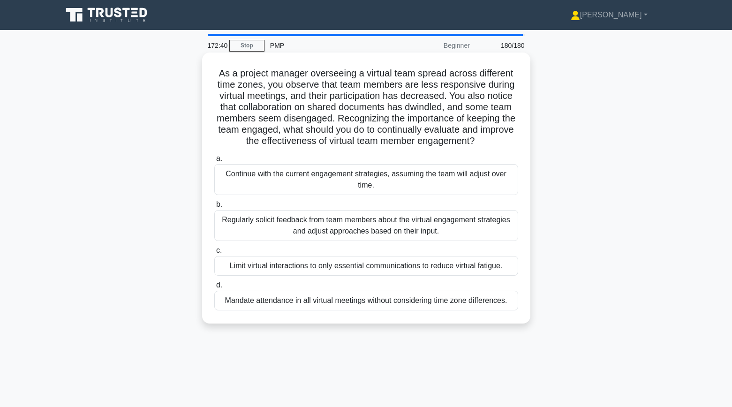
click at [252, 235] on div "Regularly solicit feedback from team members about the virtual engagement strat…" at bounding box center [366, 225] width 304 height 31
click at [214, 208] on input "b. Regularly solicit feedback from team members about the virtual engagement st…" at bounding box center [214, 205] width 0 height 6
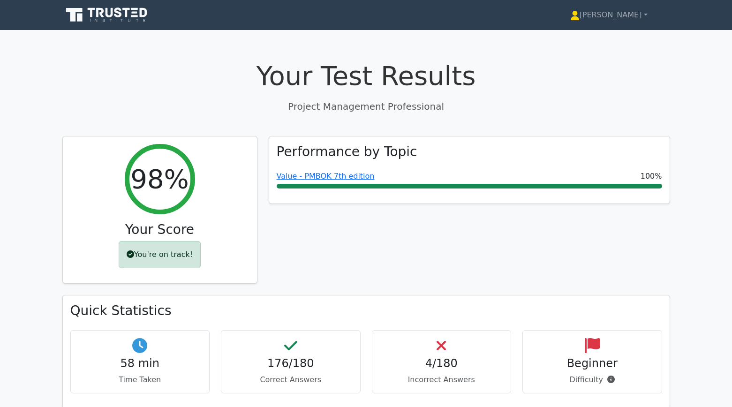
click at [112, 22] on icon at bounding box center [107, 15] width 90 height 18
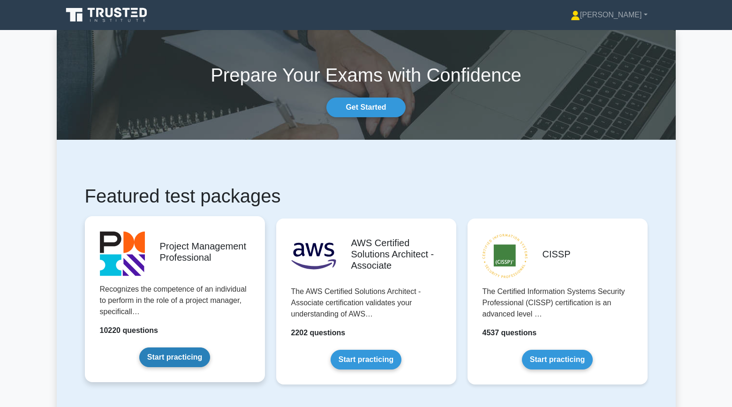
click at [154, 361] on link "Start practicing" at bounding box center [174, 358] width 71 height 20
